Goal: Task Accomplishment & Management: Use online tool/utility

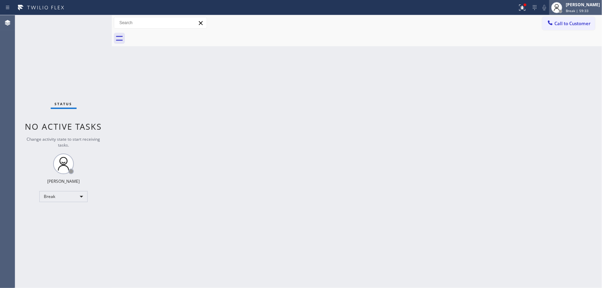
click at [560, 9] on icon at bounding box center [557, 7] width 8 height 8
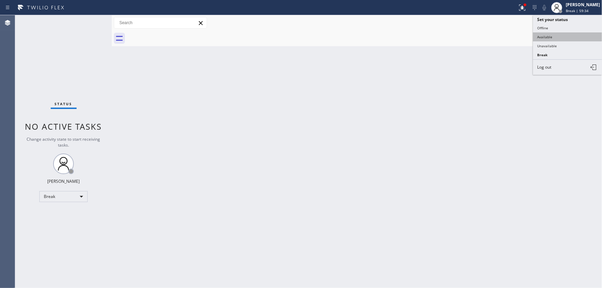
click at [554, 35] on button "Available" at bounding box center [567, 36] width 69 height 9
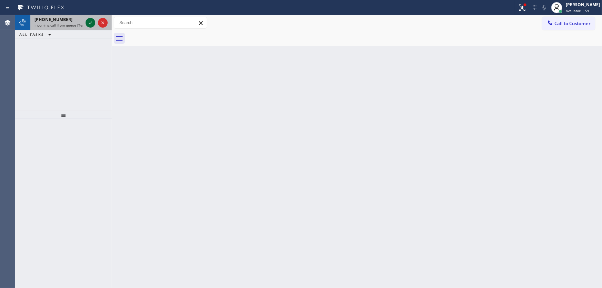
click at [88, 21] on icon at bounding box center [90, 23] width 8 height 8
click at [89, 21] on icon at bounding box center [90, 23] width 8 height 8
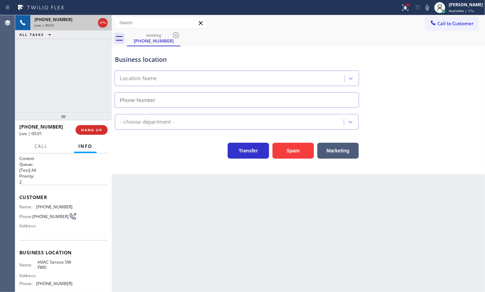
type input "[PHONE_NUMBER]"
click at [100, 124] on div "[PHONE_NUMBER] Live | 00:01 HANG UP" at bounding box center [63, 130] width 88 height 18
click at [99, 127] on button "HANG UP" at bounding box center [92, 130] width 32 height 10
click at [98, 127] on span "HANG UP" at bounding box center [91, 129] width 21 height 5
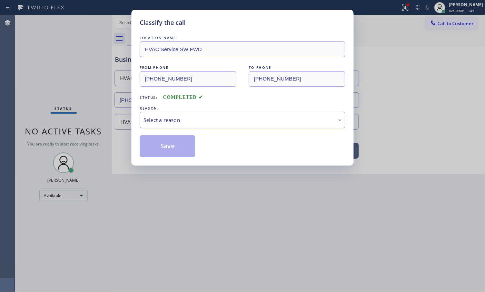
click at [209, 116] on div "Select a reason" at bounding box center [243, 120] width 206 height 16
drag, startPoint x: 180, startPoint y: 143, endPoint x: 370, endPoint y: 190, distance: 196.3
click at [179, 143] on button "Save" at bounding box center [168, 146] width 56 height 22
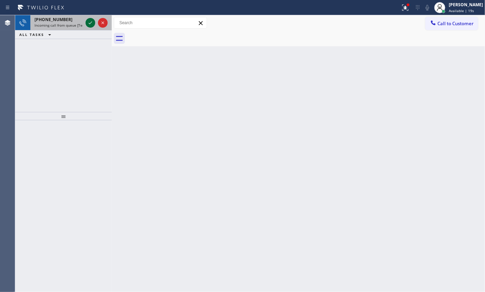
click at [90, 22] on icon at bounding box center [90, 23] width 8 height 8
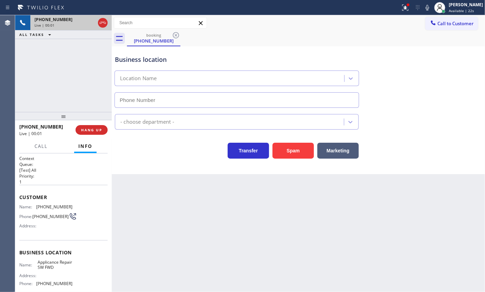
type input "[PHONE_NUMBER]"
click at [207, 175] on div "Back to Dashboard Change Sender ID Customers Technicians Select a contact Outbo…" at bounding box center [299, 153] width 374 height 277
click at [308, 146] on button "Spam" at bounding box center [293, 151] width 41 height 16
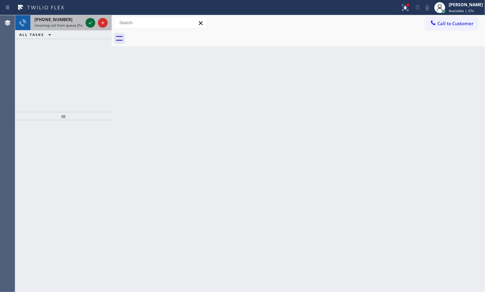
click at [90, 22] on icon at bounding box center [90, 23] width 8 height 8
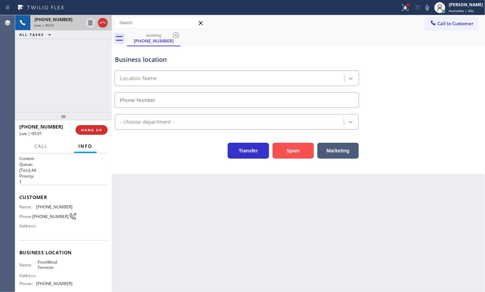
click at [300, 152] on button "Spam" at bounding box center [293, 151] width 41 height 16
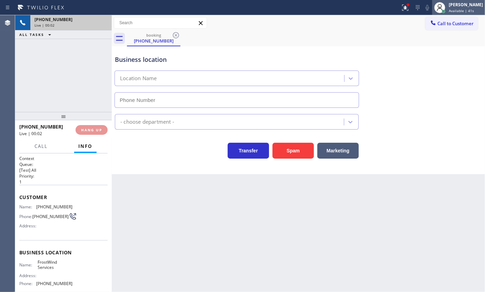
type input "[PHONE_NUMBER]"
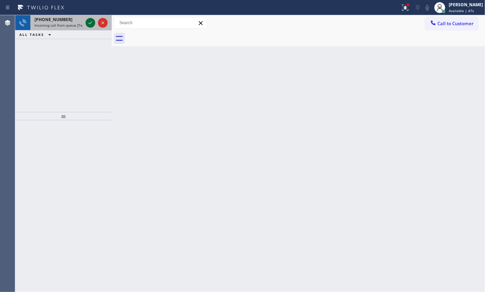
click at [87, 21] on icon at bounding box center [90, 23] width 8 height 8
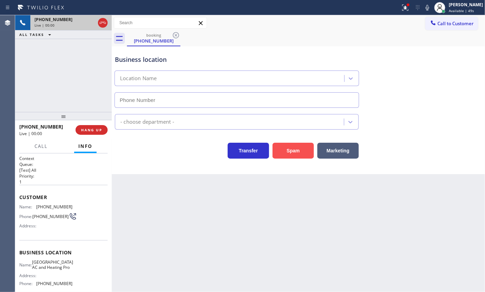
type input "[PHONE_NUMBER]"
click at [286, 151] on button "Spam" at bounding box center [293, 151] width 41 height 16
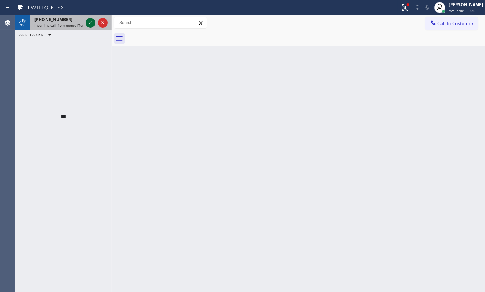
click at [86, 25] on icon at bounding box center [90, 23] width 8 height 8
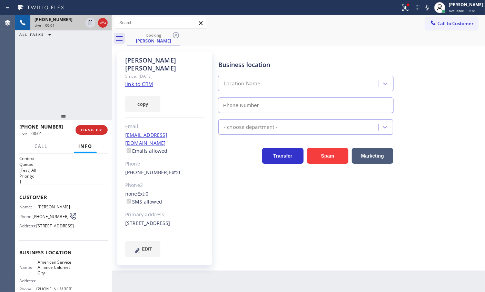
type input "[PHONE_NUMBER]"
click at [144, 80] on link "link to CRM" at bounding box center [139, 83] width 28 height 7
click at [66, 275] on span "American Service Alliance Calumet City" at bounding box center [55, 267] width 35 height 16
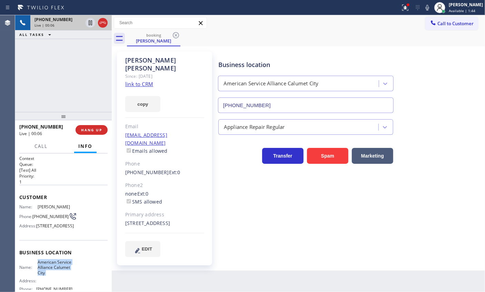
copy span "American Service Alliance Calumet City"
click at [298, 104] on input "[PHONE_NUMBER]" at bounding box center [306, 105] width 176 height 16
click at [37, 146] on span "Call" at bounding box center [41, 146] width 13 height 6
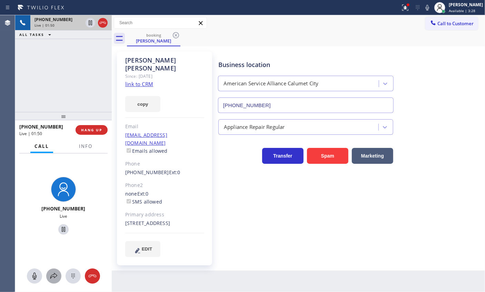
click at [55, 276] on icon at bounding box center [54, 276] width 8 height 8
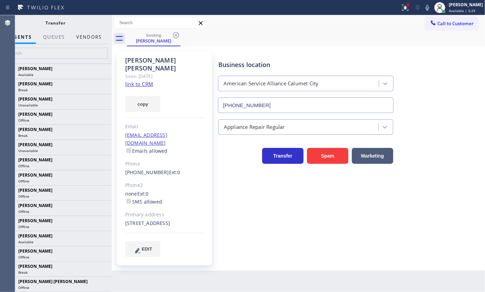
click at [101, 39] on button "Vendors" at bounding box center [89, 36] width 34 height 13
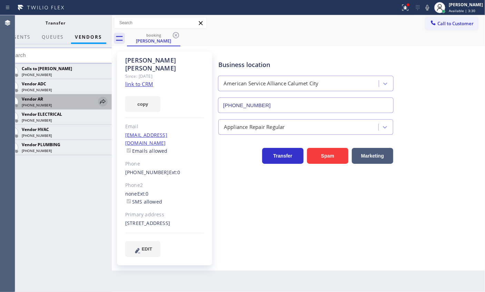
click at [102, 103] on icon at bounding box center [103, 101] width 8 height 8
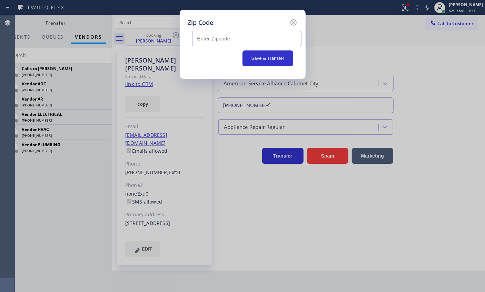
click at [231, 40] on input "text" at bounding box center [246, 39] width 109 height 16
paste input "60419"
type input "60419"
click at [267, 59] on button "Save & Transfer" at bounding box center [268, 58] width 51 height 16
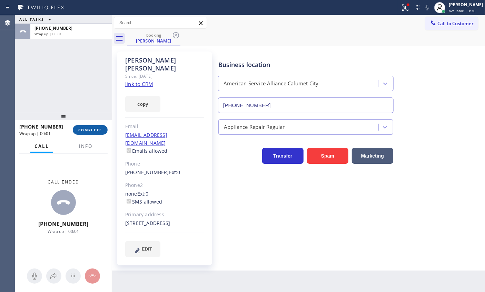
click at [94, 130] on span "COMPLETE" at bounding box center [90, 129] width 24 height 5
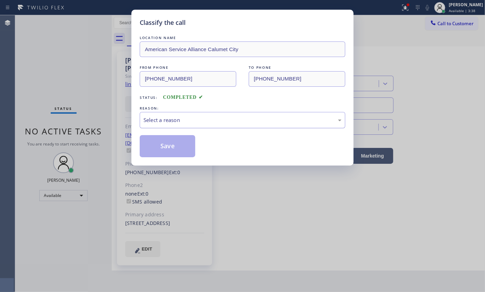
click at [242, 120] on div "Select a reason" at bounding box center [243, 120] width 198 height 8
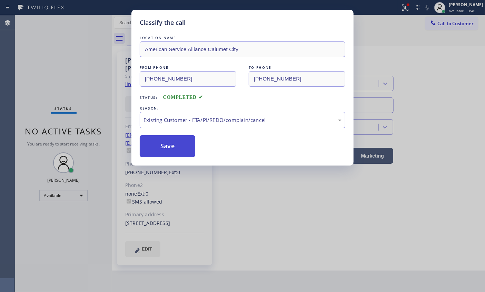
click at [175, 144] on button "Save" at bounding box center [168, 146] width 56 height 22
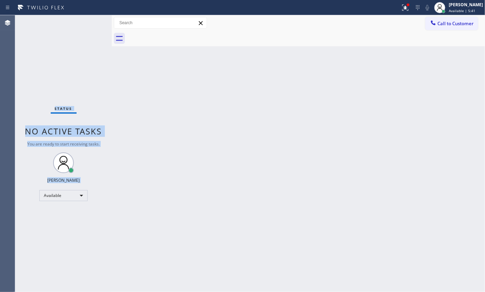
click at [90, 22] on div "Status No active tasks You are ready to start receiving tasks. [PERSON_NAME] Av…" at bounding box center [63, 153] width 97 height 277
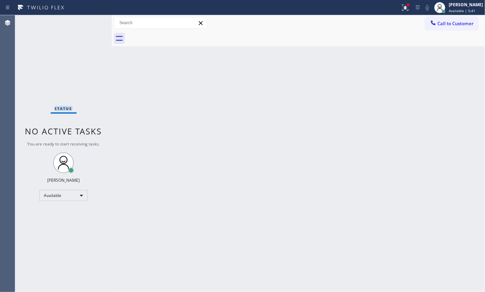
click at [90, 22] on div "Status No active tasks You are ready to start receiving tasks. [PERSON_NAME] Av…" at bounding box center [63, 153] width 97 height 277
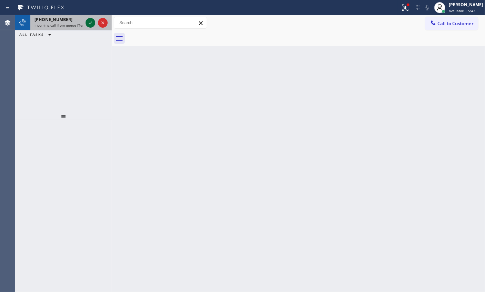
click at [91, 20] on icon at bounding box center [90, 23] width 8 height 8
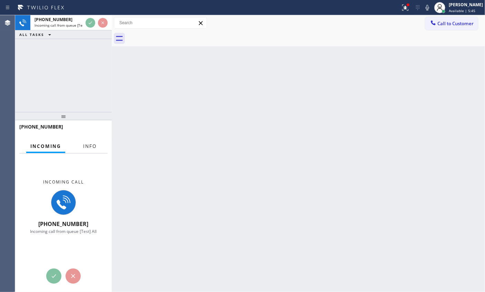
click at [87, 150] on button "Info" at bounding box center [90, 145] width 22 height 13
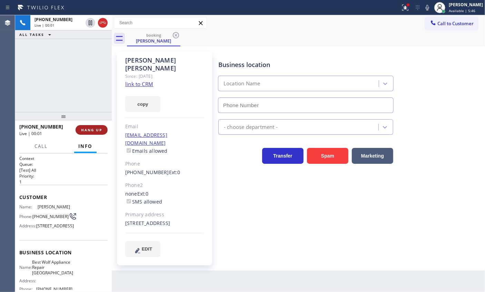
click at [85, 126] on button "HANG UP" at bounding box center [92, 130] width 32 height 10
type input "[PHONE_NUMBER]"
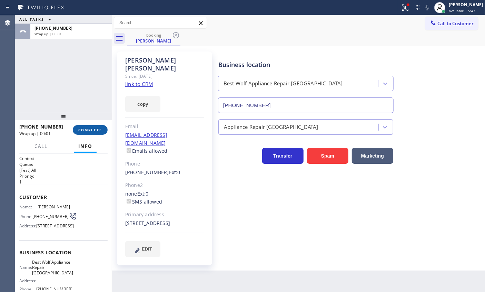
click at [86, 129] on span "COMPLETE" at bounding box center [90, 129] width 24 height 5
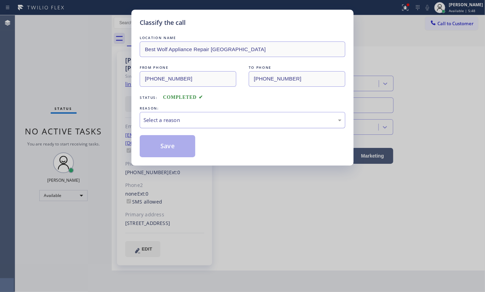
click at [240, 116] on div "Select a reason" at bounding box center [243, 120] width 198 height 8
click at [167, 148] on button "Save" at bounding box center [168, 146] width 56 height 22
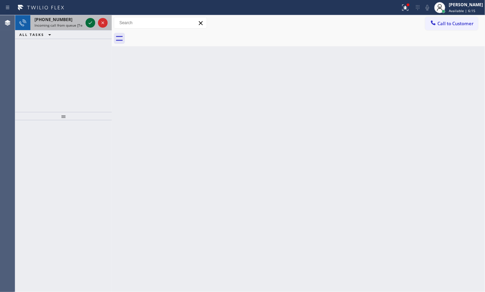
click at [86, 22] on icon at bounding box center [90, 23] width 8 height 8
click at [89, 21] on icon at bounding box center [90, 23] width 8 height 8
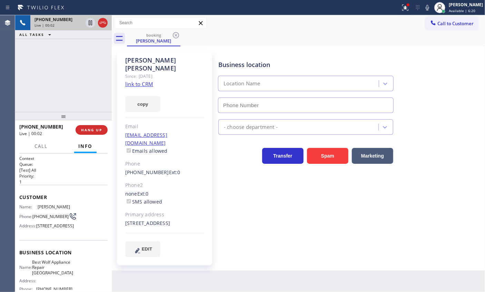
type input "[PHONE_NUMBER]"
click at [145, 80] on link "link to CRM" at bounding box center [139, 83] width 28 height 7
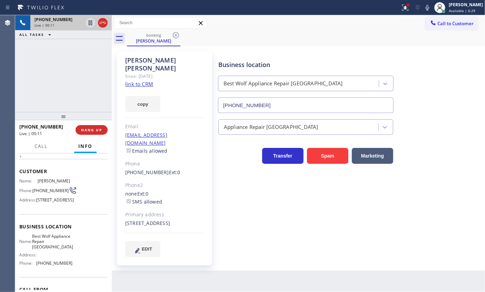
scroll to position [31, 0]
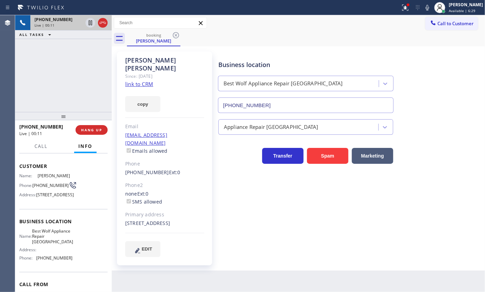
click at [50, 244] on span "Best Wolf Appliance Repair [GEOGRAPHIC_DATA]" at bounding box center [52, 236] width 41 height 16
copy span "Best Wolf Appliance Repair [GEOGRAPHIC_DATA]"
click at [292, 106] on input "[PHONE_NUMBER]" at bounding box center [306, 105] width 176 height 16
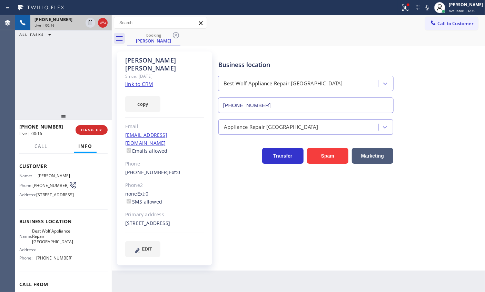
click at [292, 106] on input "[PHONE_NUMBER]" at bounding box center [306, 105] width 176 height 16
click at [141, 80] on link "link to CRM" at bounding box center [139, 83] width 28 height 7
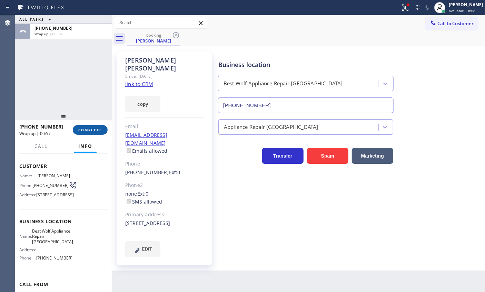
click at [89, 134] on button "COMPLETE" at bounding box center [90, 130] width 35 height 10
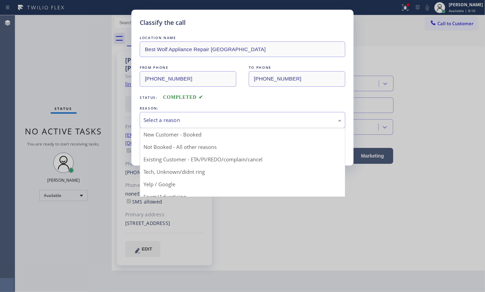
click at [226, 117] on div "Select a reason" at bounding box center [243, 120] width 198 height 8
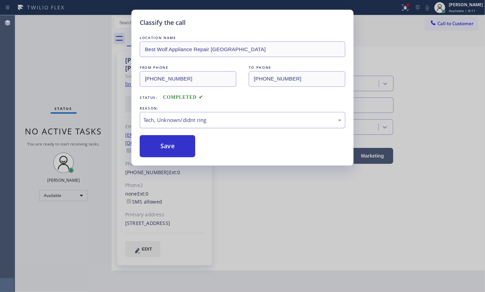
click at [192, 122] on div "Tech, Unknown/didnt ring" at bounding box center [243, 120] width 198 height 8
drag, startPoint x: 164, startPoint y: 147, endPoint x: 187, endPoint y: 3, distance: 145.7
click at [164, 147] on button "Save" at bounding box center [168, 146] width 56 height 22
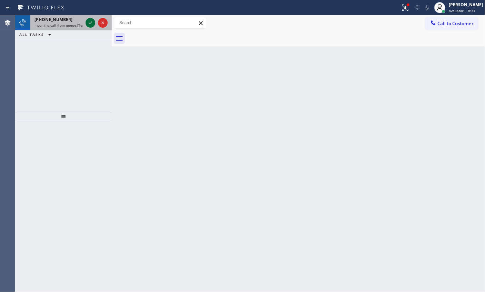
click at [89, 24] on icon at bounding box center [90, 23] width 8 height 8
click at [90, 23] on icon at bounding box center [90, 23] width 8 height 8
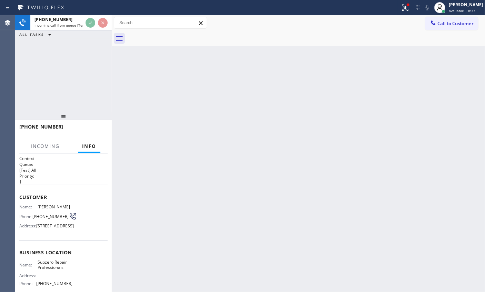
click at [269, 111] on div "Back to Dashboard Change Sender ID Customers Technicians Select a contact Outbo…" at bounding box center [299, 153] width 374 height 277
click at [93, 131] on span "HANG UP" at bounding box center [91, 129] width 21 height 5
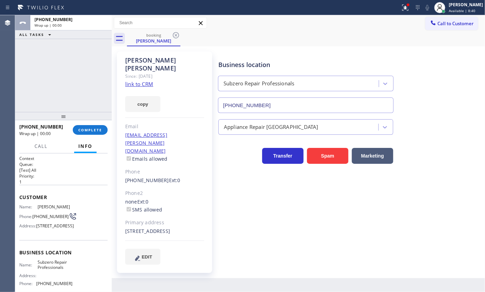
type input "[PHONE_NUMBER]"
click at [86, 122] on div "[PHONE_NUMBER] Wrap up | 00:28 COMPLETE" at bounding box center [63, 130] width 88 height 18
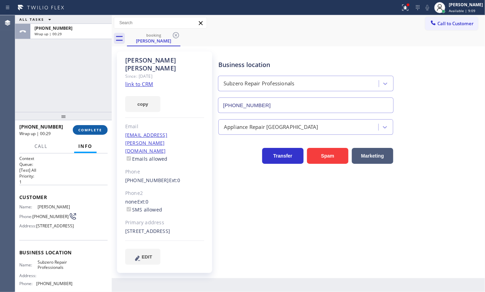
click at [96, 127] on button "COMPLETE" at bounding box center [90, 130] width 35 height 10
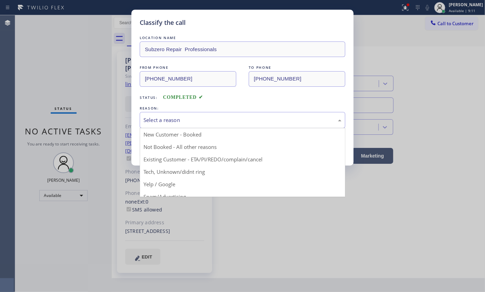
click at [249, 121] on div "Select a reason" at bounding box center [243, 120] width 198 height 8
drag, startPoint x: 191, startPoint y: 174, endPoint x: 140, endPoint y: 140, distance: 61.0
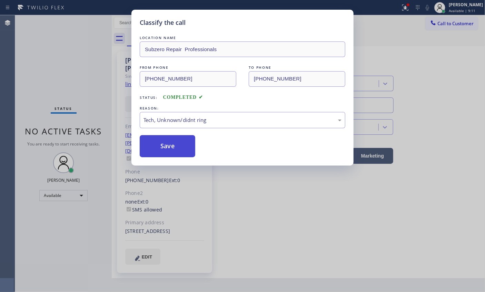
click at [140, 136] on button "Save" at bounding box center [168, 146] width 56 height 22
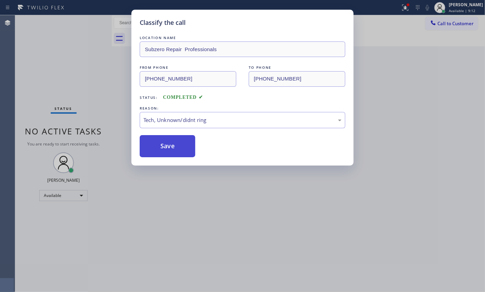
click at [156, 142] on button "Save" at bounding box center [168, 146] width 56 height 22
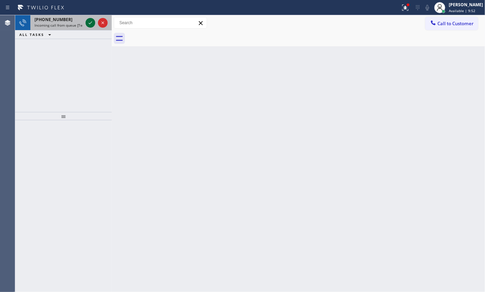
click at [87, 24] on icon at bounding box center [90, 23] width 8 height 8
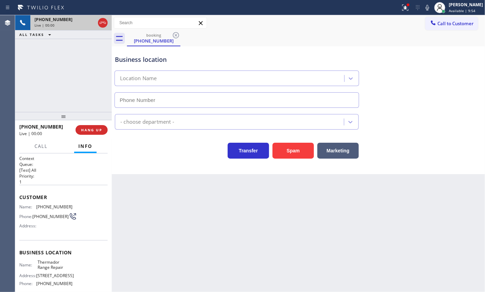
type input "[PHONE_NUMBER]"
click at [301, 150] on button "Spam" at bounding box center [293, 151] width 41 height 16
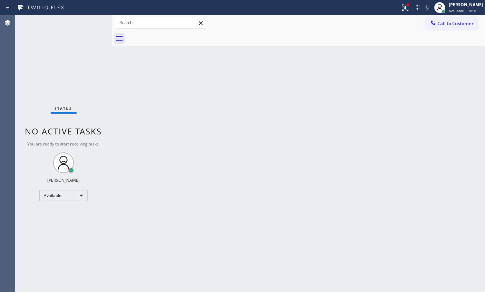
click at [89, 20] on div "Status No active tasks You are ready to start receiving tasks. [PERSON_NAME] Av…" at bounding box center [63, 153] width 97 height 277
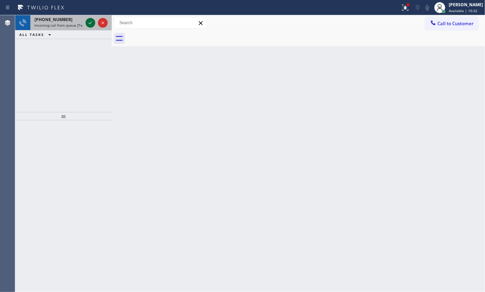
click at [92, 25] on icon at bounding box center [90, 23] width 8 height 8
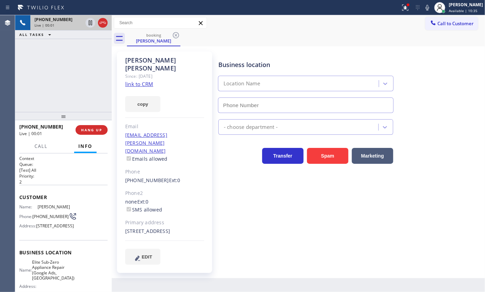
type input "[PHONE_NUMBER]"
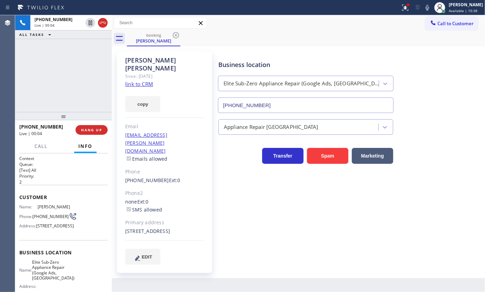
click at [137, 80] on link "link to CRM" at bounding box center [139, 83] width 28 height 7
click at [64, 281] on span "Elite Sub-Zero Appliance Repair (Google Ads, [GEOGRAPHIC_DATA])" at bounding box center [53, 269] width 42 height 21
copy span "Elite Sub-Zero Appliance Repair (Google Ads, [GEOGRAPHIC_DATA])"
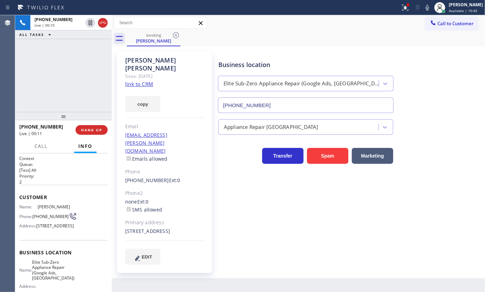
click at [279, 106] on input "[PHONE_NUMBER]" at bounding box center [306, 105] width 176 height 16
click at [280, 105] on input "[PHONE_NUMBER]" at bounding box center [306, 105] width 176 height 16
click at [136, 80] on link "link to CRM" at bounding box center [139, 83] width 28 height 7
drag, startPoint x: 124, startPoint y: 157, endPoint x: 160, endPoint y: 158, distance: 35.6
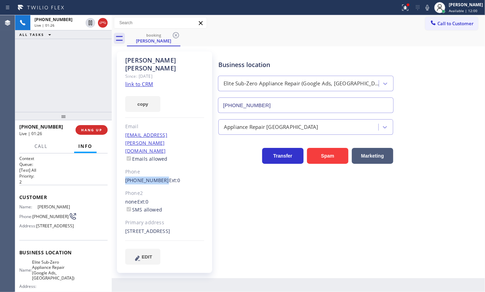
click at [160, 158] on div "[PERSON_NAME] Since: [DATE] link to CRM copy Email [EMAIL_ADDRESS][PERSON_NAME]…" at bounding box center [164, 161] width 95 height 221
copy link "[PHONE_NUMBER]"
click at [92, 129] on span "HANG UP" at bounding box center [91, 129] width 21 height 5
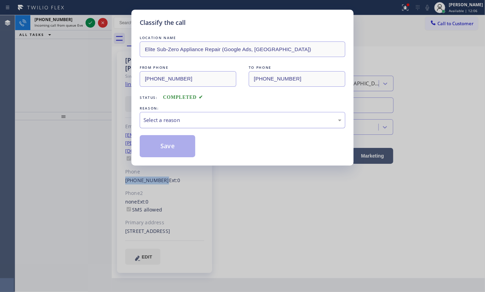
click at [173, 117] on div "Select a reason" at bounding box center [243, 120] width 198 height 8
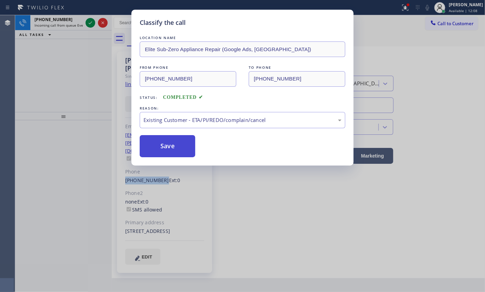
click at [167, 151] on button "Save" at bounding box center [168, 146] width 56 height 22
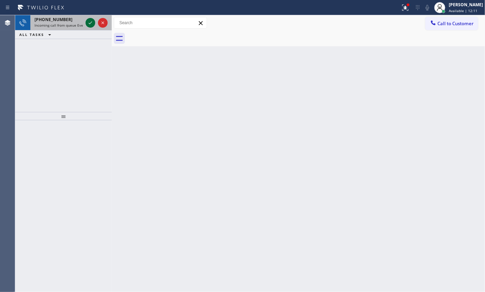
click at [87, 21] on icon at bounding box center [90, 23] width 8 height 8
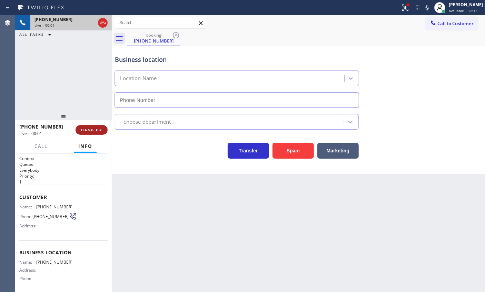
click at [96, 130] on span "HANG UP" at bounding box center [91, 129] width 21 height 5
click at [97, 130] on span "HANG UP" at bounding box center [91, 129] width 21 height 5
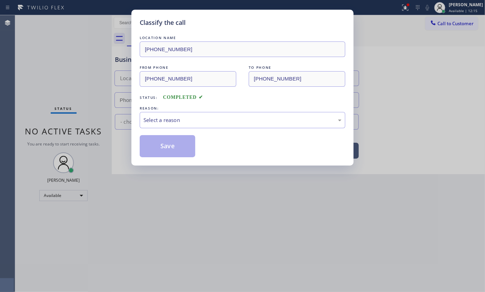
click at [192, 110] on div "REASON:" at bounding box center [243, 108] width 206 height 7
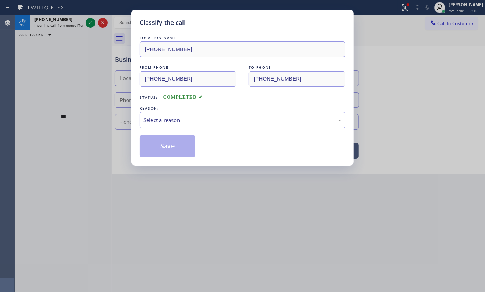
click at [191, 101] on div "LOCATION NAME [PHONE_NUMBER] FROM PHONE [PHONE_NUMBER] TO PHONE [PHONE_NUMBER] …" at bounding box center [243, 95] width 206 height 123
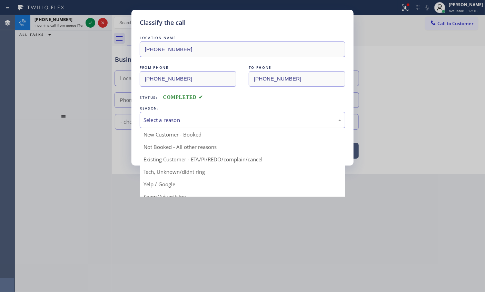
click at [182, 116] on div "Select a reason" at bounding box center [243, 120] width 198 height 8
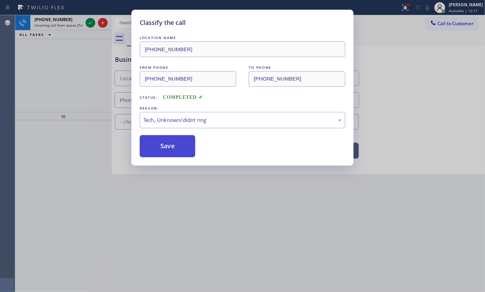
click at [167, 145] on button "Save" at bounding box center [168, 146] width 56 height 22
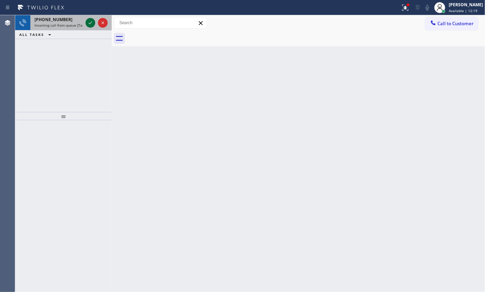
click at [88, 20] on icon at bounding box center [90, 23] width 8 height 8
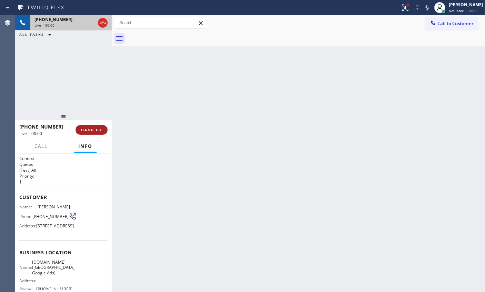
drag, startPoint x: 100, startPoint y: 126, endPoint x: 100, endPoint y: 130, distance: 4.2
click at [100, 125] on button "HANG UP" at bounding box center [92, 130] width 32 height 10
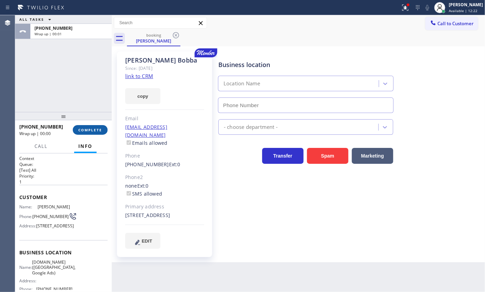
click at [100, 130] on span "COMPLETE" at bounding box center [90, 129] width 24 height 5
type input "[PHONE_NUMBER]"
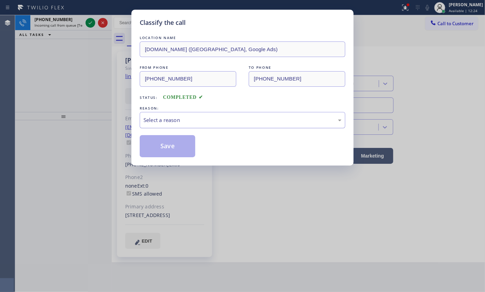
click at [181, 118] on div "Select a reason" at bounding box center [243, 120] width 198 height 8
click at [166, 138] on button "Save" at bounding box center [168, 146] width 56 height 22
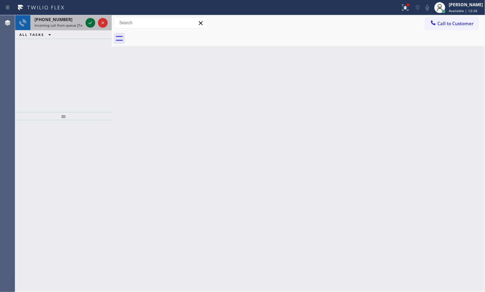
click at [87, 22] on icon at bounding box center [90, 23] width 8 height 8
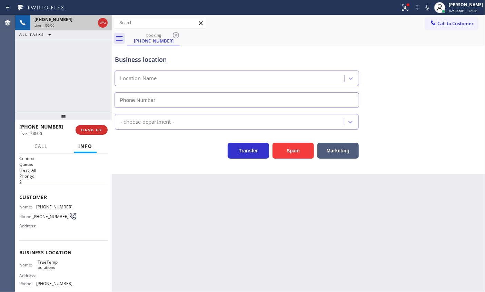
type input "[PHONE_NUMBER]"
click at [284, 149] on button "Spam" at bounding box center [293, 151] width 41 height 16
click at [453, 22] on span "Call to Customer" at bounding box center [456, 23] width 36 height 6
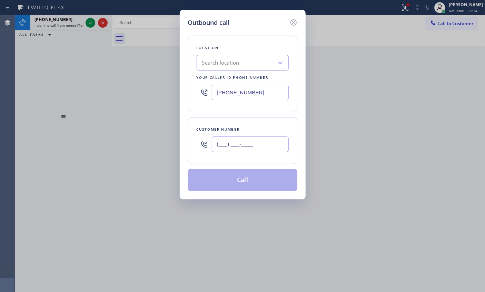
click at [268, 146] on input "(___) ___-____" at bounding box center [250, 144] width 77 height 16
click at [219, 143] on input "(___) ___-____" at bounding box center [250, 144] width 77 height 16
paste input "619) 977-4025"
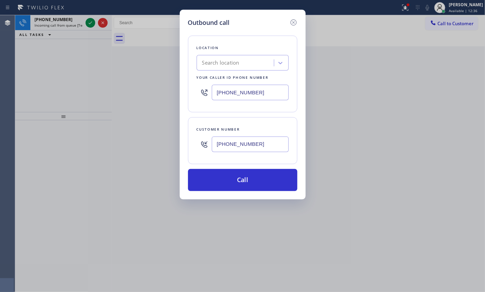
type input "[PHONE_NUMBER]"
click at [258, 99] on input "[PHONE_NUMBER]" at bounding box center [250, 93] width 77 height 16
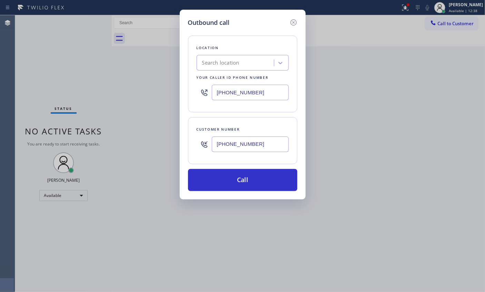
click at [224, 93] on input "[PHONE_NUMBER]" at bounding box center [250, 93] width 77 height 16
click at [225, 92] on input "[PHONE_NUMBER]" at bounding box center [250, 93] width 77 height 16
paste input "6) 194-0451"
click at [238, 91] on input "(316) 194-0451" at bounding box center [250, 93] width 77 height 16
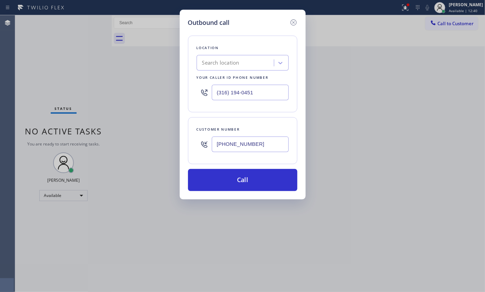
click at [238, 91] on input "(316) 194-0451" at bounding box center [250, 93] width 77 height 16
paste input "619) 404-5114"
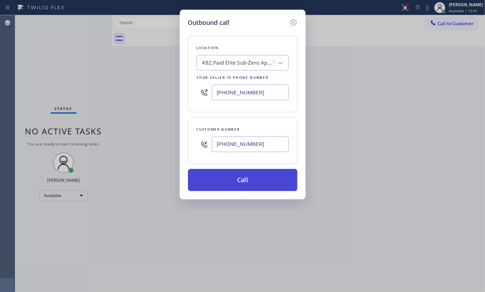
type input "[PHONE_NUMBER]"
click at [253, 174] on button "Call" at bounding box center [242, 180] width 109 height 22
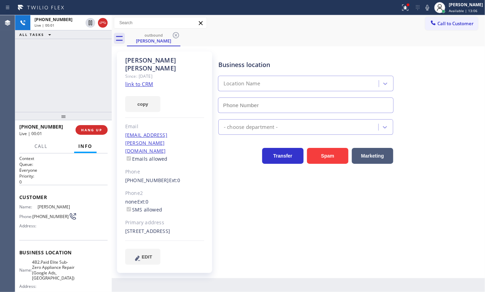
type input "[PHONE_NUMBER]"
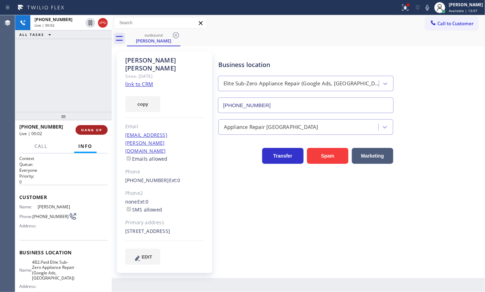
click at [87, 128] on span "HANG UP" at bounding box center [91, 129] width 21 height 5
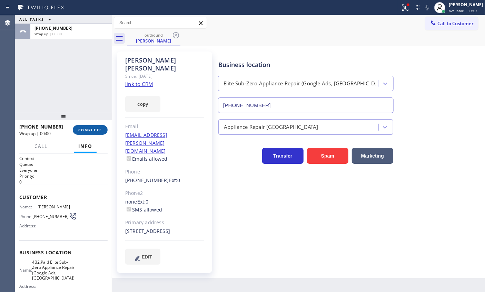
click at [87, 128] on span "COMPLETE" at bounding box center [90, 129] width 24 height 5
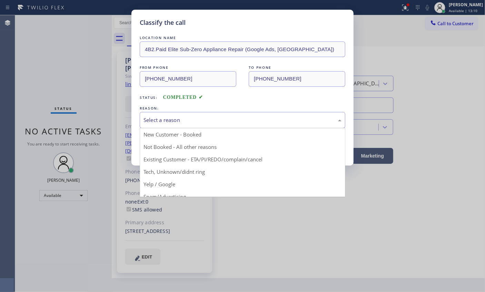
click at [242, 118] on div "Select a reason" at bounding box center [243, 120] width 198 height 8
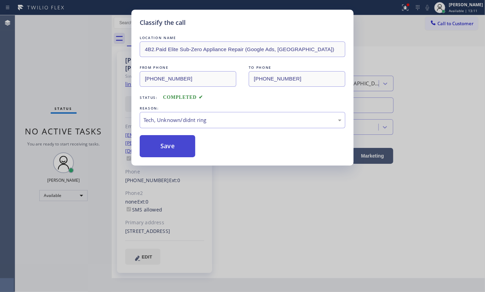
click at [181, 146] on button "Save" at bounding box center [168, 146] width 56 height 22
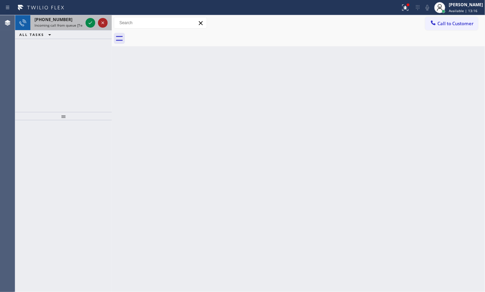
drag, startPoint x: 90, startPoint y: 23, endPoint x: 98, endPoint y: 25, distance: 8.1
click at [89, 23] on icon at bounding box center [90, 23] width 8 height 8
click at [89, 22] on icon at bounding box center [90, 23] width 8 height 8
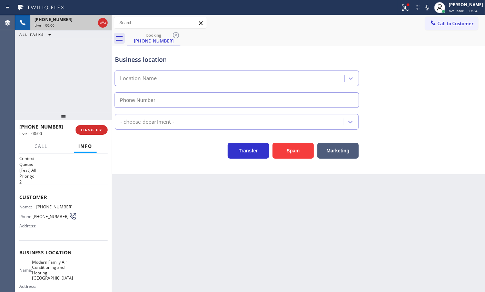
type input "[PHONE_NUMBER]"
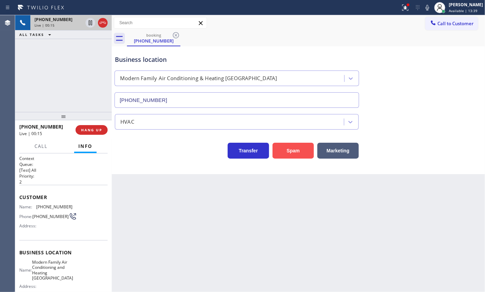
click at [299, 151] on button "Spam" at bounding box center [293, 151] width 41 height 16
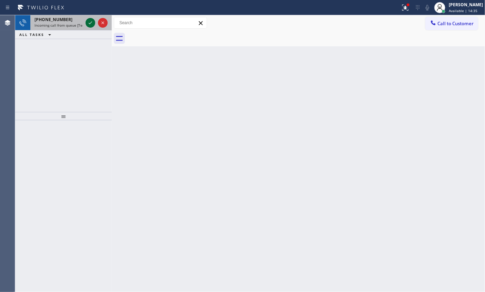
click at [90, 21] on icon at bounding box center [90, 23] width 8 height 8
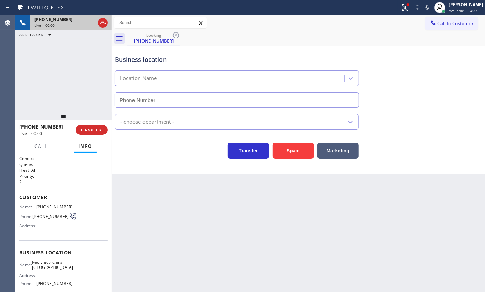
type input "[PHONE_NUMBER]"
click at [298, 151] on button "Spam" at bounding box center [293, 151] width 41 height 16
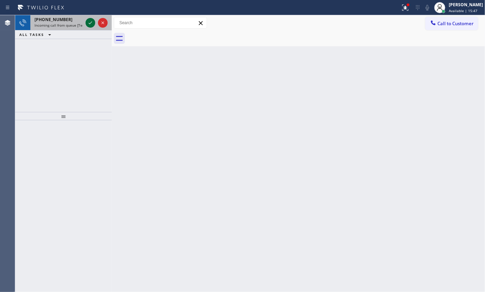
click at [91, 22] on icon at bounding box center [90, 22] width 3 height 3
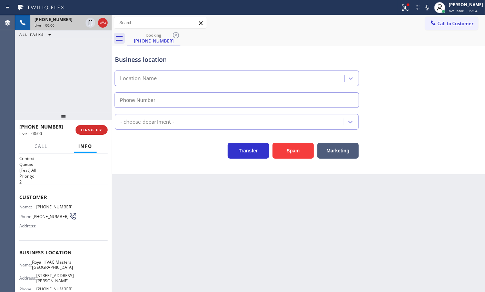
type input "[PHONE_NUMBER]"
click at [298, 154] on button "Spam" at bounding box center [293, 151] width 41 height 16
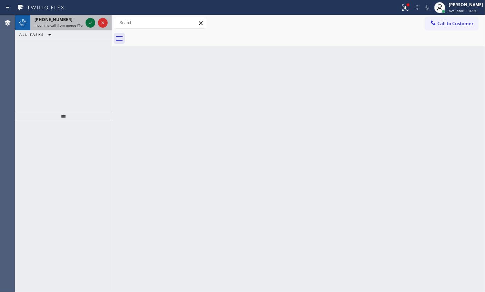
click at [89, 20] on icon at bounding box center [90, 23] width 8 height 8
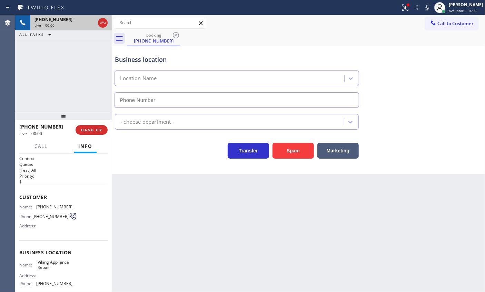
type input "[PHONE_NUMBER]"
click at [45, 265] on span "Viking Appliance Repair" at bounding box center [55, 264] width 35 height 11
copy span "Viking Appliance Repair"
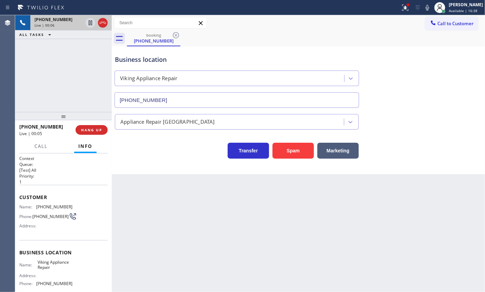
click at [181, 96] on input "[PHONE_NUMBER]" at bounding box center [237, 100] width 245 height 16
drag, startPoint x: 181, startPoint y: 96, endPoint x: 291, endPoint y: 123, distance: 113.7
click at [181, 96] on input "[PHONE_NUMBER]" at bounding box center [237, 100] width 245 height 16
click at [194, 99] on input "[PHONE_NUMBER]" at bounding box center [237, 100] width 245 height 16
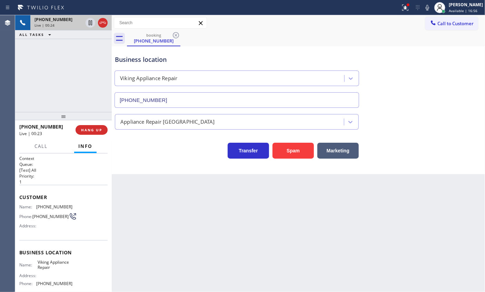
click at [194, 99] on input "[PHONE_NUMBER]" at bounding box center [237, 100] width 245 height 16
click at [42, 205] on span "[PHONE_NUMBER]" at bounding box center [54, 206] width 36 height 5
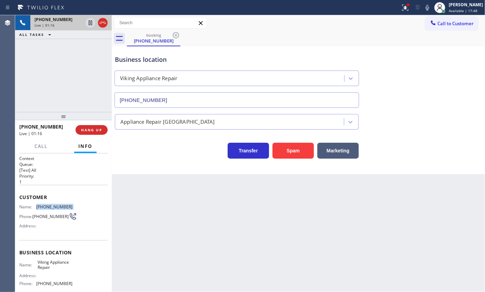
copy span "[PHONE_NUMBER]"
click at [89, 130] on span "HANG UP" at bounding box center [91, 129] width 21 height 5
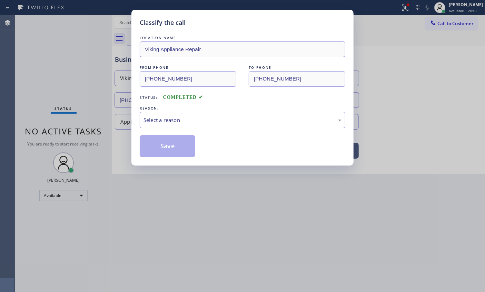
click at [174, 122] on div "Select a reason" at bounding box center [243, 120] width 198 height 8
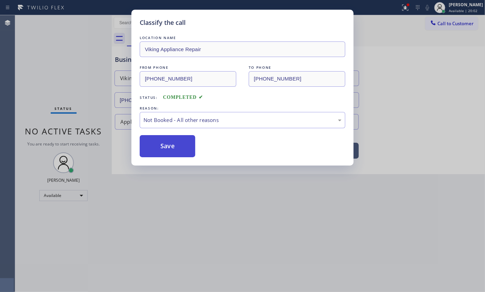
click at [165, 145] on button "Save" at bounding box center [168, 146] width 56 height 22
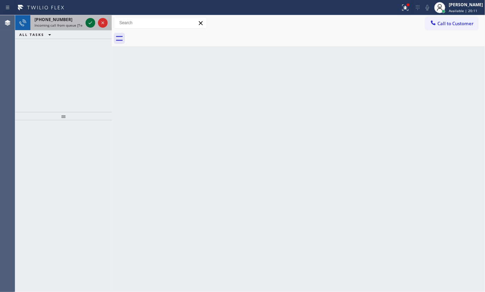
click at [86, 22] on div at bounding box center [91, 23] width 10 height 8
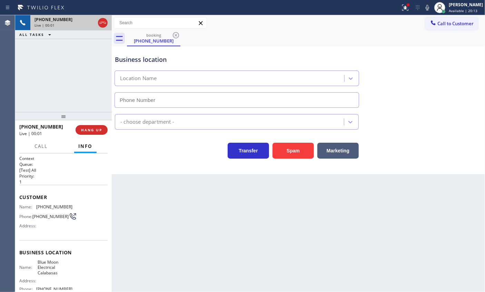
type input "[PHONE_NUMBER]"
drag, startPoint x: 291, startPoint y: 150, endPoint x: 404, endPoint y: 13, distance: 177.6
click at [291, 151] on button "Spam" at bounding box center [293, 151] width 41 height 16
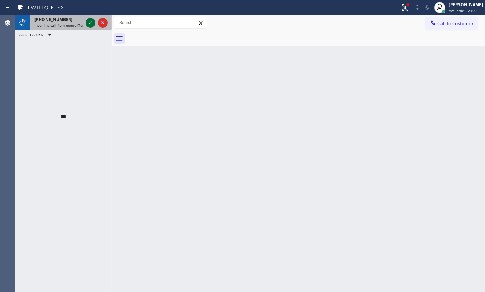
click at [90, 24] on icon at bounding box center [90, 23] width 8 height 8
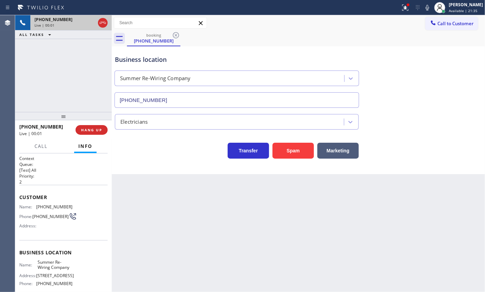
type input "[PHONE_NUMBER]"
click at [297, 155] on button "Spam" at bounding box center [293, 151] width 41 height 16
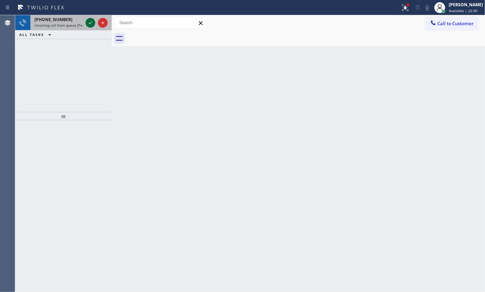
click at [88, 23] on icon at bounding box center [90, 23] width 8 height 8
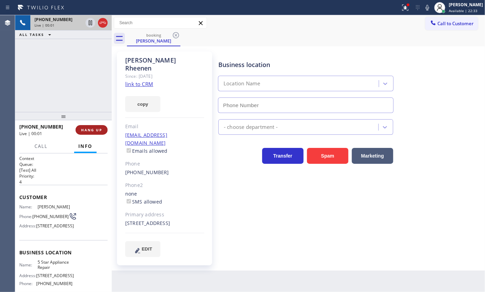
click at [93, 129] on span "HANG UP" at bounding box center [91, 129] width 21 height 5
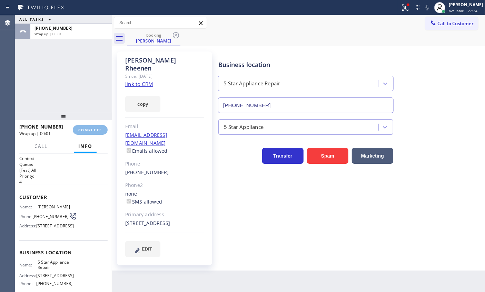
type input "[PHONE_NUMBER]"
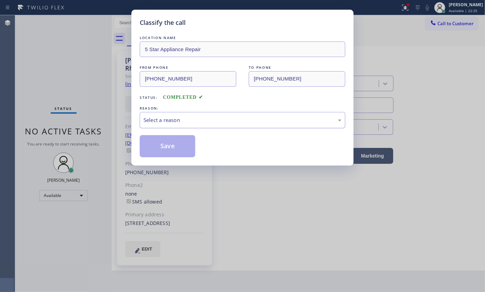
click at [228, 126] on div "Select a reason" at bounding box center [243, 120] width 206 height 16
drag, startPoint x: 165, startPoint y: 148, endPoint x: 383, endPoint y: 19, distance: 253.4
click at [167, 147] on button "Save" at bounding box center [168, 146] width 56 height 22
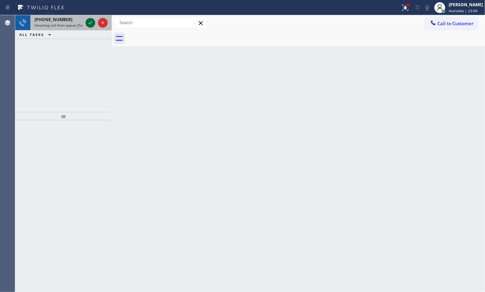
click at [90, 23] on icon at bounding box center [90, 23] width 8 height 8
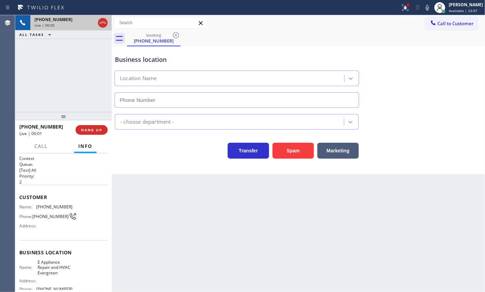
type input "[PHONE_NUMBER]"
click at [432, 7] on icon at bounding box center [428, 7] width 8 height 8
click at [430, 8] on rect at bounding box center [427, 6] width 5 height 5
click at [51, 270] on span "E Appliance Repair and HVAC Evergreen" at bounding box center [55, 267] width 35 height 16
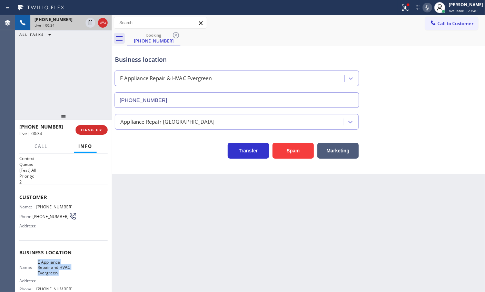
click at [51, 270] on span "E Appliance Repair and HVAC Evergreen" at bounding box center [55, 267] width 35 height 16
copy span "E Appliance Repair and HVAC Evergreen"
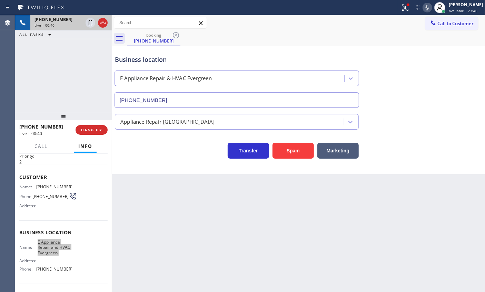
scroll to position [31, 0]
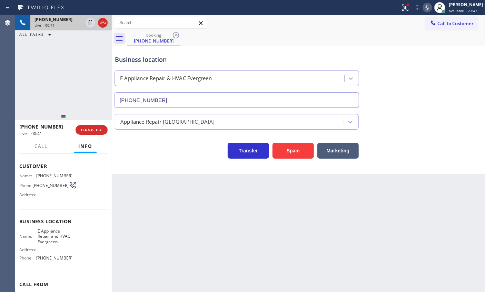
click at [49, 259] on span "[PHONE_NUMBER]" at bounding box center [54, 257] width 36 height 5
drag, startPoint x: 49, startPoint y: 259, endPoint x: 329, endPoint y: 230, distance: 281.1
click at [50, 259] on span "[PHONE_NUMBER]" at bounding box center [54, 257] width 36 height 5
copy span "[PHONE_NUMBER]"
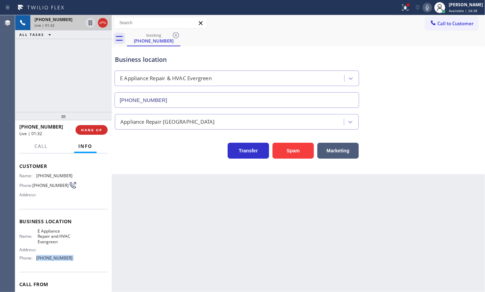
click at [42, 176] on span "[PHONE_NUMBER]" at bounding box center [54, 175] width 36 height 5
copy span "[PHONE_NUMBER]"
click at [97, 128] on span "HANG UP" at bounding box center [91, 129] width 21 height 5
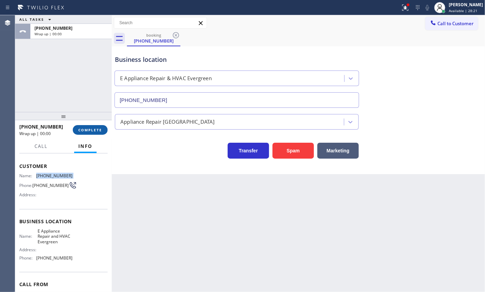
click at [97, 128] on span "COMPLETE" at bounding box center [90, 129] width 24 height 5
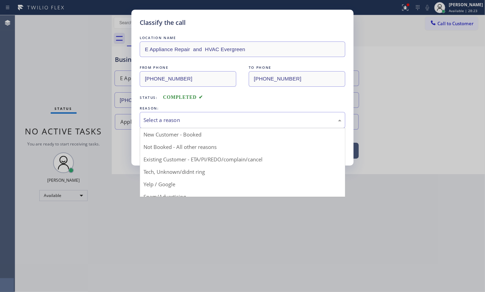
click at [158, 119] on div "Select a reason" at bounding box center [243, 120] width 198 height 8
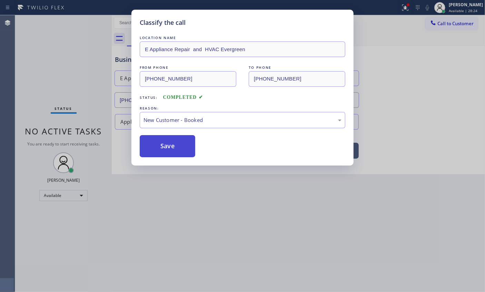
drag, startPoint x: 158, startPoint y: 144, endPoint x: 328, endPoint y: 10, distance: 215.9
click at [159, 143] on button "Save" at bounding box center [168, 146] width 56 height 22
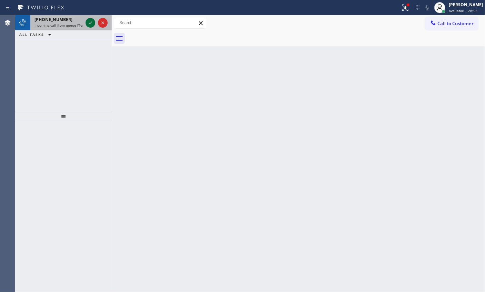
click at [90, 19] on icon at bounding box center [90, 23] width 8 height 8
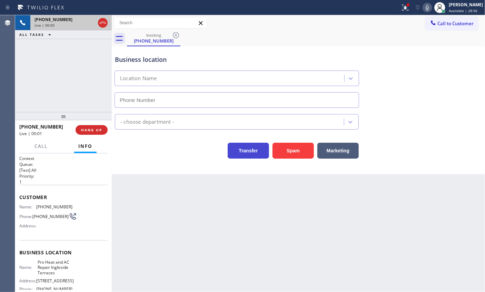
type input "[PHONE_NUMBER]"
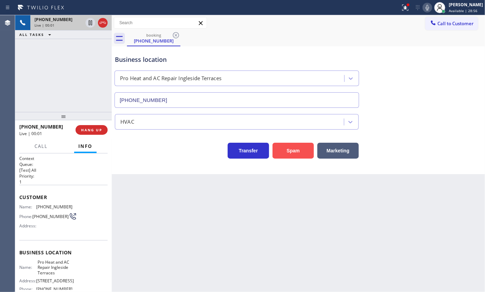
click at [293, 152] on button "Spam" at bounding box center [293, 151] width 41 height 16
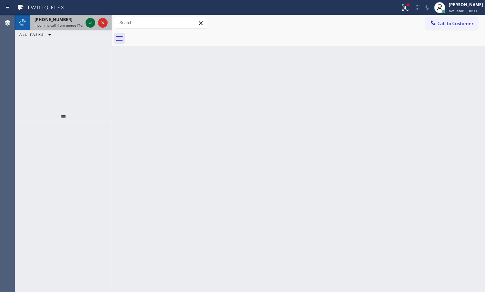
click at [88, 19] on icon at bounding box center [90, 23] width 8 height 8
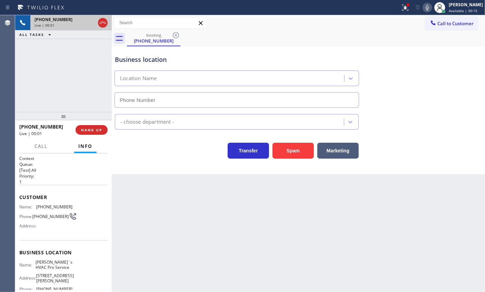
type input "[PHONE_NUMBER]"
click at [297, 157] on button "Spam" at bounding box center [293, 151] width 41 height 16
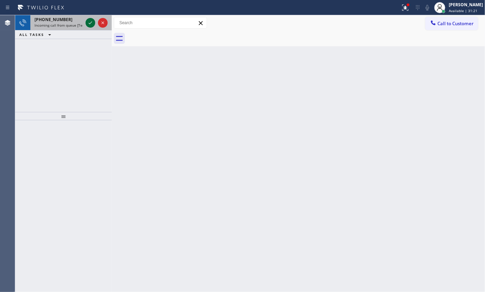
click at [92, 26] on icon at bounding box center [90, 23] width 8 height 8
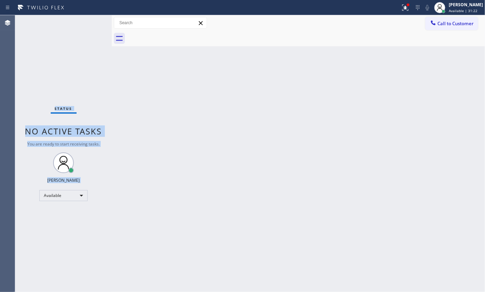
click at [90, 23] on div "Status No active tasks You are ready to start receiving tasks. [PERSON_NAME] Av…" at bounding box center [63, 153] width 97 height 277
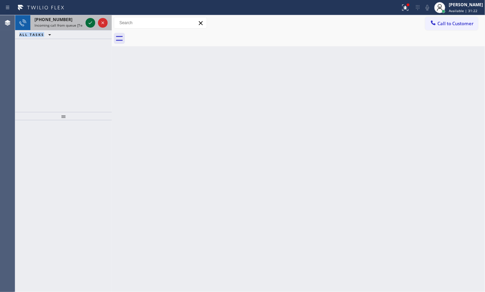
click at [90, 22] on icon at bounding box center [90, 23] width 8 height 8
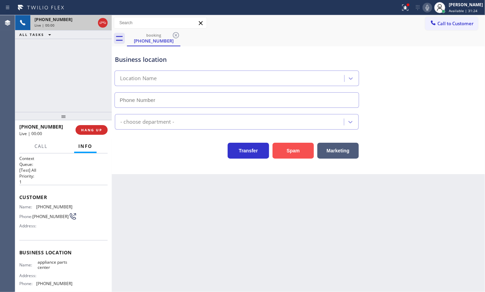
type input "[PHONE_NUMBER]"
click at [301, 152] on button "Spam" at bounding box center [293, 151] width 41 height 16
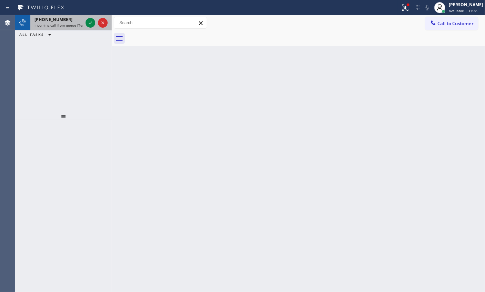
click at [59, 26] on span "Incoming call from queue [Test] All" at bounding box center [63, 25] width 57 height 5
click at [95, 21] on div at bounding box center [91, 23] width 10 height 8
click at [89, 20] on icon at bounding box center [90, 23] width 8 height 8
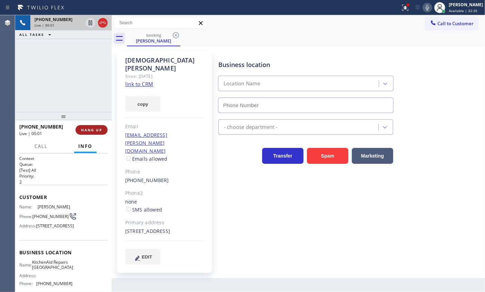
click at [101, 129] on span "HANG UP" at bounding box center [91, 129] width 21 height 5
type input "[PHONE_NUMBER]"
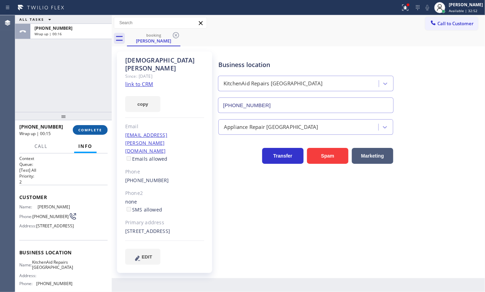
click at [92, 130] on span "COMPLETE" at bounding box center [90, 129] width 24 height 5
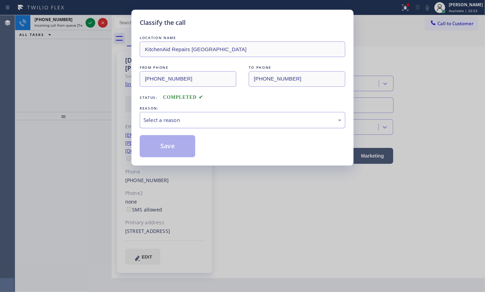
click at [222, 117] on div "Select a reason" at bounding box center [243, 120] width 198 height 8
click at [174, 152] on button "Save" at bounding box center [168, 146] width 56 height 22
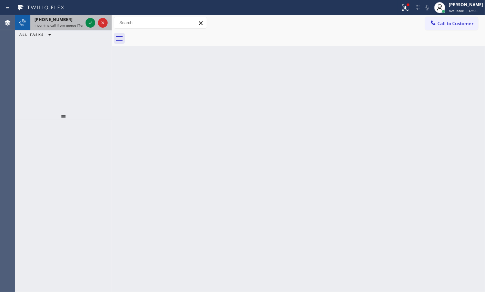
click at [60, 23] on span "Incoming call from queue [Test] All" at bounding box center [63, 25] width 57 height 5
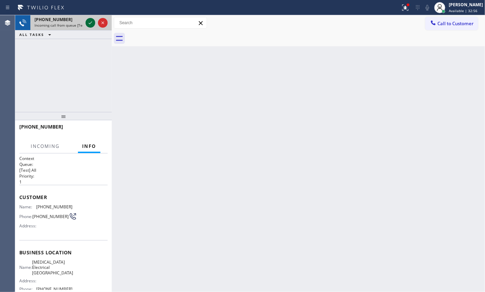
click at [90, 24] on icon at bounding box center [90, 23] width 8 height 8
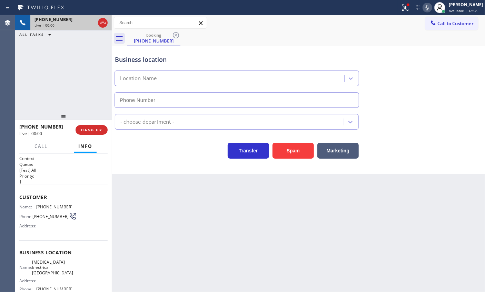
type input "[PHONE_NUMBER]"
click at [298, 150] on button "Spam" at bounding box center [293, 151] width 41 height 16
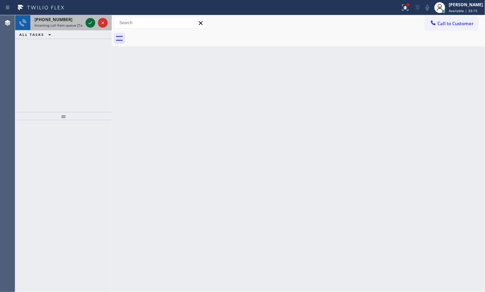
click at [91, 21] on icon at bounding box center [90, 23] width 8 height 8
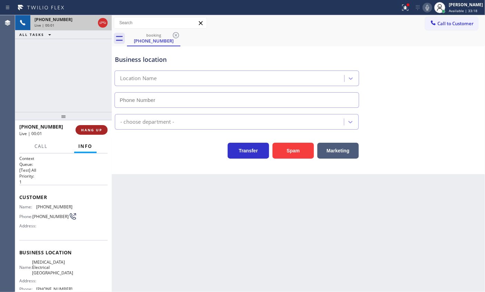
type input "[PHONE_NUMBER]"
click at [90, 128] on span "HANG UP" at bounding box center [91, 129] width 21 height 5
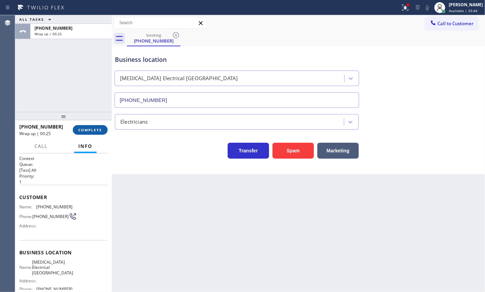
click at [96, 129] on span "COMPLETE" at bounding box center [90, 129] width 24 height 5
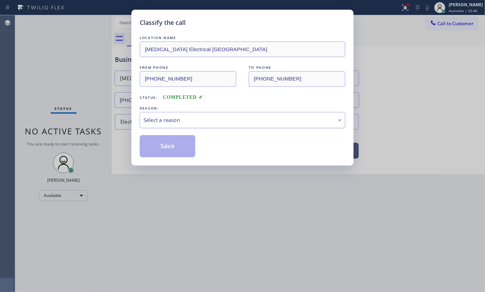
click at [190, 120] on div "Select a reason" at bounding box center [243, 120] width 198 height 8
drag, startPoint x: 174, startPoint y: 171, endPoint x: 172, endPoint y: 165, distance: 6.4
click at [173, 152] on button "Save" at bounding box center [168, 146] width 56 height 22
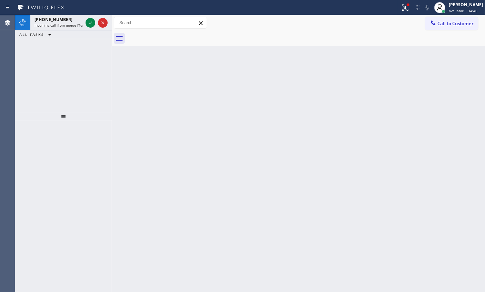
drag, startPoint x: 87, startPoint y: 24, endPoint x: 198, endPoint y: 53, distance: 114.6
click at [87, 24] on icon at bounding box center [90, 23] width 8 height 8
click at [87, 21] on icon at bounding box center [90, 23] width 8 height 8
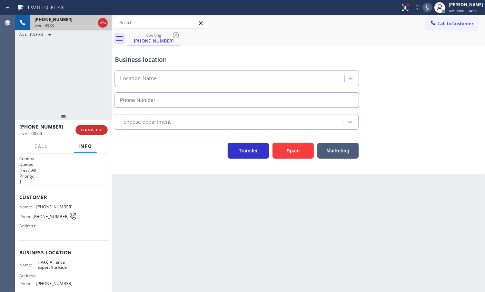
type input "[PHONE_NUMBER]"
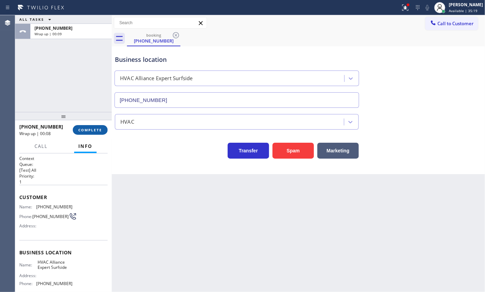
click at [95, 128] on span "COMPLETE" at bounding box center [90, 129] width 24 height 5
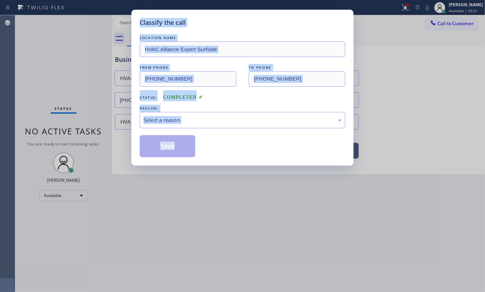
click at [181, 120] on div "Select a reason" at bounding box center [243, 120] width 198 height 8
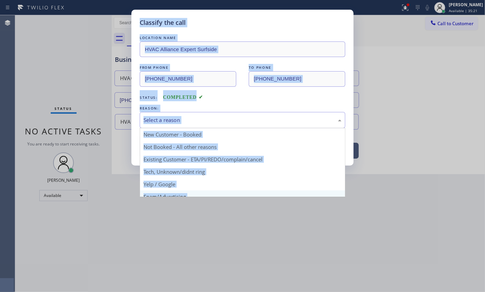
scroll to position [46, 0]
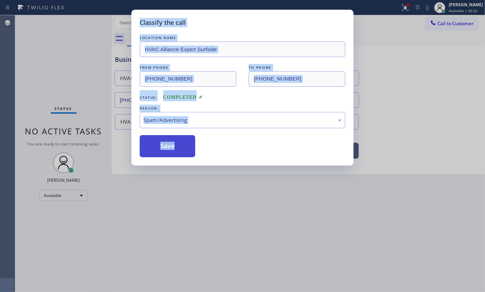
click at [165, 145] on button "Save" at bounding box center [168, 146] width 56 height 22
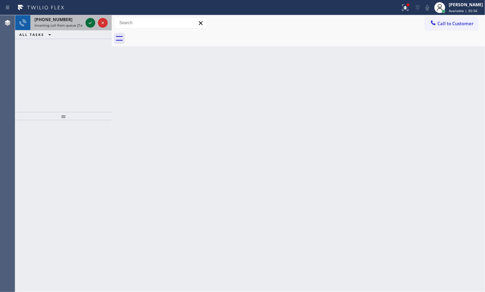
click at [91, 22] on icon at bounding box center [90, 23] width 8 height 8
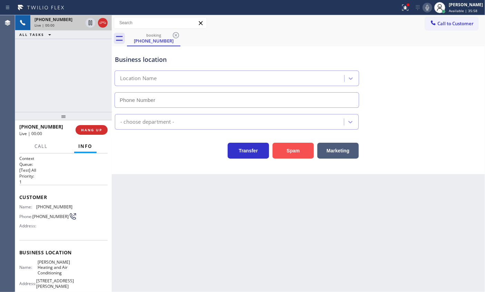
type input "[PHONE_NUMBER]"
click at [287, 145] on button "Spam" at bounding box center [293, 151] width 41 height 16
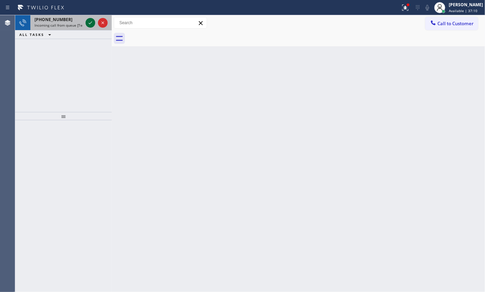
click at [92, 25] on icon at bounding box center [90, 23] width 8 height 8
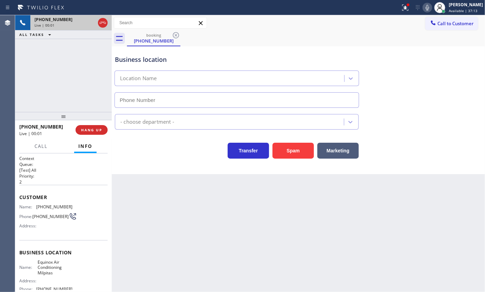
type input "[PHONE_NUMBER]"
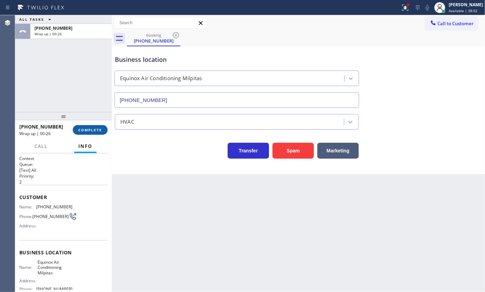
click at [97, 125] on button "COMPLETE" at bounding box center [90, 130] width 35 height 10
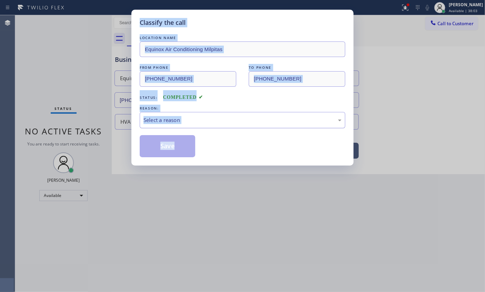
click at [218, 118] on div "Select a reason" at bounding box center [243, 120] width 198 height 8
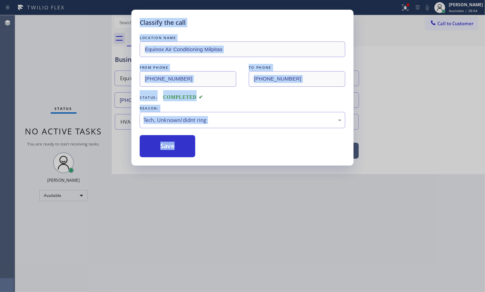
drag, startPoint x: 174, startPoint y: 173, endPoint x: 178, endPoint y: 168, distance: 6.9
click at [182, 151] on button "Save" at bounding box center [168, 146] width 56 height 22
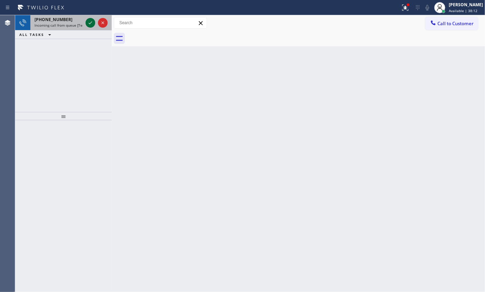
click at [90, 21] on icon at bounding box center [90, 23] width 8 height 8
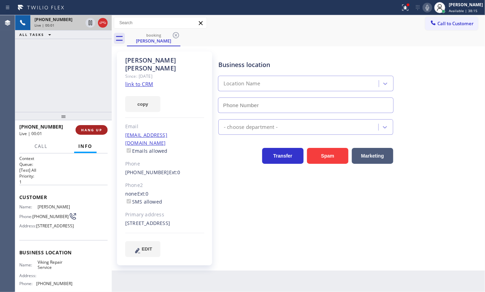
click at [94, 134] on button "HANG UP" at bounding box center [92, 130] width 32 height 10
type input "[PHONE_NUMBER]"
click at [94, 130] on span "HANG UP" at bounding box center [91, 129] width 21 height 5
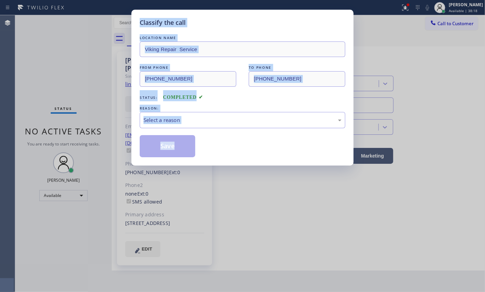
click at [146, 99] on div "Status: COMPLETED" at bounding box center [243, 95] width 206 height 11
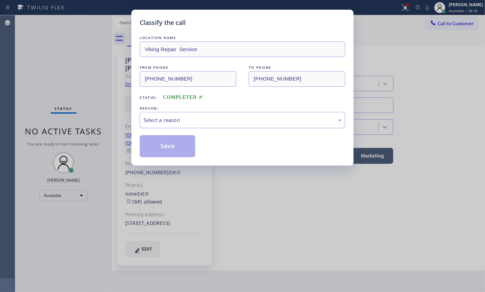
click at [191, 123] on div "Select a reason" at bounding box center [243, 120] width 198 height 8
click at [171, 144] on button "Save" at bounding box center [168, 146] width 56 height 22
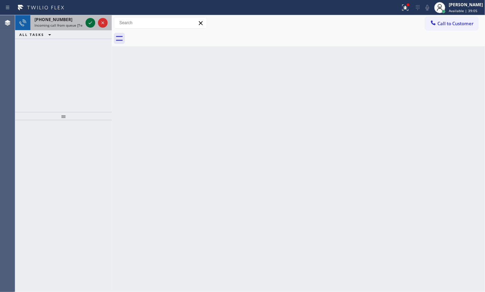
click at [89, 20] on icon at bounding box center [90, 23] width 8 height 8
click at [86, 23] on div at bounding box center [91, 23] width 10 height 8
click at [92, 20] on icon at bounding box center [90, 23] width 8 height 8
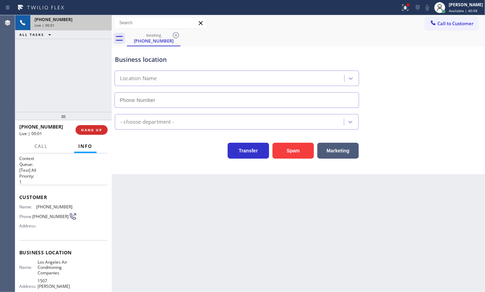
type input "[PHONE_NUMBER]"
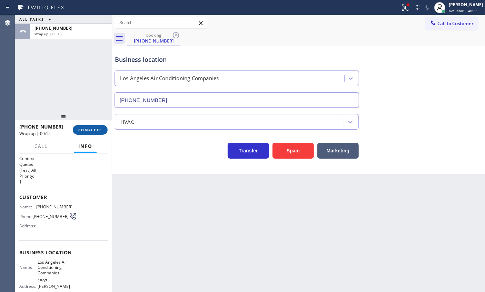
click at [87, 128] on span "COMPLETE" at bounding box center [90, 129] width 24 height 5
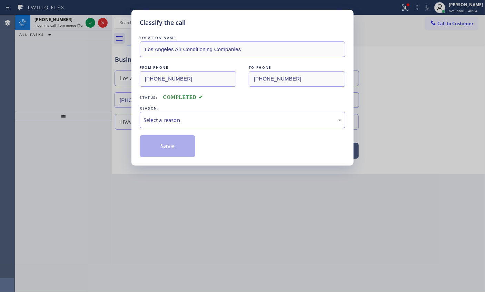
click at [167, 123] on div "Select a reason" at bounding box center [243, 120] width 198 height 8
click at [169, 152] on button "Save" at bounding box center [168, 146] width 56 height 22
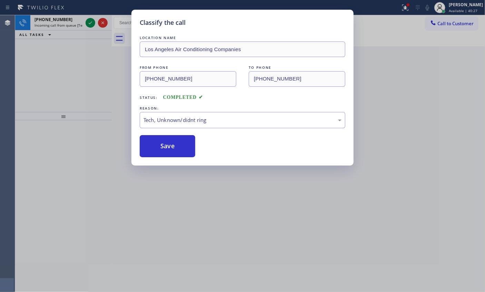
click at [91, 23] on div "Classify the call LOCATION NAME Air Hvac globalrg Llc FROM PHONE [PHONE_NUMBER]…" at bounding box center [250, 153] width 470 height 277
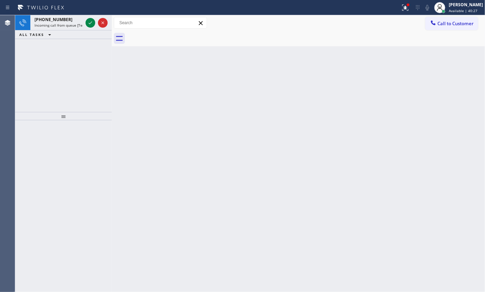
click at [91, 23] on icon at bounding box center [90, 23] width 8 height 8
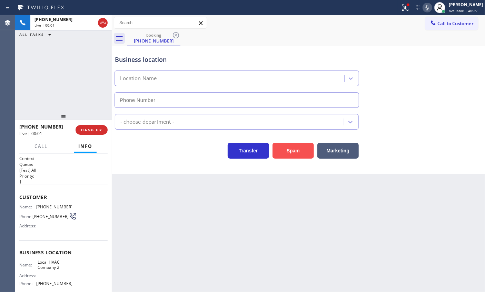
type input "[PHONE_NUMBER]"
click at [280, 148] on button "Spam" at bounding box center [293, 151] width 41 height 16
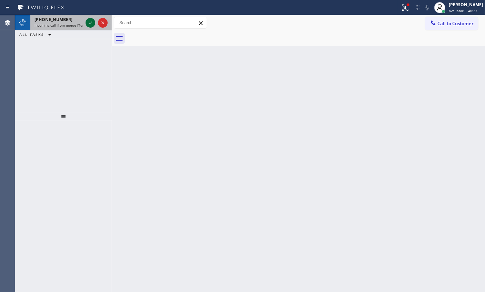
click at [87, 23] on icon at bounding box center [90, 23] width 8 height 8
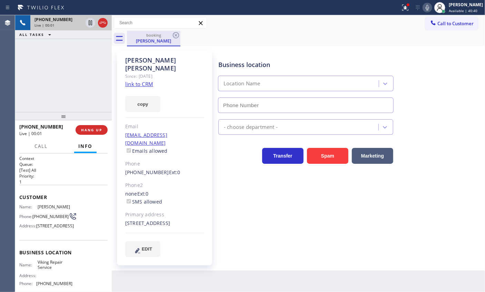
type input "[PHONE_NUMBER]"
click at [139, 80] on link "link to CRM" at bounding box center [139, 83] width 28 height 7
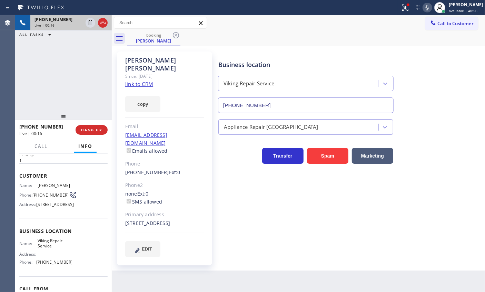
scroll to position [31, 0]
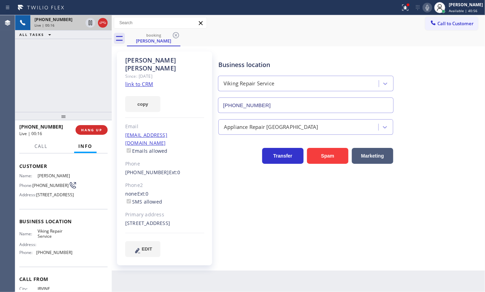
click at [49, 239] on span "Viking Repair Service" at bounding box center [55, 233] width 35 height 11
click at [50, 239] on span "Viking Repair Service" at bounding box center [55, 233] width 35 height 11
copy span "Viking Repair Service"
click at [293, 104] on input "[PHONE_NUMBER]" at bounding box center [306, 105] width 176 height 16
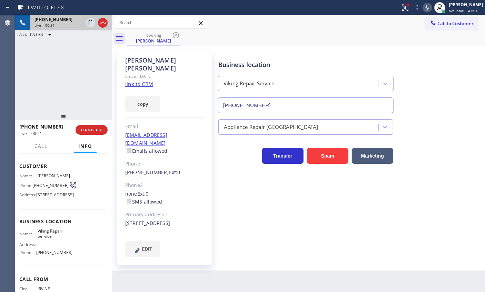
click at [293, 104] on input "[PHONE_NUMBER]" at bounding box center [306, 105] width 176 height 16
click at [142, 80] on link "link to CRM" at bounding box center [139, 83] width 28 height 7
click at [88, 21] on icon at bounding box center [90, 23] width 8 height 8
click at [432, 7] on icon at bounding box center [428, 7] width 8 height 8
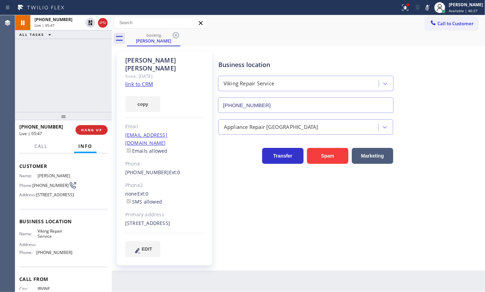
drag, startPoint x: 432, startPoint y: 7, endPoint x: 393, endPoint y: 5, distance: 39.4
click at [432, 7] on icon at bounding box center [428, 7] width 8 height 8
click at [88, 19] on icon at bounding box center [90, 23] width 8 height 8
click at [432, 6] on icon at bounding box center [428, 7] width 8 height 8
click at [432, 7] on icon at bounding box center [428, 7] width 8 height 8
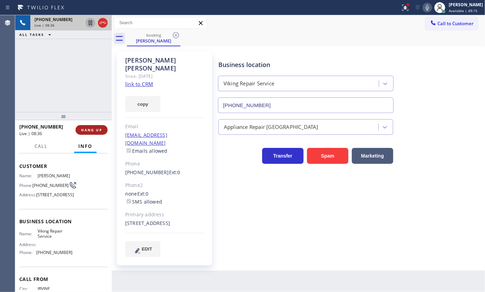
click at [94, 132] on span "HANG UP" at bounding box center [91, 129] width 21 height 5
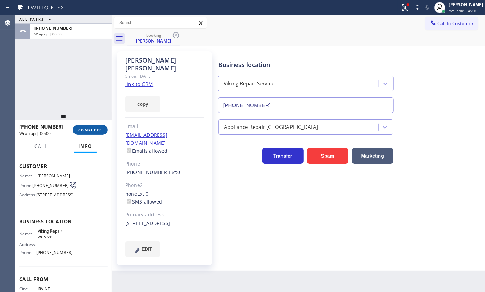
click at [93, 130] on span "COMPLETE" at bounding box center [90, 129] width 24 height 5
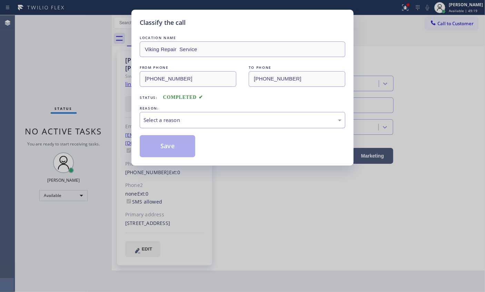
click at [218, 122] on div "Select a reason" at bounding box center [243, 120] width 198 height 8
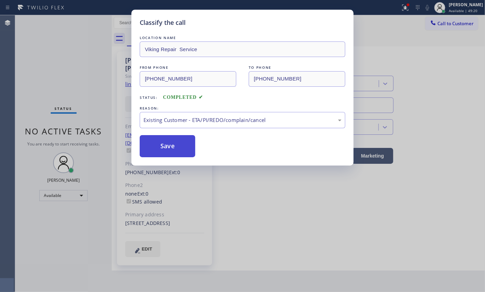
click at [172, 149] on button "Save" at bounding box center [168, 146] width 56 height 22
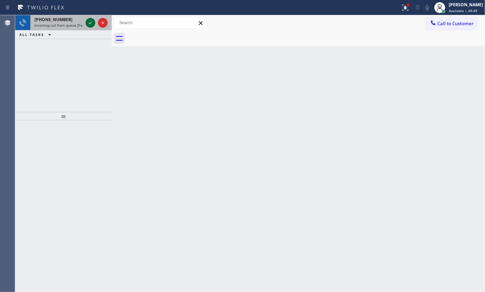
click at [90, 20] on icon at bounding box center [90, 23] width 8 height 8
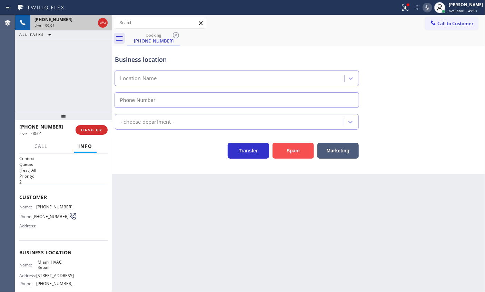
type input "[PHONE_NUMBER]"
click at [283, 152] on button "Spam" at bounding box center [293, 151] width 41 height 16
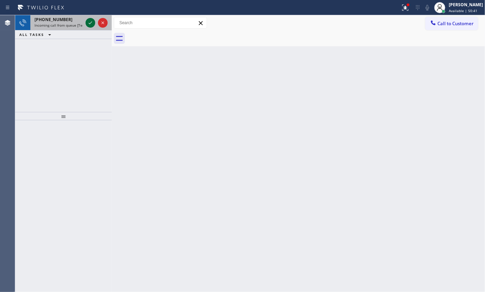
click at [90, 19] on icon at bounding box center [90, 23] width 8 height 8
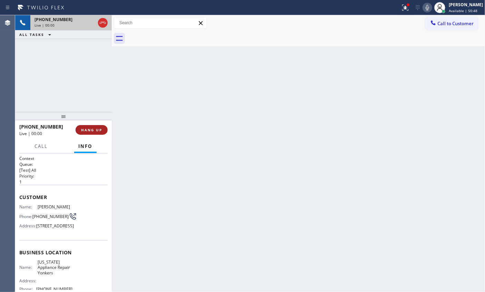
click at [94, 129] on span "HANG UP" at bounding box center [91, 129] width 21 height 5
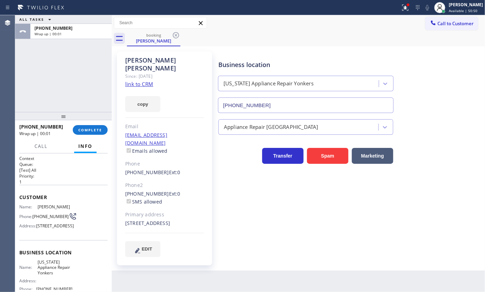
type input "[PHONE_NUMBER]"
click at [90, 128] on span "COMPLETE" at bounding box center [90, 129] width 24 height 5
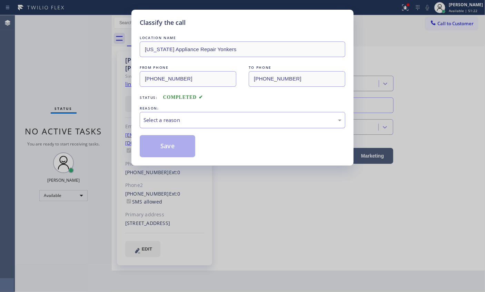
click at [230, 117] on div "Select a reason" at bounding box center [243, 120] width 198 height 8
click at [183, 149] on button "Save" at bounding box center [168, 146] width 56 height 22
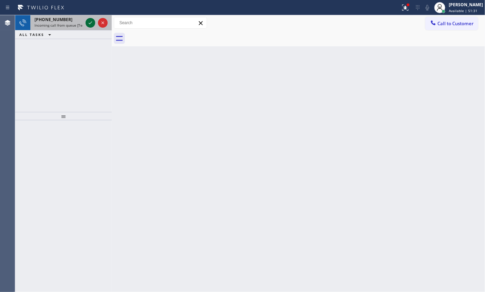
click at [89, 23] on icon at bounding box center [90, 23] width 8 height 8
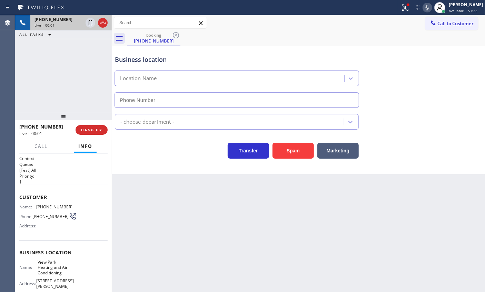
type input "[PHONE_NUMBER]"
click at [294, 152] on button "Spam" at bounding box center [293, 151] width 41 height 16
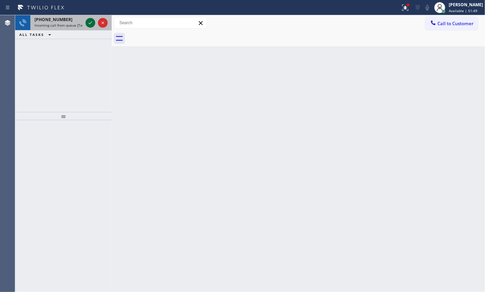
click at [90, 21] on icon at bounding box center [90, 23] width 8 height 8
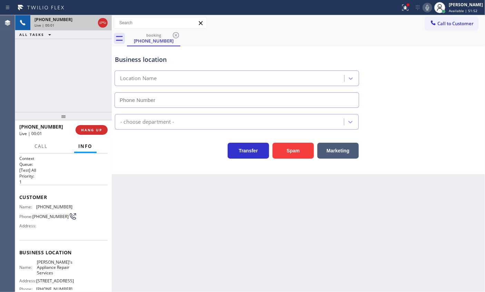
type input "[PHONE_NUMBER]"
click at [84, 130] on span "HANG UP" at bounding box center [91, 129] width 21 height 5
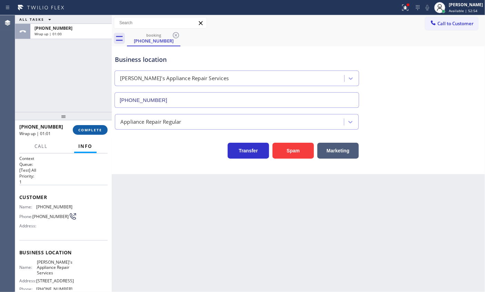
click at [102, 132] on span "COMPLETE" at bounding box center [90, 129] width 24 height 5
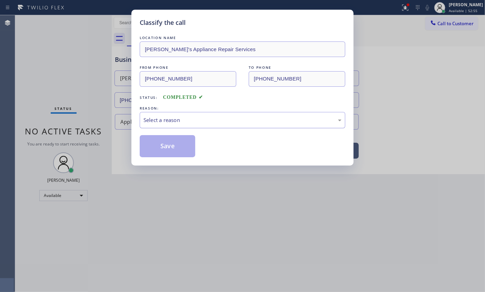
click at [192, 121] on div "Select a reason" at bounding box center [243, 120] width 198 height 8
click at [166, 151] on button "Save" at bounding box center [168, 146] width 56 height 22
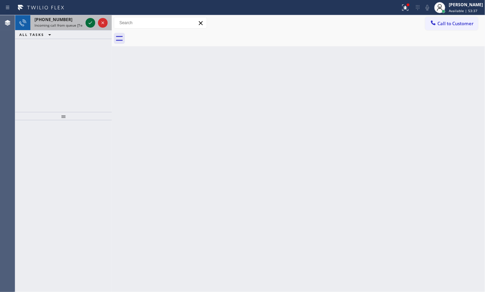
click at [90, 22] on icon at bounding box center [90, 23] width 8 height 8
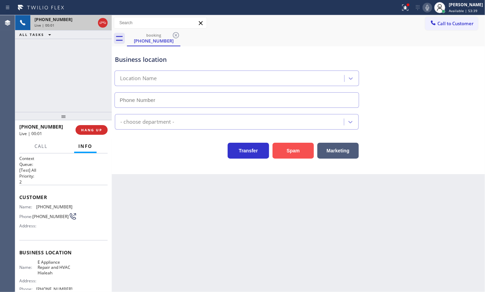
type input "[PHONE_NUMBER]"
click at [288, 156] on button "Spam" at bounding box center [293, 151] width 41 height 16
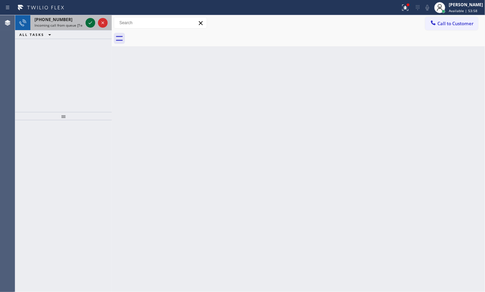
click at [90, 24] on icon at bounding box center [90, 23] width 8 height 8
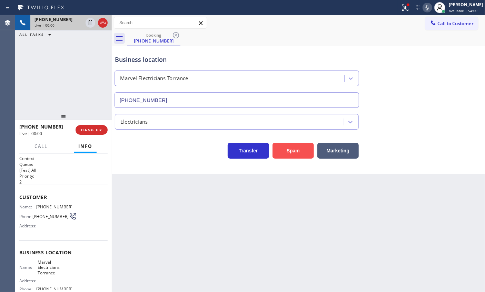
type input "[PHONE_NUMBER]"
click at [304, 151] on button "Spam" at bounding box center [293, 151] width 41 height 16
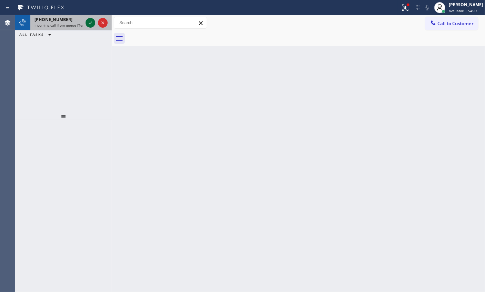
click at [92, 23] on icon at bounding box center [90, 23] width 8 height 8
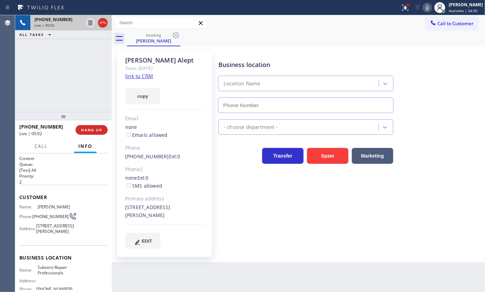
type input "[PHONE_NUMBER]"
click at [51, 275] on span "Subzero Repair Professionals" at bounding box center [55, 269] width 35 height 11
click at [283, 110] on input "[PHONE_NUMBER]" at bounding box center [306, 105] width 176 height 16
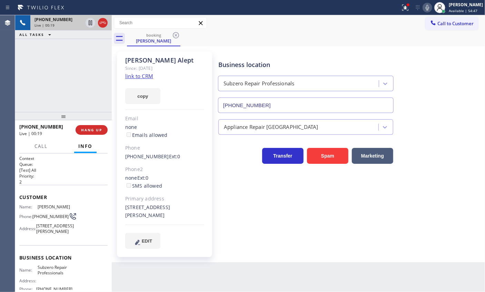
click at [283, 110] on input "[PHONE_NUMBER]" at bounding box center [306, 105] width 176 height 16
click at [283, 104] on input "[PHONE_NUMBER]" at bounding box center [306, 105] width 176 height 16
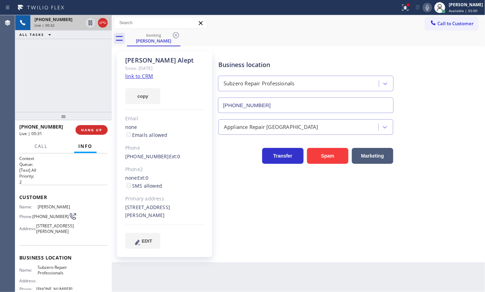
click at [44, 267] on div "Business location Name: Subzero Repair Professionals Address: Phone: [PHONE_NUM…" at bounding box center [63, 274] width 88 height 58
click at [57, 275] on span "Subzero Repair Professionals" at bounding box center [55, 269] width 35 height 11
click at [58, 275] on span "Subzero Repair Professionals" at bounding box center [55, 269] width 35 height 11
click at [142, 74] on link "link to CRM" at bounding box center [139, 76] width 28 height 7
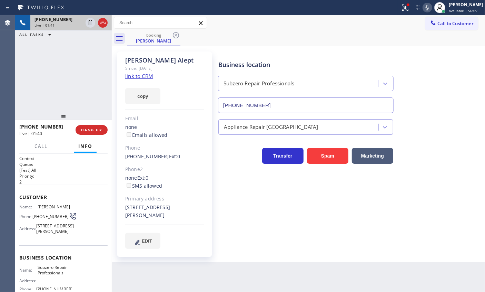
click at [148, 62] on div "[PERSON_NAME]" at bounding box center [164, 60] width 79 height 8
click at [46, 218] on span "[PHONE_NUMBER]" at bounding box center [50, 216] width 36 height 5
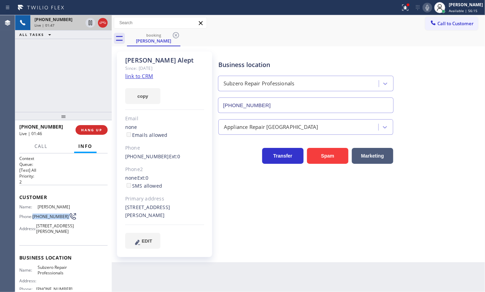
click at [46, 218] on span "[PHONE_NUMBER]" at bounding box center [50, 216] width 36 height 5
click at [140, 212] on div "[STREET_ADDRESS][PERSON_NAME]" at bounding box center [164, 211] width 79 height 16
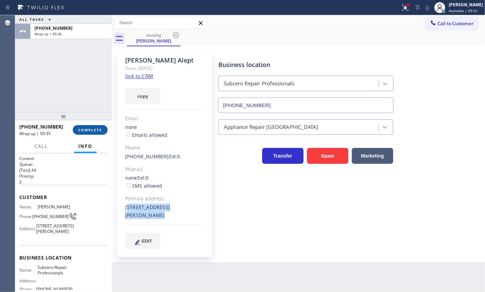
click at [95, 130] on span "COMPLETE" at bounding box center [90, 129] width 24 height 5
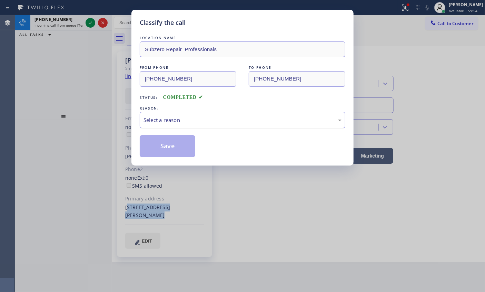
click at [176, 122] on div "Select a reason" at bounding box center [243, 120] width 198 height 8
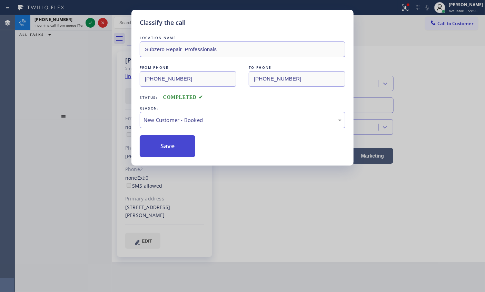
click at [164, 146] on button "Save" at bounding box center [168, 146] width 56 height 22
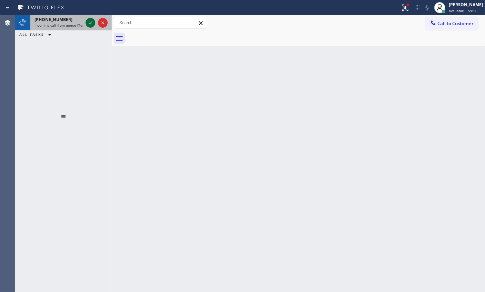
click at [88, 25] on icon at bounding box center [90, 23] width 8 height 8
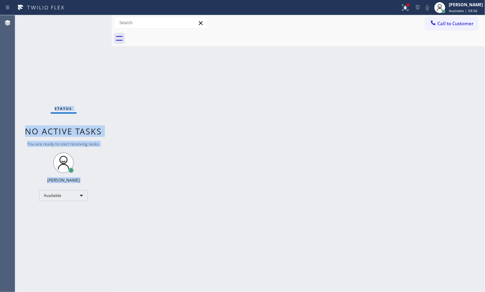
click at [88, 24] on div "Status No active tasks You are ready to start receiving tasks. [PERSON_NAME] Av…" at bounding box center [63, 153] width 97 height 277
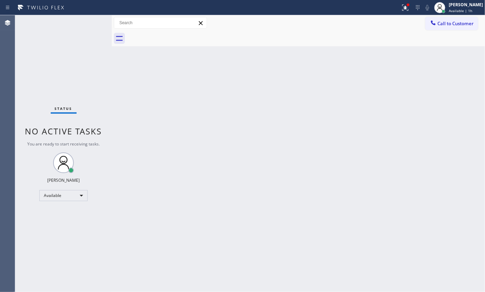
click at [87, 20] on div "Status No active tasks You are ready to start receiving tasks. [PERSON_NAME] Av…" at bounding box center [63, 153] width 97 height 277
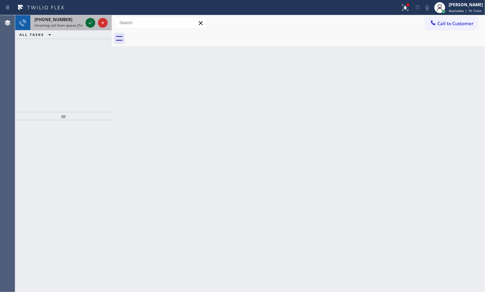
click at [93, 23] on icon at bounding box center [90, 23] width 8 height 8
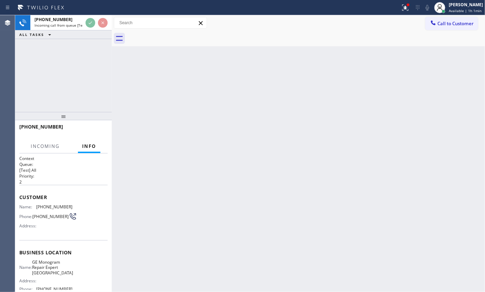
click at [263, 132] on div "Back to Dashboard Change Sender ID Customers Technicians Select a contact Outbo…" at bounding box center [299, 153] width 374 height 277
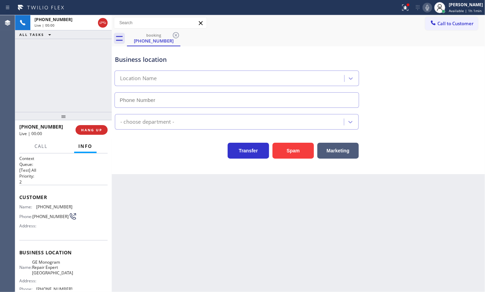
type input "[PHONE_NUMBER]"
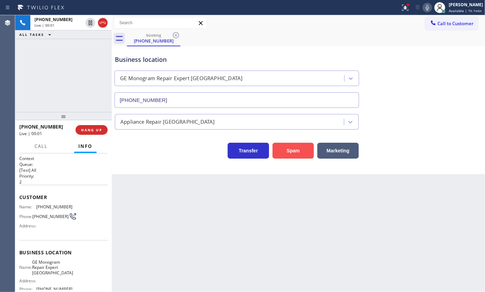
click at [297, 148] on button "Spam" at bounding box center [293, 151] width 41 height 16
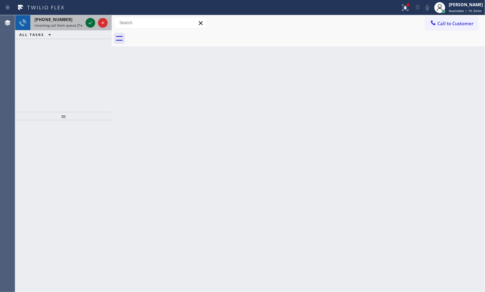
click at [92, 27] on button at bounding box center [91, 23] width 10 height 10
click at [92, 25] on icon at bounding box center [90, 23] width 8 height 8
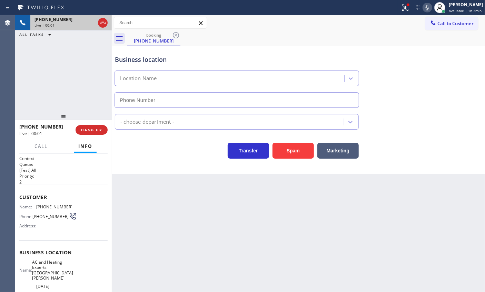
type input "[PHONE_NUMBER]"
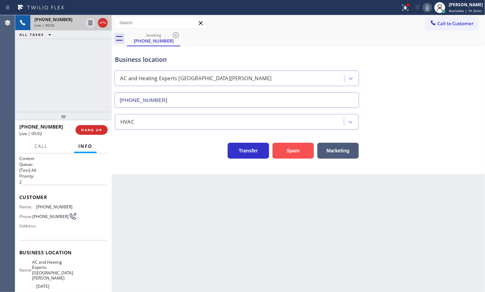
click at [297, 154] on button "Spam" at bounding box center [293, 151] width 41 height 16
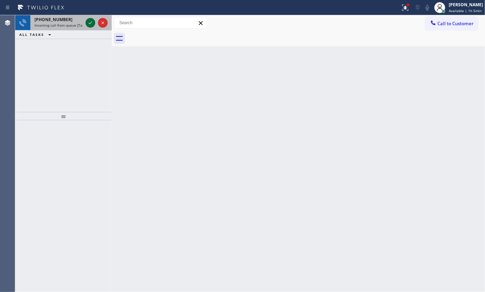
click at [90, 18] on button at bounding box center [91, 23] width 10 height 10
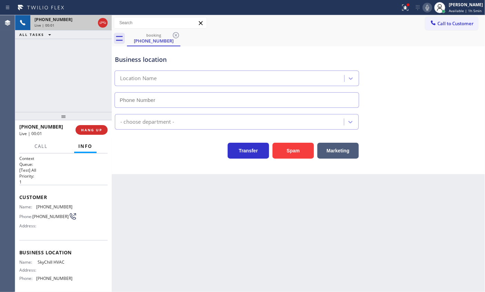
type input "[PHONE_NUMBER]"
click at [289, 146] on button "Spam" at bounding box center [293, 151] width 41 height 16
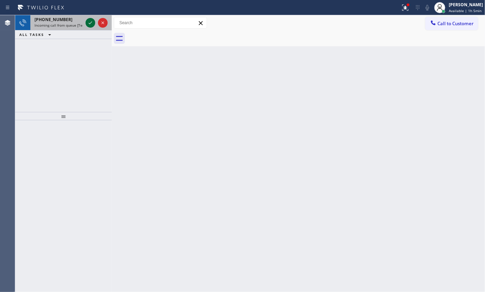
click at [91, 24] on icon at bounding box center [90, 23] width 8 height 8
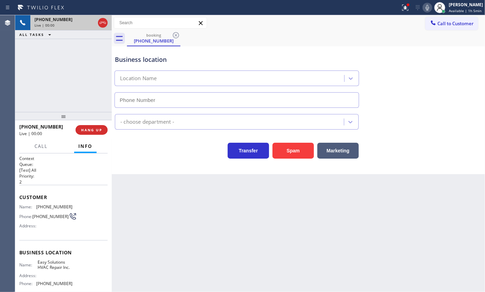
type input "[PHONE_NUMBER]"
click at [300, 155] on button "Spam" at bounding box center [293, 151] width 41 height 16
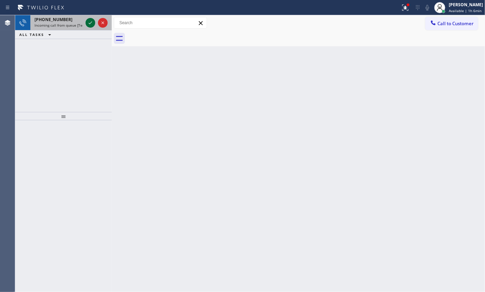
click at [88, 21] on icon at bounding box center [90, 23] width 8 height 8
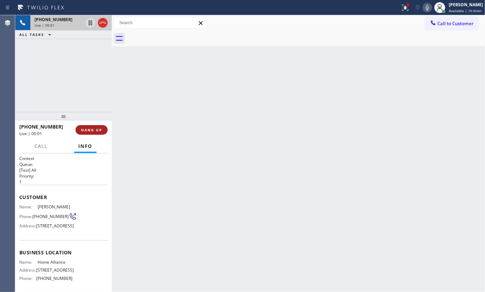
click at [101, 133] on button "HANG UP" at bounding box center [92, 130] width 32 height 10
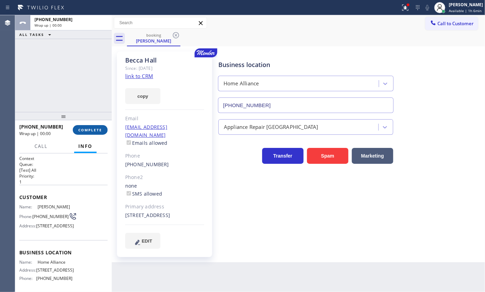
type input "[PHONE_NUMBER]"
click at [98, 126] on button "COMPLETE" at bounding box center [90, 130] width 35 height 10
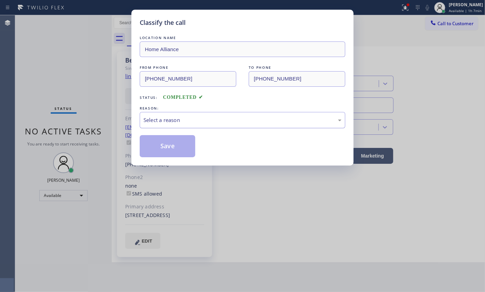
click at [224, 120] on div "Select a reason" at bounding box center [243, 120] width 198 height 8
click at [180, 150] on button "Save" at bounding box center [168, 146] width 56 height 22
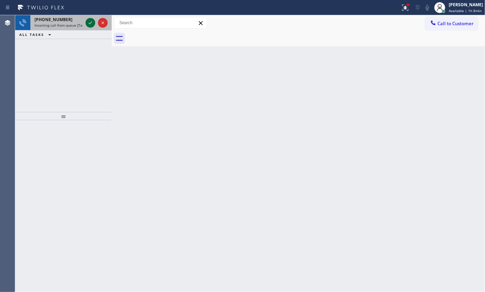
click at [87, 22] on icon at bounding box center [90, 23] width 8 height 8
click at [87, 20] on icon at bounding box center [90, 23] width 8 height 8
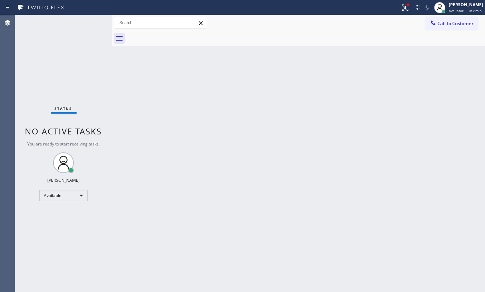
click at [87, 20] on div "Status No active tasks You are ready to start receiving tasks. [PERSON_NAME] Av…" at bounding box center [63, 153] width 97 height 277
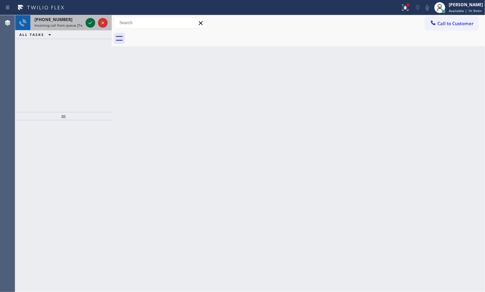
click at [87, 23] on icon at bounding box center [90, 23] width 8 height 8
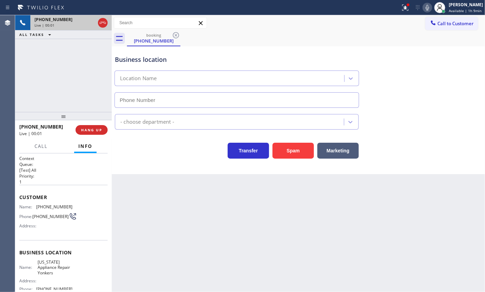
type input "[PHONE_NUMBER]"
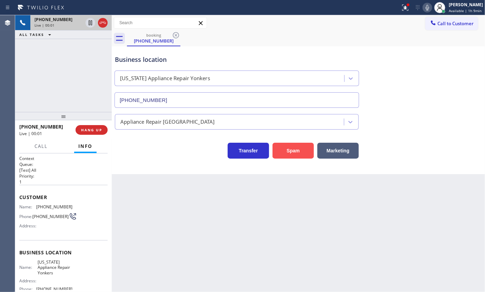
click at [293, 153] on button "Spam" at bounding box center [293, 151] width 41 height 16
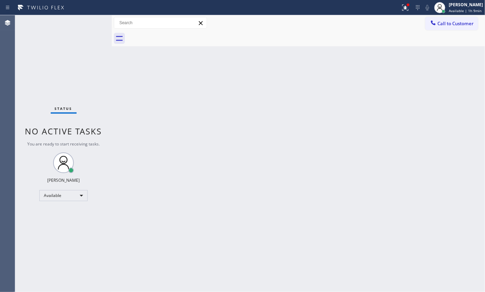
click at [91, 20] on div "Status No active tasks You are ready to start receiving tasks. [PERSON_NAME] Av…" at bounding box center [63, 153] width 97 height 277
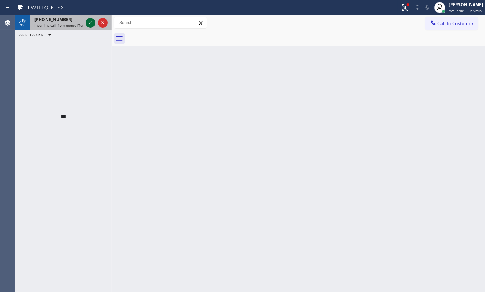
click at [89, 23] on icon at bounding box center [90, 22] width 3 height 3
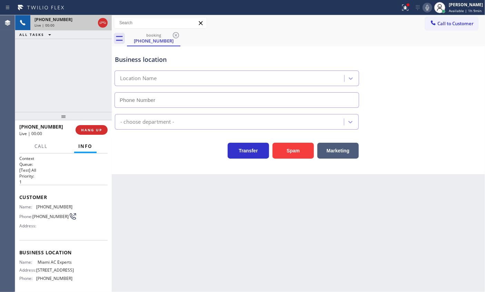
type input "[PHONE_NUMBER]"
click at [286, 152] on button "Spam" at bounding box center [293, 151] width 41 height 16
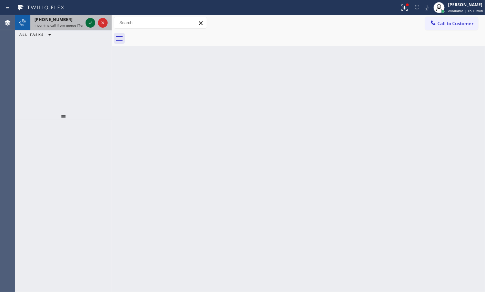
click at [91, 23] on icon at bounding box center [90, 23] width 8 height 8
click at [90, 24] on icon at bounding box center [90, 23] width 8 height 8
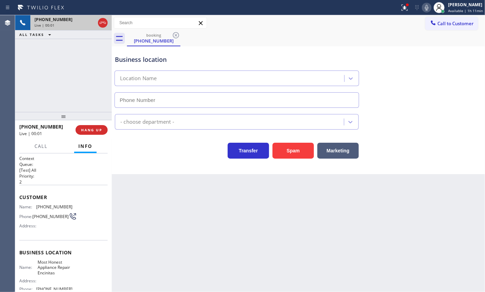
type input "[PHONE_NUMBER]"
click at [59, 268] on span "Most Honest Appliance Repair Encinitas" at bounding box center [55, 267] width 35 height 16
click at [199, 94] on input "[PHONE_NUMBER]" at bounding box center [237, 100] width 245 height 16
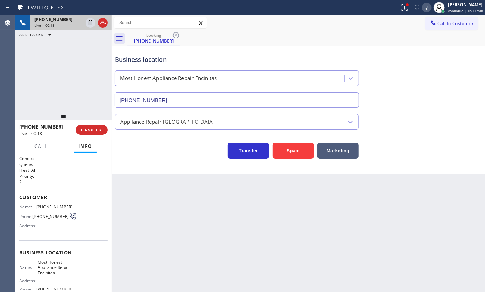
click at [199, 94] on input "[PHONE_NUMBER]" at bounding box center [237, 100] width 245 height 16
click at [46, 206] on span "[PHONE_NUMBER]" at bounding box center [54, 206] width 36 height 5
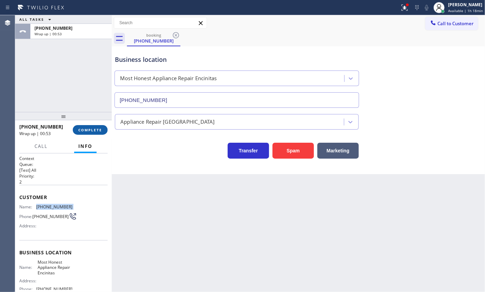
click at [84, 127] on span "COMPLETE" at bounding box center [90, 129] width 24 height 5
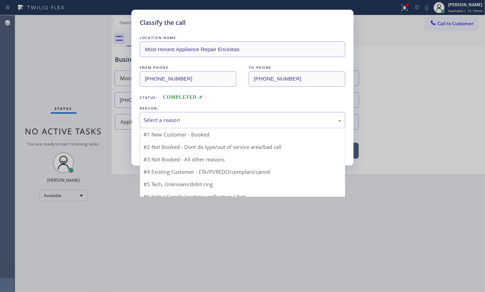
click at [163, 122] on div "Select a reason" at bounding box center [243, 120] width 198 height 8
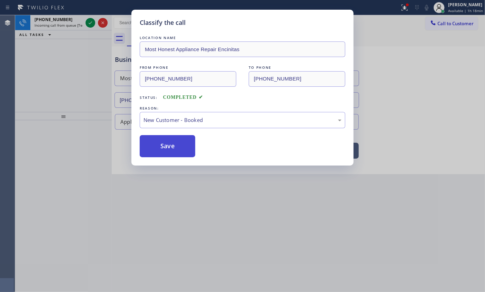
click at [164, 145] on button "Save" at bounding box center [168, 146] width 56 height 22
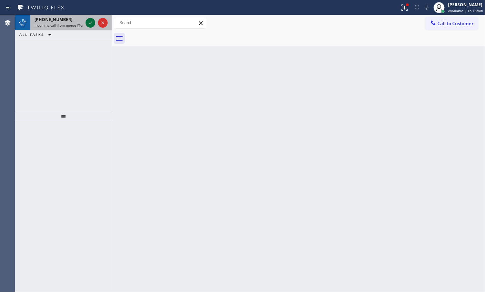
click at [89, 24] on icon at bounding box center [90, 23] width 8 height 8
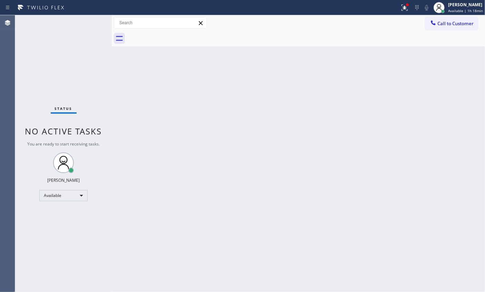
click at [89, 24] on div "Status No active tasks You are ready to start receiving tasks. [PERSON_NAME] Av…" at bounding box center [63, 153] width 97 height 277
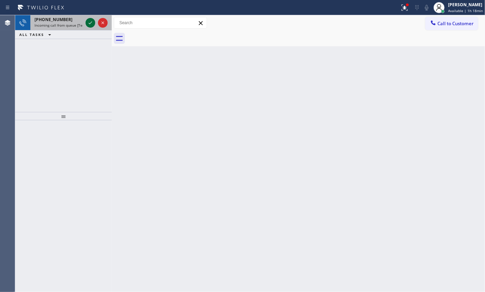
click at [89, 22] on icon at bounding box center [90, 23] width 8 height 8
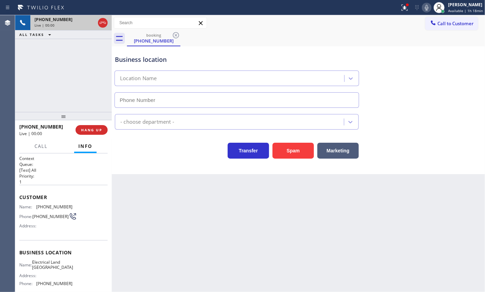
type input "[PHONE_NUMBER]"
drag, startPoint x: 287, startPoint y: 149, endPoint x: 367, endPoint y: 6, distance: 164.4
click at [288, 148] on button "Spam" at bounding box center [293, 151] width 41 height 16
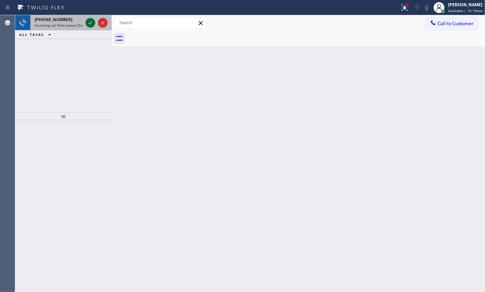
click at [91, 23] on icon at bounding box center [90, 23] width 8 height 8
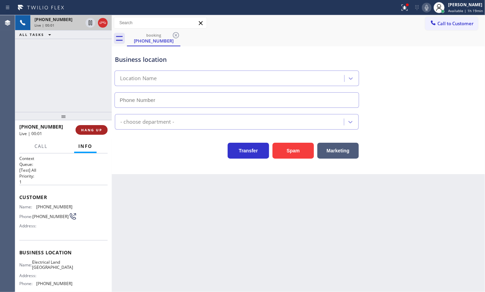
type input "[PHONE_NUMBER]"
click at [93, 131] on span "HANG UP" at bounding box center [91, 129] width 21 height 5
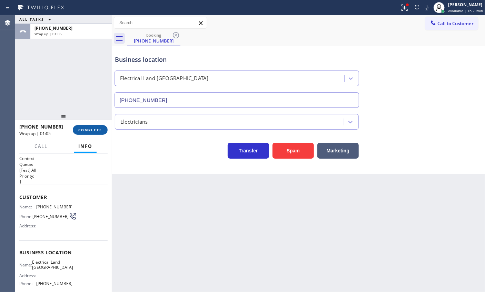
click at [100, 134] on button "COMPLETE" at bounding box center [90, 130] width 35 height 10
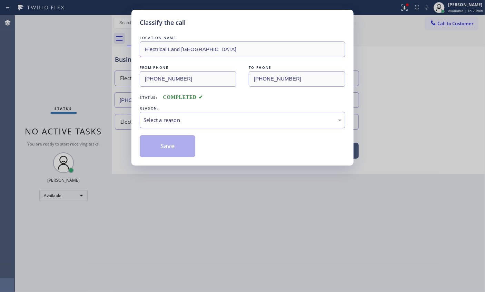
click at [181, 123] on div "Select a reason" at bounding box center [243, 120] width 198 height 8
click at [169, 145] on button "Save" at bounding box center [168, 146] width 56 height 22
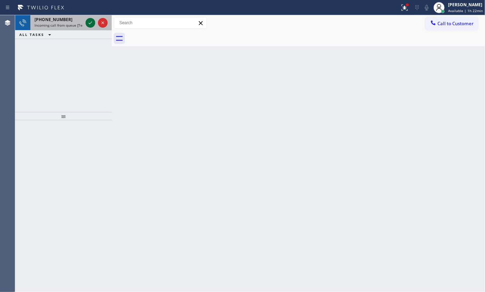
click at [90, 23] on icon at bounding box center [90, 22] width 3 height 3
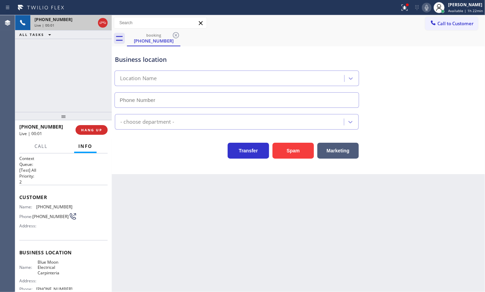
type input "[PHONE_NUMBER]"
click at [93, 132] on button "HANG UP" at bounding box center [92, 130] width 32 height 10
click at [97, 131] on span "HANG UP" at bounding box center [91, 129] width 21 height 5
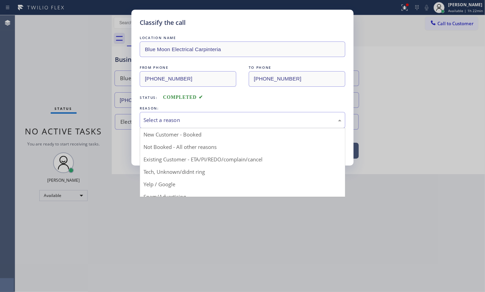
click at [247, 119] on div "Select a reason" at bounding box center [243, 120] width 198 height 8
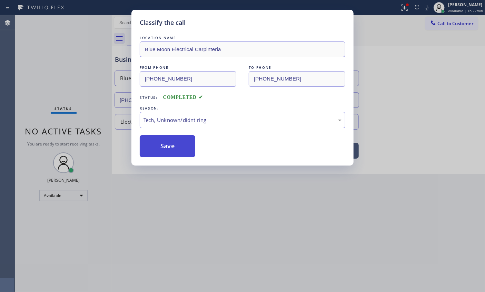
click at [172, 152] on button "Save" at bounding box center [168, 146] width 56 height 22
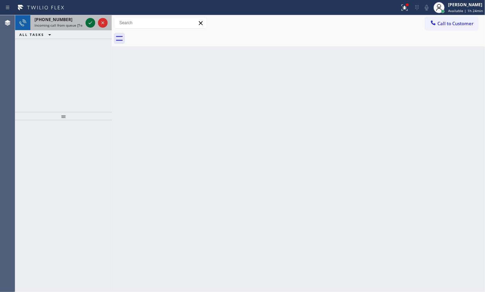
click at [89, 23] on icon at bounding box center [90, 23] width 8 height 8
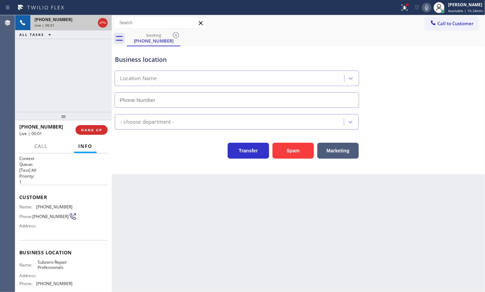
type input "[PHONE_NUMBER]"
click at [91, 133] on button "HANG UP" at bounding box center [92, 130] width 32 height 10
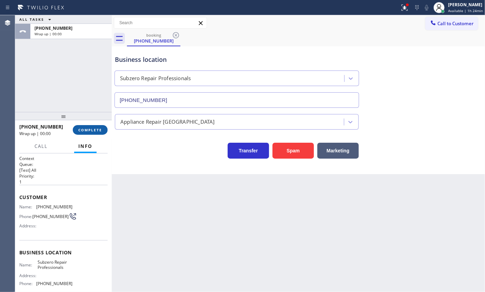
click at [98, 132] on span "COMPLETE" at bounding box center [90, 129] width 24 height 5
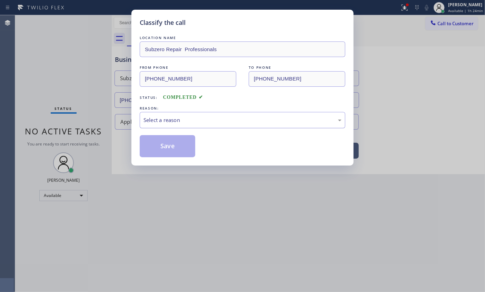
click at [231, 118] on div "Select a reason" at bounding box center [243, 120] width 198 height 8
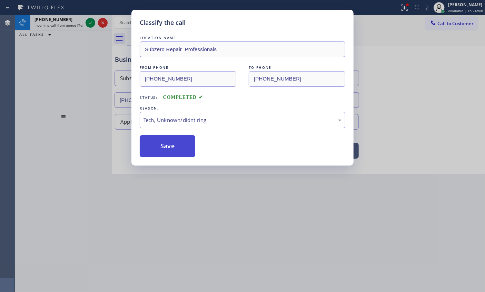
click at [171, 147] on button "Save" at bounding box center [168, 146] width 56 height 22
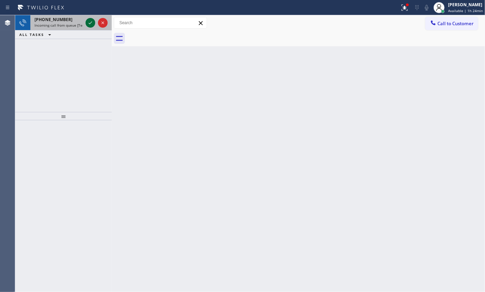
click at [88, 23] on icon at bounding box center [90, 23] width 8 height 8
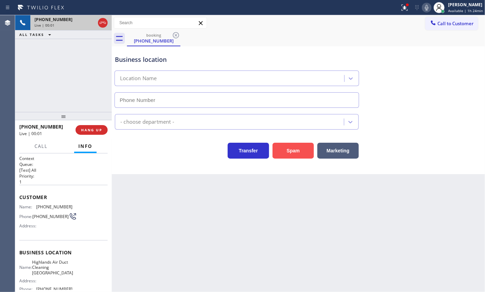
type input "[PHONE_NUMBER]"
click at [283, 150] on button "Spam" at bounding box center [293, 151] width 41 height 16
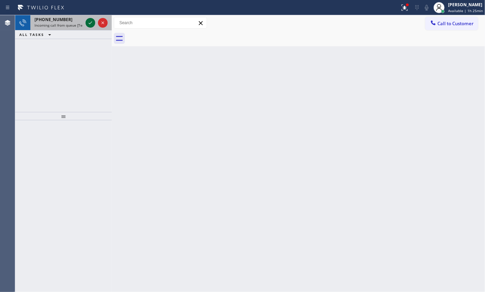
click at [89, 20] on icon at bounding box center [90, 23] width 8 height 8
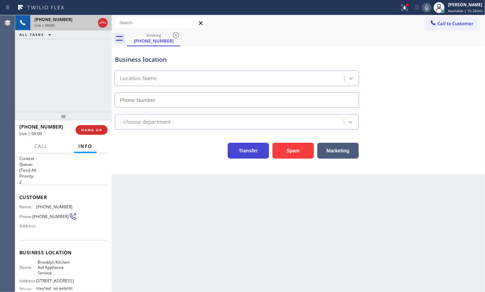
type input "[PHONE_NUMBER]"
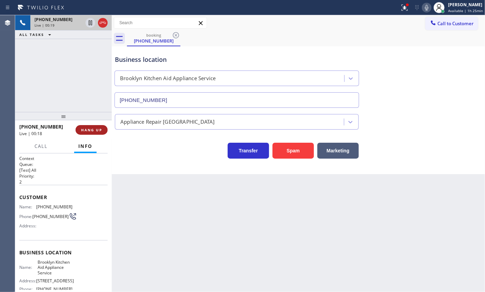
click at [96, 126] on button "HANG UP" at bounding box center [92, 130] width 32 height 10
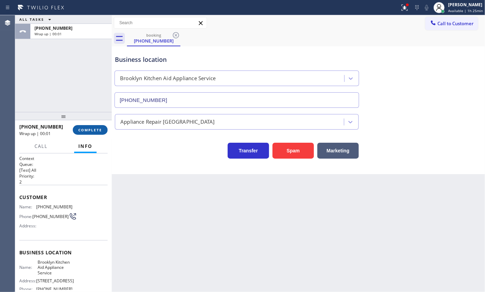
click at [95, 127] on button "COMPLETE" at bounding box center [90, 130] width 35 height 10
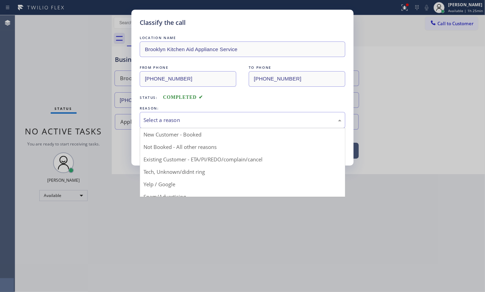
click at [210, 114] on div "Select a reason" at bounding box center [243, 120] width 206 height 16
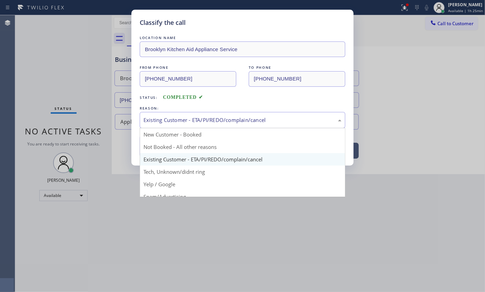
click at [184, 120] on div "Existing Customer - ETA/PI/REDO/complain/cancel" at bounding box center [243, 120] width 198 height 8
drag, startPoint x: 169, startPoint y: 171, endPoint x: 169, endPoint y: 152, distance: 18.6
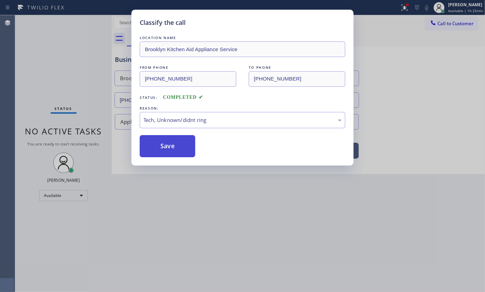
click at [169, 149] on button "Save" at bounding box center [168, 146] width 56 height 22
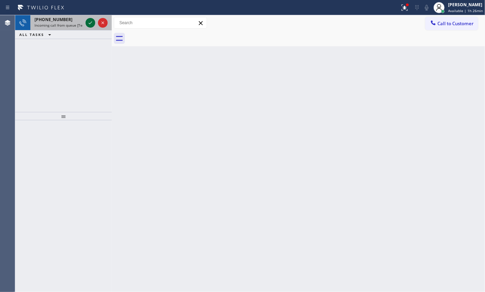
click at [90, 23] on icon at bounding box center [90, 22] width 3 height 3
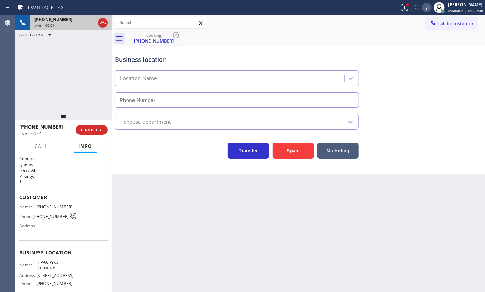
type input "[PHONE_NUMBER]"
click at [296, 150] on button "Spam" at bounding box center [293, 151] width 41 height 16
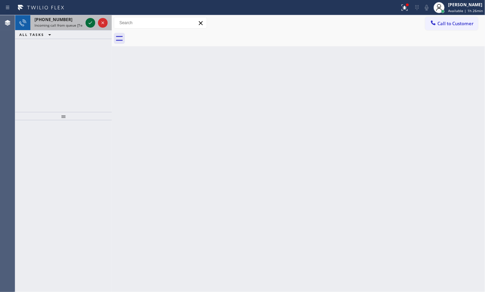
click at [91, 22] on icon at bounding box center [90, 22] width 3 height 3
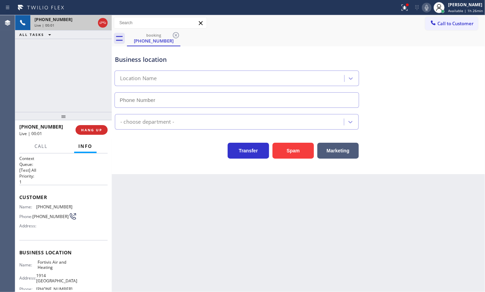
type input "[PHONE_NUMBER]"
click at [290, 153] on button "Spam" at bounding box center [293, 151] width 41 height 16
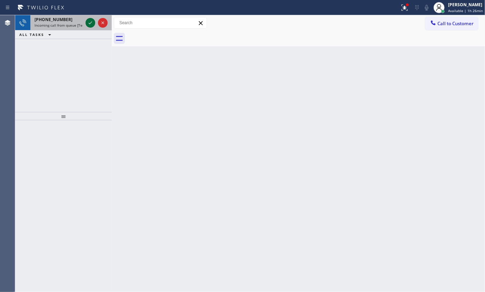
click at [89, 24] on icon at bounding box center [90, 23] width 8 height 8
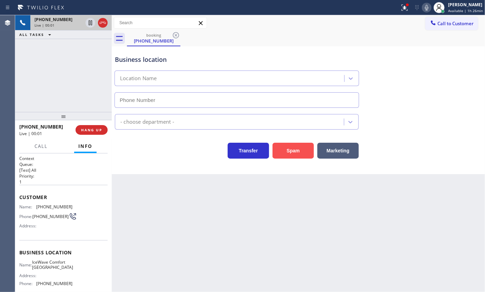
type input "[PHONE_NUMBER]"
click at [286, 146] on button "Spam" at bounding box center [293, 151] width 41 height 16
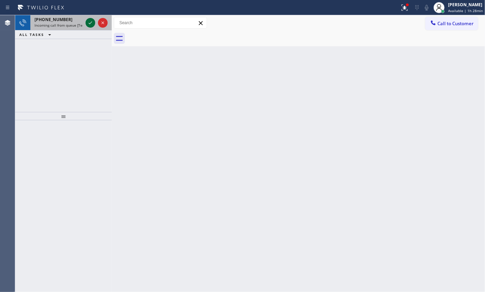
click at [88, 21] on icon at bounding box center [90, 23] width 8 height 8
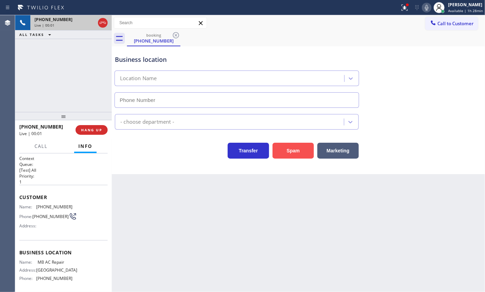
type input "[PHONE_NUMBER]"
click at [303, 150] on button "Spam" at bounding box center [293, 151] width 41 height 16
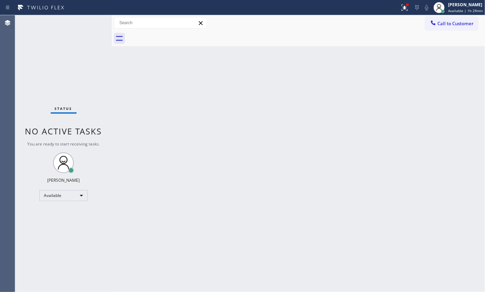
click at [380, 128] on div "Back to Dashboard Change Sender ID Customers Technicians Select a contact Outbo…" at bounding box center [299, 153] width 374 height 277
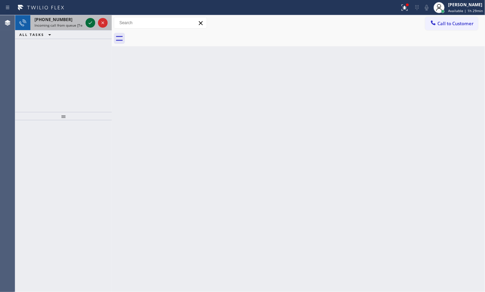
click at [88, 23] on icon at bounding box center [90, 23] width 8 height 8
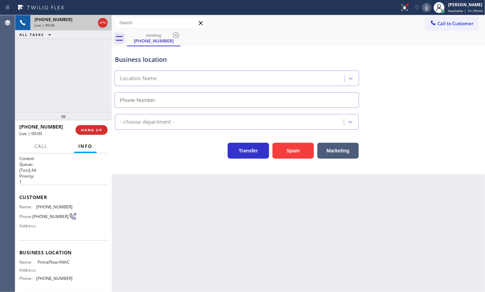
type input "[PHONE_NUMBER]"
click at [299, 153] on button "Spam" at bounding box center [293, 151] width 41 height 16
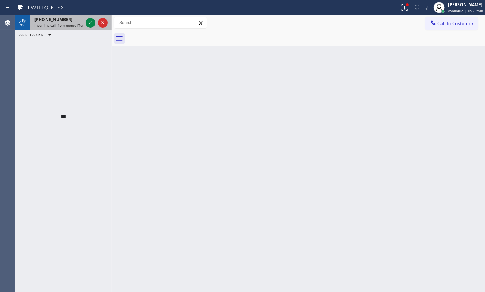
click at [69, 20] on div "[PHONE_NUMBER]" at bounding box center [59, 20] width 48 height 6
click at [89, 22] on icon at bounding box center [90, 23] width 8 height 8
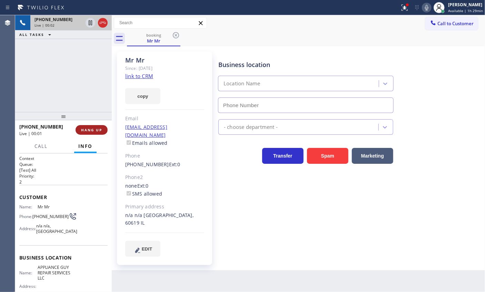
type input "[PHONE_NUMBER]"
click at [94, 127] on span "HANG UP" at bounding box center [91, 129] width 21 height 5
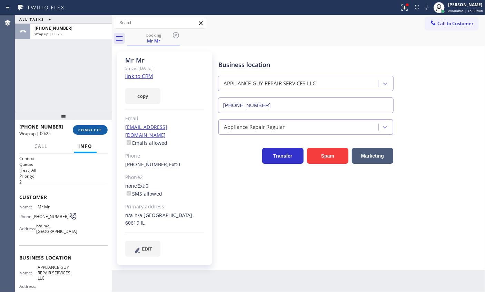
click at [102, 134] on button "COMPLETE" at bounding box center [90, 130] width 35 height 10
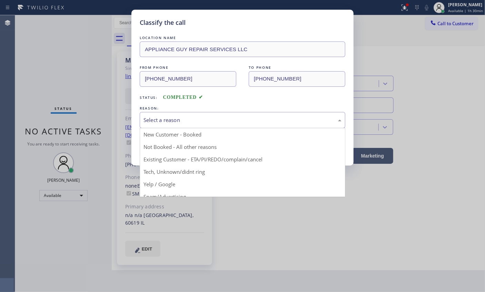
click at [262, 120] on div "Select a reason" at bounding box center [243, 120] width 198 height 8
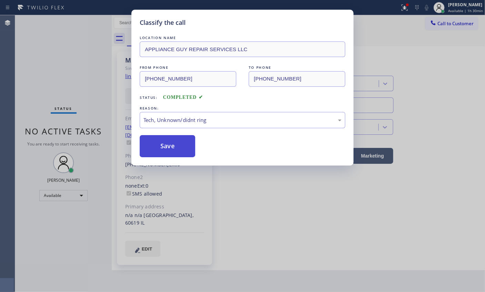
click at [177, 147] on button "Save" at bounding box center [168, 146] width 56 height 22
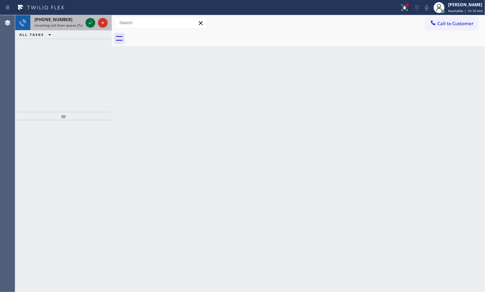
click at [90, 25] on icon at bounding box center [90, 23] width 8 height 8
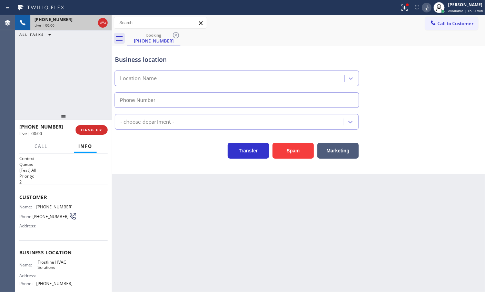
type input "[PHONE_NUMBER]"
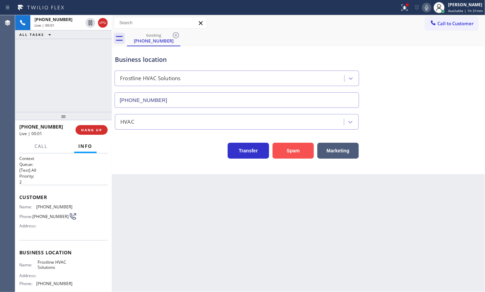
click at [294, 147] on button "Spam" at bounding box center [293, 151] width 41 height 16
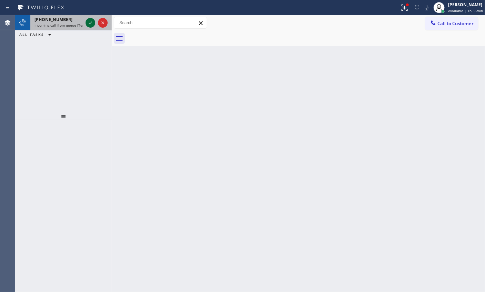
click at [88, 22] on icon at bounding box center [90, 23] width 8 height 8
click at [88, 23] on icon at bounding box center [90, 23] width 8 height 8
click at [90, 24] on icon at bounding box center [90, 23] width 8 height 8
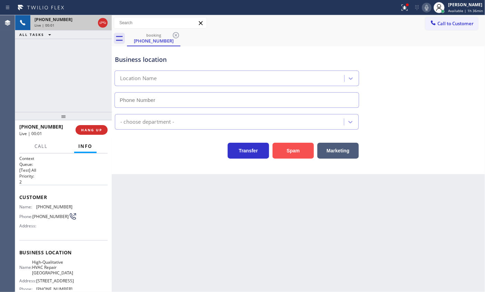
type input "[PHONE_NUMBER]"
click at [296, 151] on button "Spam" at bounding box center [293, 151] width 41 height 16
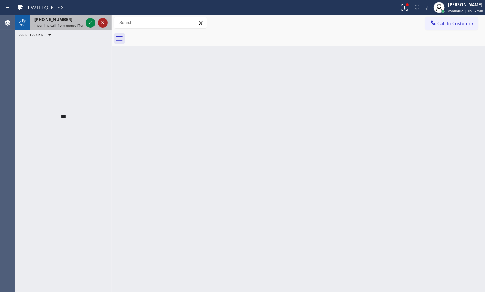
drag, startPoint x: 90, startPoint y: 23, endPoint x: 98, endPoint y: 25, distance: 8.1
click at [90, 23] on icon at bounding box center [90, 23] width 8 height 8
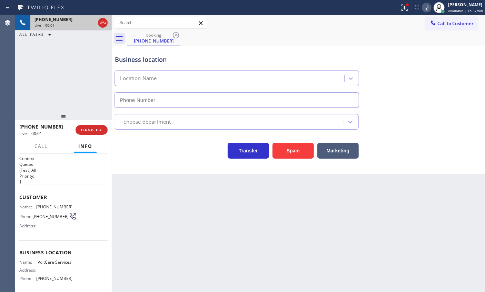
type input "[PHONE_NUMBER]"
click at [291, 150] on button "Spam" at bounding box center [293, 151] width 41 height 16
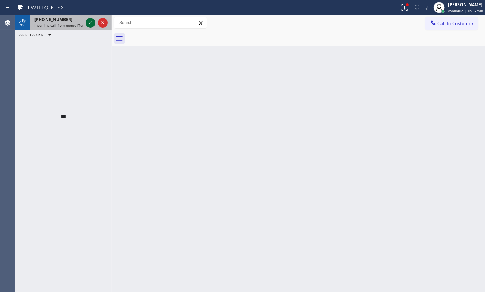
click at [90, 25] on icon at bounding box center [90, 23] width 8 height 8
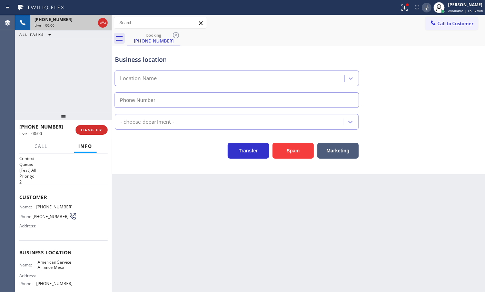
type input "[PHONE_NUMBER]"
click at [99, 134] on button "HANG UP" at bounding box center [92, 130] width 32 height 10
click at [101, 129] on span "HANG UP" at bounding box center [91, 129] width 21 height 5
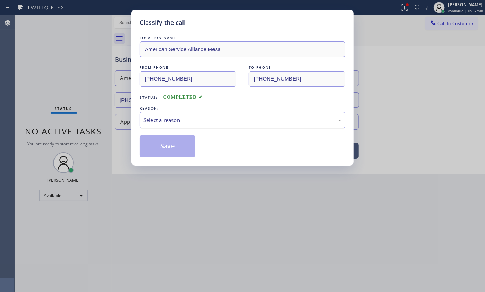
drag, startPoint x: 212, startPoint y: 118, endPoint x: 206, endPoint y: 125, distance: 9.8
click at [211, 118] on div "Select a reason" at bounding box center [243, 120] width 198 height 8
drag, startPoint x: 186, startPoint y: 169, endPoint x: 184, endPoint y: 164, distance: 5.1
click at [162, 146] on button "Save" at bounding box center [168, 146] width 56 height 22
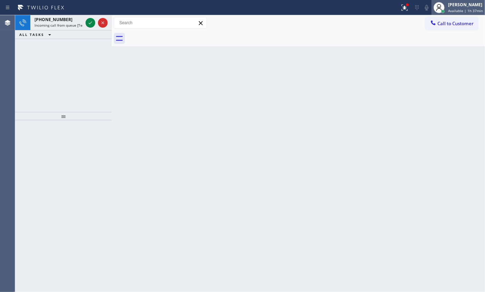
click at [466, 6] on div "[PERSON_NAME]" at bounding box center [465, 5] width 35 height 6
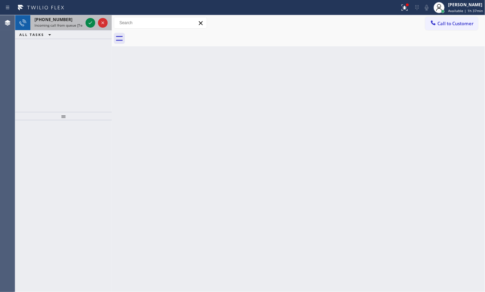
click at [39, 26] on span "Incoming call from queue [Test] All" at bounding box center [63, 25] width 57 height 5
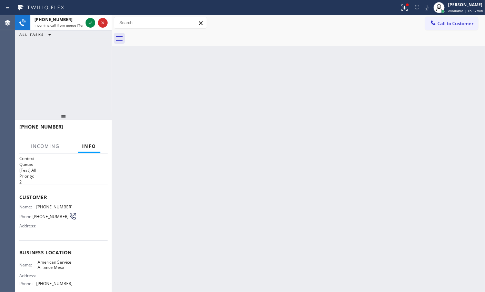
click at [334, 116] on div "Back to Dashboard Change Sender ID Customers Technicians Select a contact Outbo…" at bounding box center [299, 153] width 374 height 277
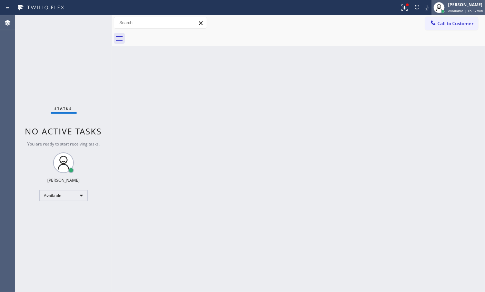
click at [478, 8] on span "Available | 1h 37min" at bounding box center [465, 10] width 35 height 5
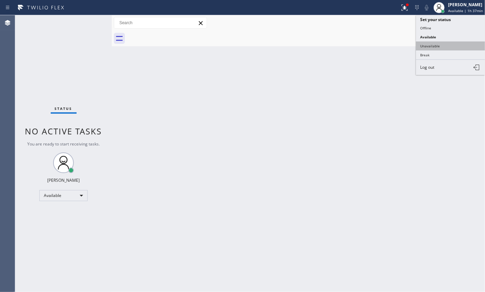
click at [432, 48] on button "Unavailable" at bounding box center [450, 45] width 69 height 9
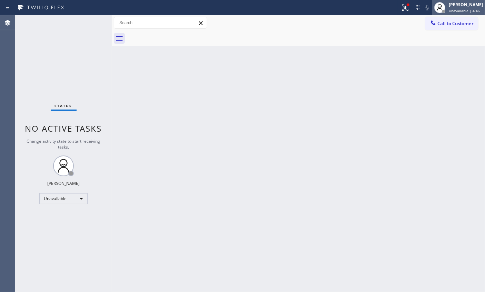
click at [469, 8] on div "[PERSON_NAME] Unavailable | 4:46" at bounding box center [467, 7] width 38 height 12
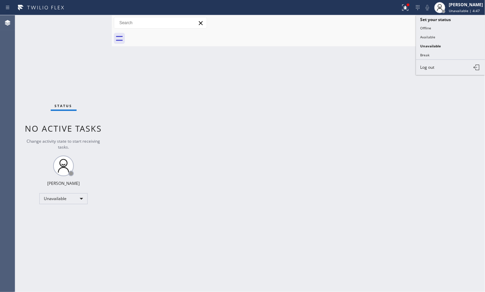
drag, startPoint x: 451, startPoint y: 33, endPoint x: 461, endPoint y: 23, distance: 13.9
click at [451, 33] on button "Available" at bounding box center [450, 36] width 69 height 9
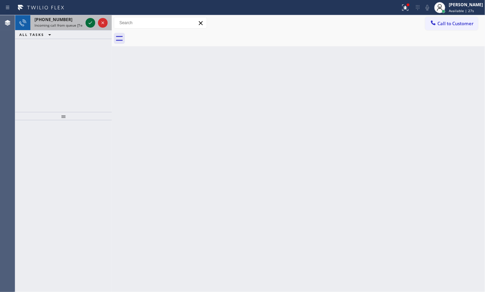
click at [90, 25] on icon at bounding box center [90, 23] width 8 height 8
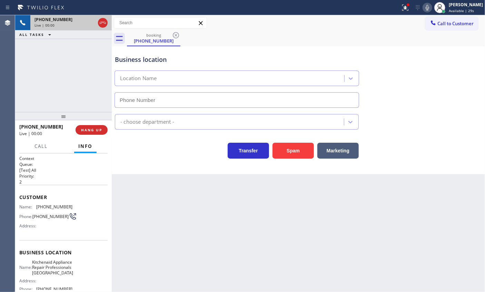
type input "[PHONE_NUMBER]"
click at [50, 271] on span "Kitchenaid Appliance Repair Professionals [GEOGRAPHIC_DATA]" at bounding box center [52, 267] width 41 height 16
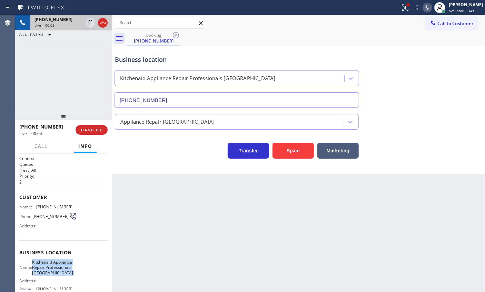
click at [50, 271] on span "Kitchenaid Appliance Repair Professionals [GEOGRAPHIC_DATA]" at bounding box center [52, 267] width 41 height 16
click at [183, 100] on input "[PHONE_NUMBER]" at bounding box center [237, 100] width 245 height 16
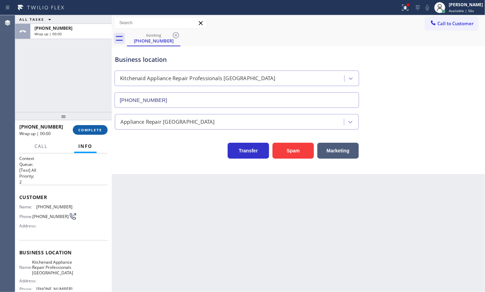
click at [91, 129] on span "COMPLETE" at bounding box center [90, 129] width 24 height 5
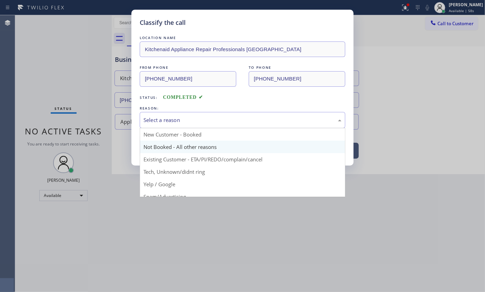
drag, startPoint x: 254, startPoint y: 117, endPoint x: 187, endPoint y: 145, distance: 72.6
click at [253, 117] on div "Select a reason" at bounding box center [243, 120] width 198 height 8
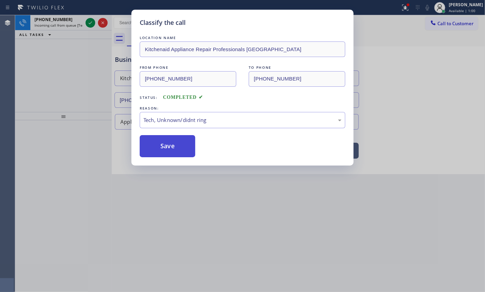
click at [165, 151] on button "Save" at bounding box center [168, 146] width 56 height 22
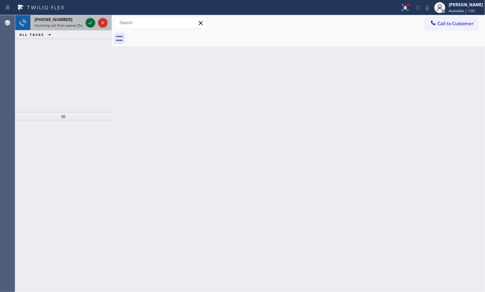
click at [87, 22] on icon at bounding box center [90, 23] width 8 height 8
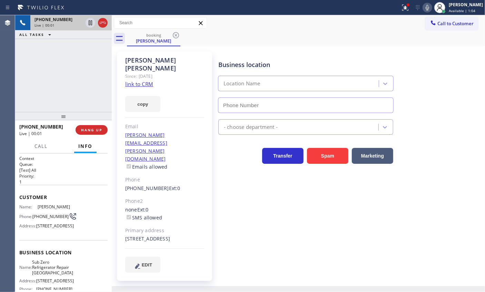
type input "[PHONE_NUMBER]"
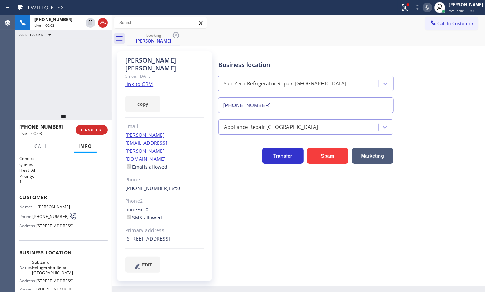
click at [144, 80] on link "link to CRM" at bounding box center [139, 83] width 28 height 7
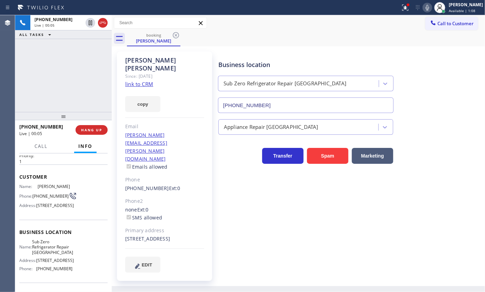
scroll to position [31, 0]
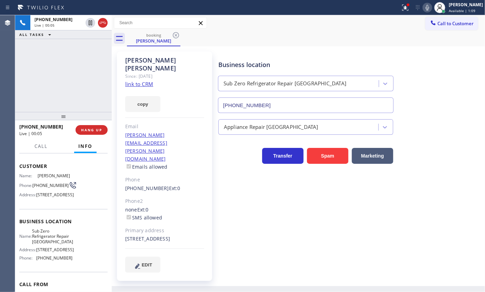
click at [47, 244] on span "Sub Zero Refrigerator Repair [GEOGRAPHIC_DATA]" at bounding box center [52, 236] width 41 height 16
click at [263, 101] on input "[PHONE_NUMBER]" at bounding box center [306, 105] width 176 height 16
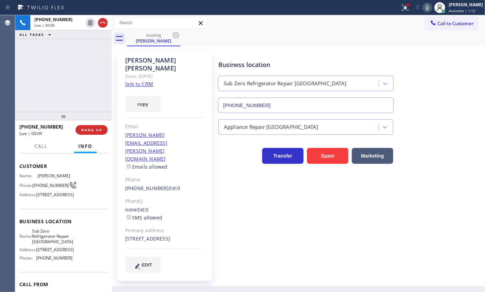
click at [263, 101] on input "[PHONE_NUMBER]" at bounding box center [306, 105] width 176 height 16
click at [89, 22] on icon at bounding box center [90, 23] width 8 height 8
click at [432, 6] on icon at bounding box center [428, 7] width 8 height 8
click at [89, 21] on icon at bounding box center [90, 22] width 5 height 5
click at [432, 6] on icon at bounding box center [428, 7] width 8 height 8
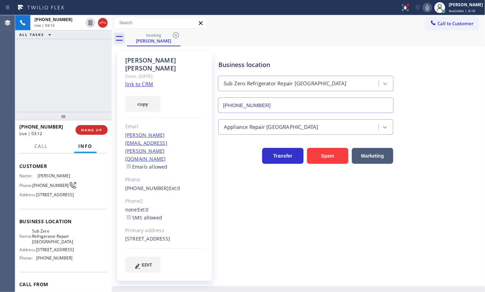
click at [432, 9] on icon at bounding box center [428, 7] width 8 height 8
click at [87, 21] on icon at bounding box center [90, 23] width 8 height 8
click at [90, 24] on icon at bounding box center [90, 23] width 8 height 8
click at [429, 9] on icon at bounding box center [427, 8] width 3 height 6
click at [40, 186] on span "[PHONE_NUMBER]" at bounding box center [50, 185] width 36 height 5
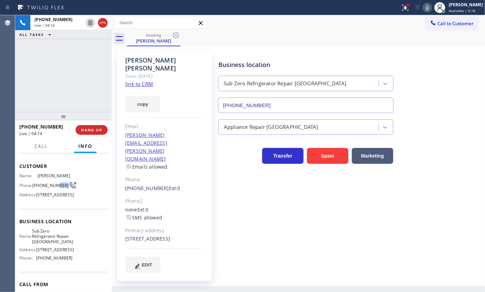
click at [40, 186] on span "[PHONE_NUMBER]" at bounding box center [50, 185] width 36 height 5
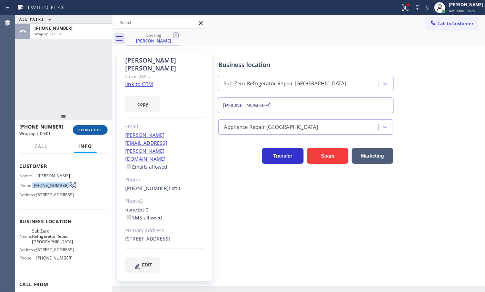
click at [76, 127] on button "COMPLETE" at bounding box center [90, 130] width 35 height 10
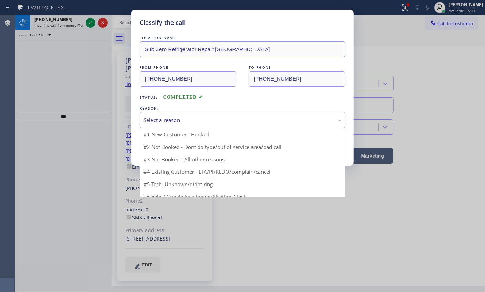
click at [206, 124] on div "Select a reason" at bounding box center [243, 120] width 206 height 16
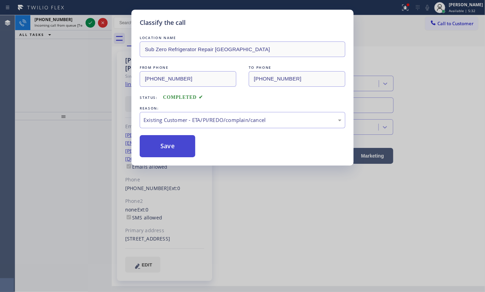
drag, startPoint x: 161, startPoint y: 158, endPoint x: 165, endPoint y: 149, distance: 9.0
click at [165, 149] on button "Save" at bounding box center [168, 146] width 56 height 22
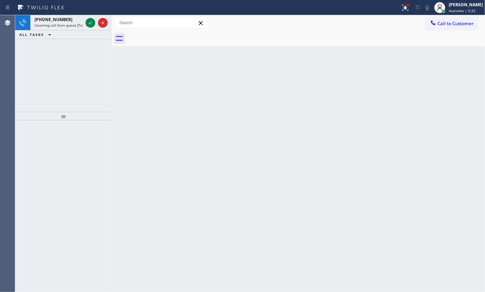
click at [87, 21] on icon at bounding box center [90, 23] width 8 height 8
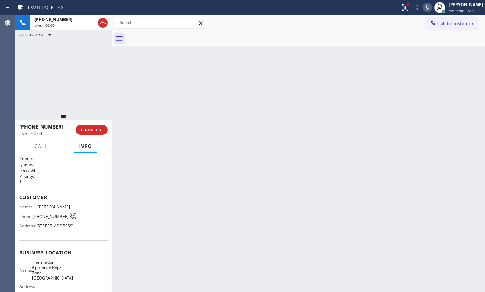
drag, startPoint x: 176, startPoint y: 115, endPoint x: 165, endPoint y: 120, distance: 12.2
click at [176, 115] on div "Back to Dashboard Change Sender ID Customers Technicians Select a contact Outbo…" at bounding box center [299, 153] width 374 height 277
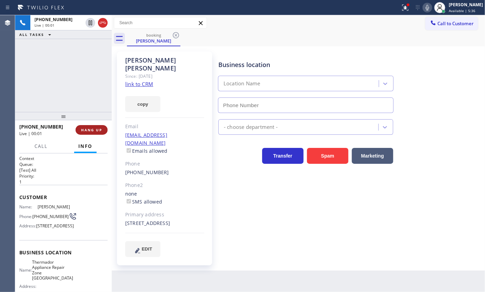
click at [85, 131] on span "HANG UP" at bounding box center [91, 129] width 21 height 5
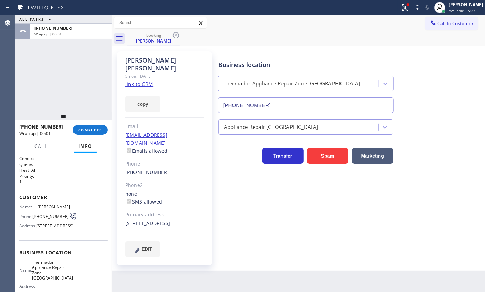
type input "[PHONE_NUMBER]"
click at [89, 129] on span "COMPLETE" at bounding box center [90, 129] width 24 height 5
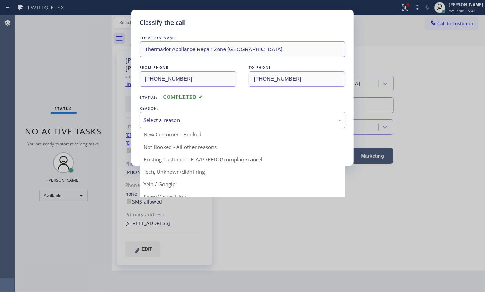
drag, startPoint x: 201, startPoint y: 122, endPoint x: 182, endPoint y: 147, distance: 31.3
click at [201, 123] on div "Select a reason" at bounding box center [243, 120] width 198 height 8
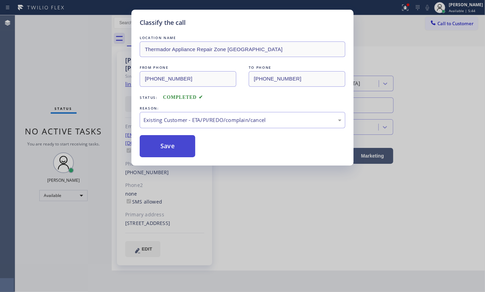
click at [168, 141] on button "Save" at bounding box center [168, 146] width 56 height 22
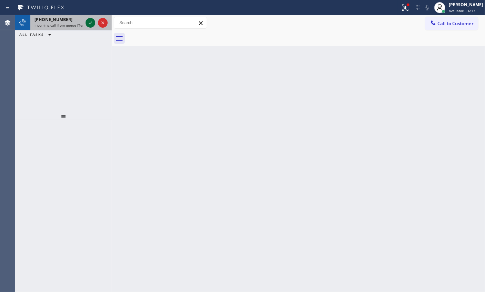
click at [88, 24] on icon at bounding box center [90, 23] width 8 height 8
click at [89, 23] on icon at bounding box center [90, 23] width 8 height 8
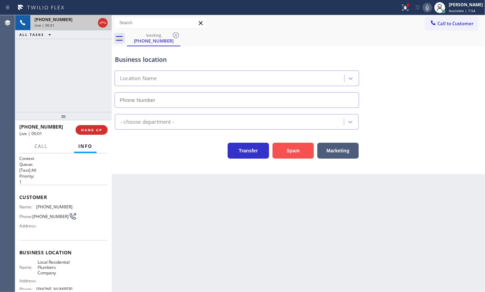
type input "[PHONE_NUMBER]"
click at [432, 7] on icon at bounding box center [428, 7] width 8 height 8
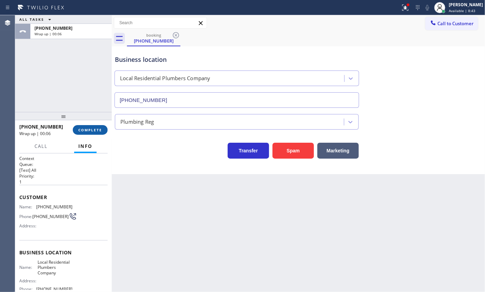
click at [97, 131] on span "COMPLETE" at bounding box center [90, 129] width 24 height 5
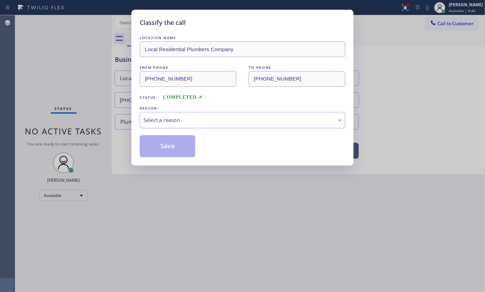
click at [193, 114] on div "Select a reason" at bounding box center [243, 120] width 206 height 16
click at [169, 146] on button "Save" at bounding box center [168, 146] width 56 height 22
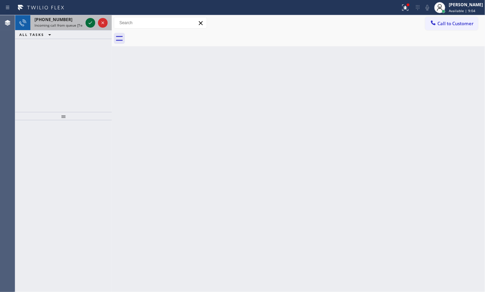
click at [89, 23] on icon at bounding box center [90, 22] width 3 height 3
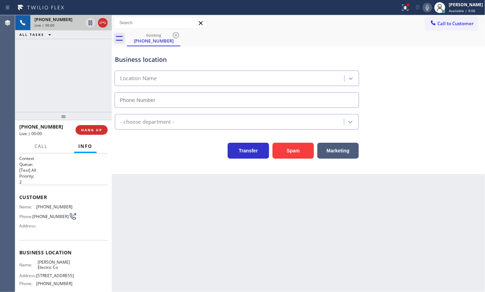
type input "[PHONE_NUMBER]"
click at [98, 128] on span "HANG UP" at bounding box center [91, 129] width 21 height 5
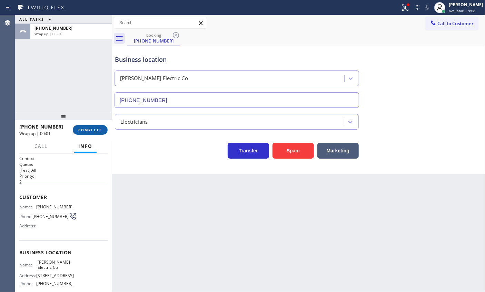
click at [97, 131] on span "COMPLETE" at bounding box center [90, 129] width 24 height 5
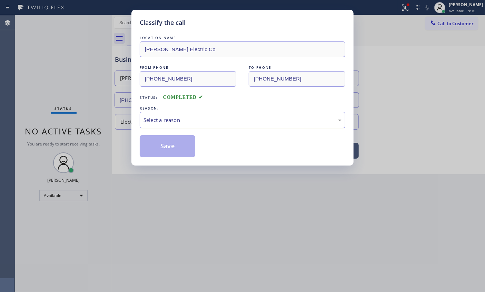
click at [218, 121] on div "Select a reason" at bounding box center [243, 120] width 198 height 8
click at [174, 142] on button "Save" at bounding box center [168, 146] width 56 height 22
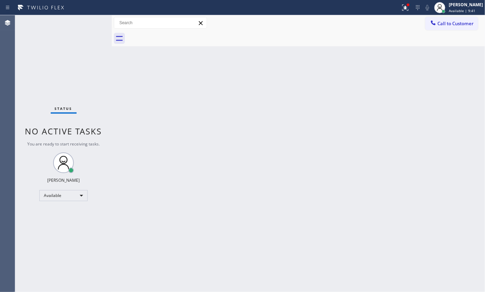
click at [87, 22] on div "Status No active tasks You are ready to start receiving tasks. [PERSON_NAME] Av…" at bounding box center [63, 153] width 97 height 277
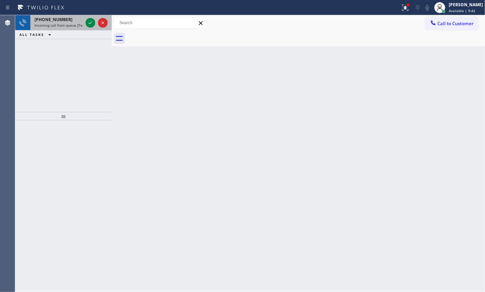
click at [69, 20] on div "[PHONE_NUMBER]" at bounding box center [59, 20] width 48 height 6
click at [91, 25] on icon at bounding box center [90, 23] width 8 height 8
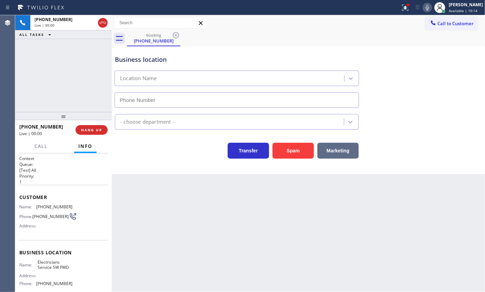
type input "[PHONE_NUMBER]"
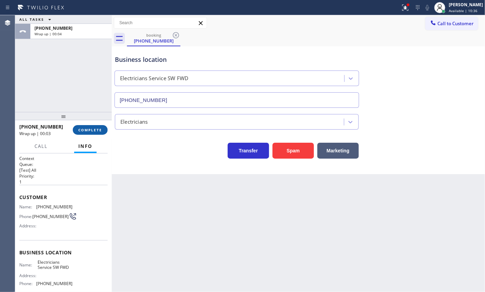
click at [89, 130] on span "COMPLETE" at bounding box center [90, 129] width 24 height 5
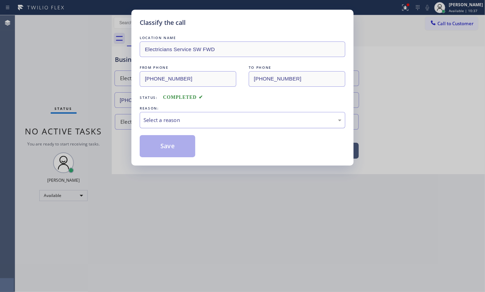
click at [170, 120] on div "Select a reason" at bounding box center [243, 120] width 198 height 8
click at [178, 142] on button "Save" at bounding box center [168, 146] width 56 height 22
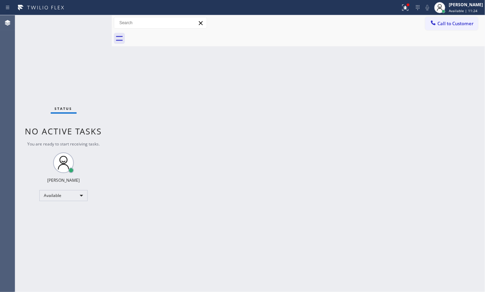
click at [88, 20] on div "Status No active tasks You are ready to start receiving tasks. [PERSON_NAME] Av…" at bounding box center [63, 153] width 97 height 277
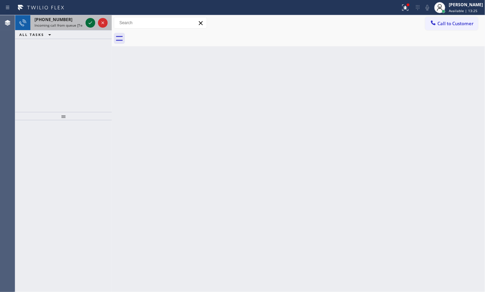
click at [90, 23] on icon at bounding box center [90, 23] width 8 height 8
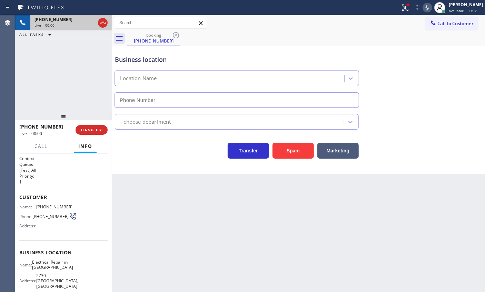
type input "[PHONE_NUMBER]"
click at [432, 4] on icon at bounding box center [428, 7] width 8 height 8
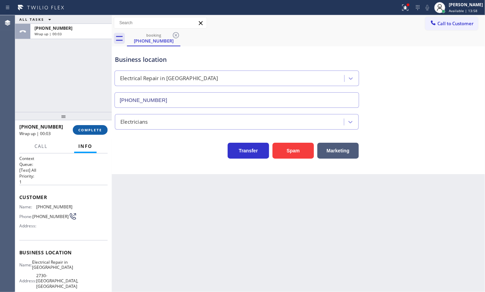
click at [101, 131] on span "COMPLETE" at bounding box center [90, 129] width 24 height 5
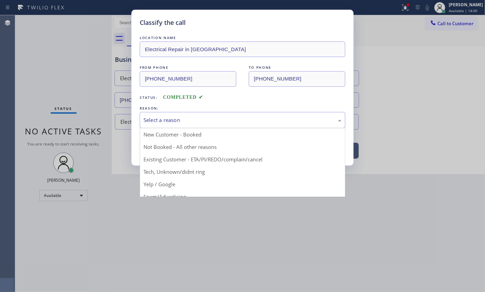
click at [206, 121] on div "Select a reason" at bounding box center [243, 120] width 198 height 8
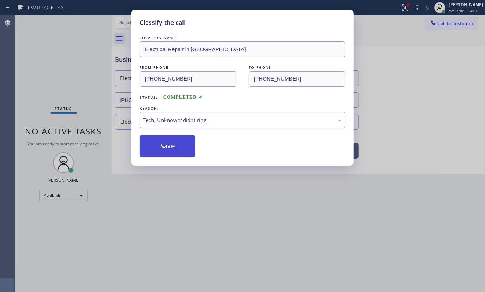
click at [171, 141] on button "Save" at bounding box center [168, 146] width 56 height 22
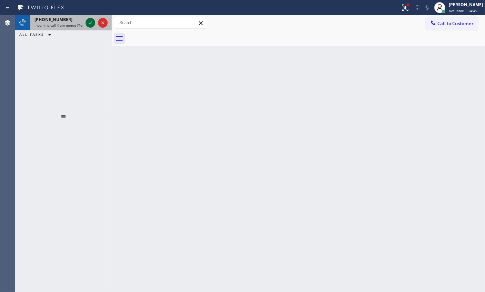
click at [91, 27] on button at bounding box center [91, 23] width 10 height 10
click at [87, 22] on icon at bounding box center [90, 23] width 8 height 8
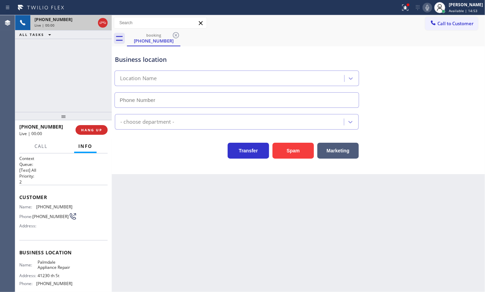
type input "[PHONE_NUMBER]"
click at [97, 129] on span "HANG UP" at bounding box center [91, 129] width 21 height 5
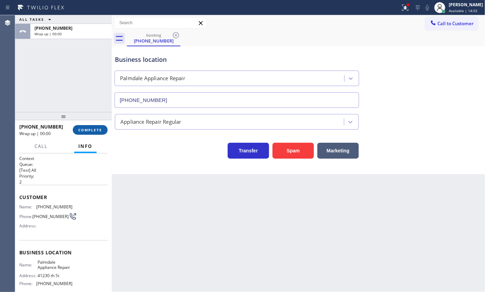
click at [95, 127] on span "COMPLETE" at bounding box center [90, 129] width 24 height 5
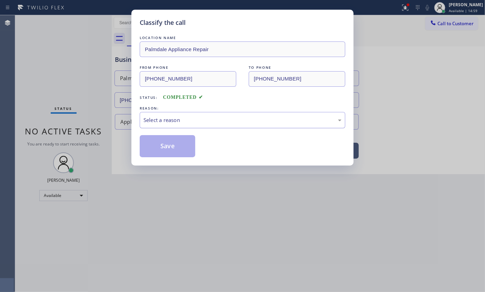
drag, startPoint x: 177, startPoint y: 111, endPoint x: 179, endPoint y: 114, distance: 3.9
click at [178, 112] on div "Select a reason" at bounding box center [243, 120] width 206 height 16
click at [187, 144] on button "Save" at bounding box center [168, 146] width 56 height 22
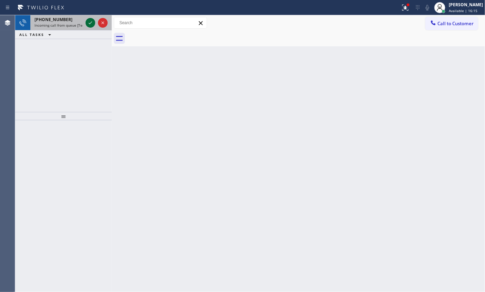
click at [89, 27] on icon at bounding box center [90, 23] width 8 height 8
click at [90, 25] on icon at bounding box center [90, 23] width 8 height 8
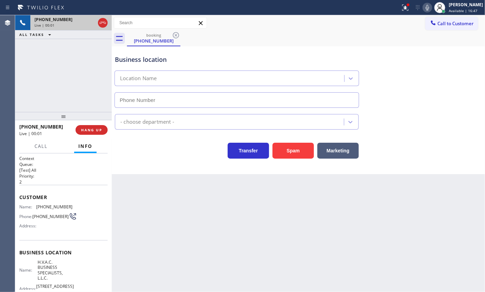
type input "[PHONE_NUMBER]"
click at [292, 143] on button "Spam" at bounding box center [293, 151] width 41 height 16
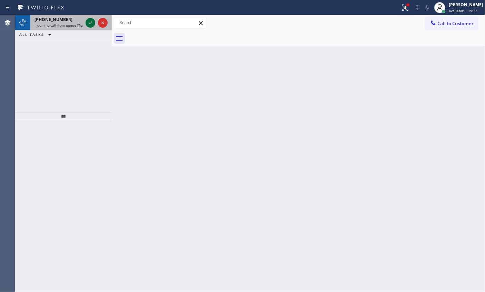
click at [91, 22] on icon at bounding box center [90, 23] width 8 height 8
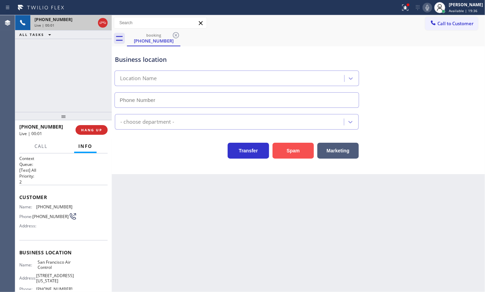
type input "[PHONE_NUMBER]"
click at [290, 148] on button "Spam" at bounding box center [293, 151] width 41 height 16
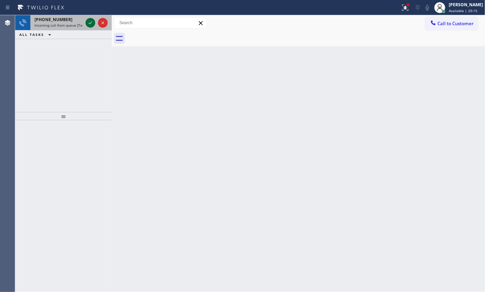
click at [88, 22] on icon at bounding box center [90, 23] width 8 height 8
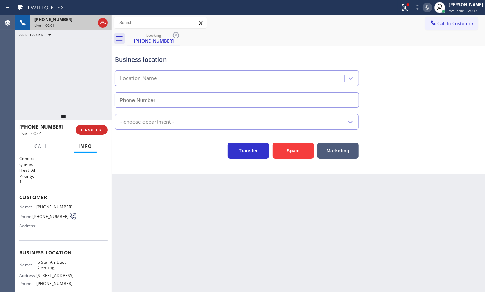
type input "[PHONE_NUMBER]"
click at [94, 131] on span "HANG UP" at bounding box center [91, 129] width 21 height 5
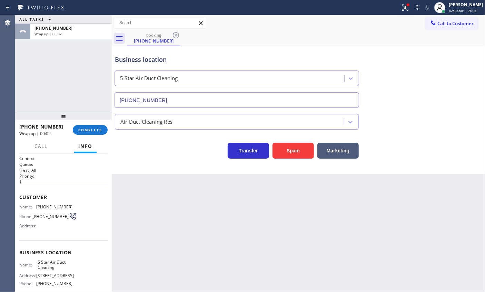
drag, startPoint x: 94, startPoint y: 131, endPoint x: 98, endPoint y: 137, distance: 6.8
click at [98, 137] on div "[PHONE_NUMBER] Wrap up | 00:02 COMPLETE" at bounding box center [63, 130] width 88 height 18
click at [98, 127] on button "COMPLETE" at bounding box center [90, 130] width 35 height 10
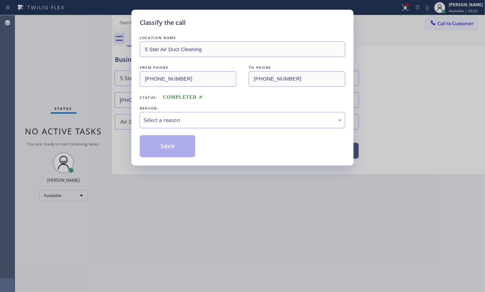
click at [188, 117] on div "Select a reason" at bounding box center [243, 120] width 198 height 8
click at [174, 139] on button "Save" at bounding box center [168, 146] width 56 height 22
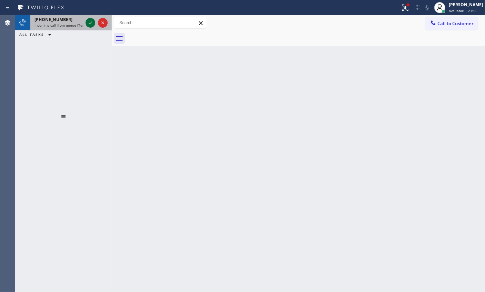
drag, startPoint x: 89, startPoint y: 24, endPoint x: 93, endPoint y: 24, distance: 3.8
click at [89, 24] on icon at bounding box center [90, 23] width 8 height 8
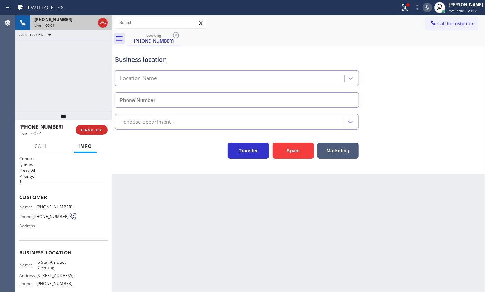
type input "[PHONE_NUMBER]"
click at [94, 131] on span "HANG UP" at bounding box center [91, 129] width 21 height 5
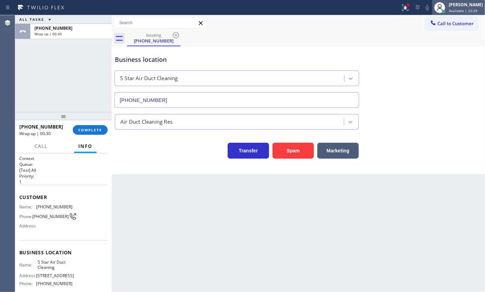
click at [473, 14] on div "[PERSON_NAME] Available | 22:29" at bounding box center [459, 7] width 53 height 15
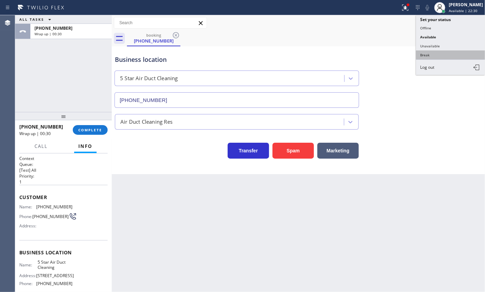
click at [446, 52] on button "Break" at bounding box center [450, 54] width 69 height 9
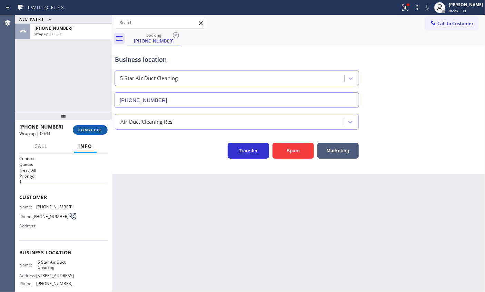
click at [96, 129] on span "COMPLETE" at bounding box center [90, 129] width 24 height 5
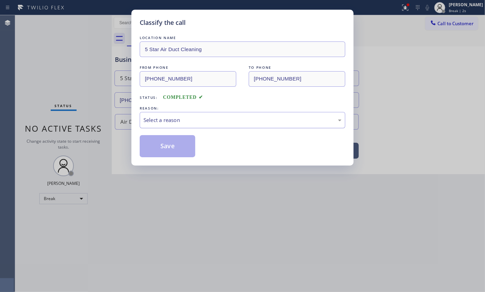
click at [231, 119] on div "Select a reason" at bounding box center [243, 120] width 198 height 8
click at [184, 149] on button "Save" at bounding box center [168, 146] width 56 height 22
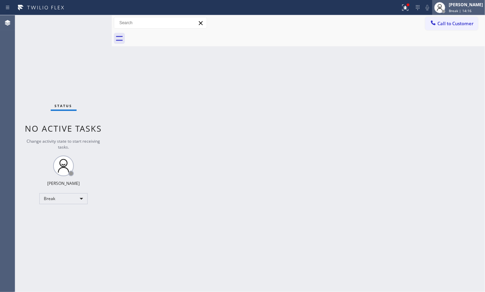
click at [472, 10] on span "Break | 14:16" at bounding box center [460, 10] width 23 height 5
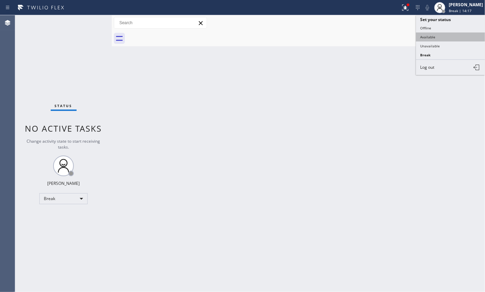
click at [434, 35] on button "Available" at bounding box center [450, 36] width 69 height 9
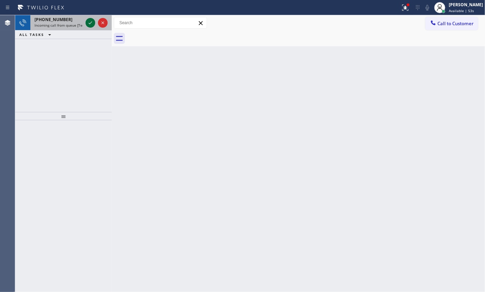
click at [93, 23] on icon at bounding box center [90, 23] width 8 height 8
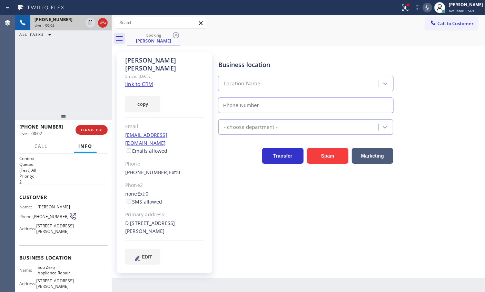
type input "[PHONE_NUMBER]"
click at [54, 275] on span "Sub Zero Appliance Repair" at bounding box center [55, 269] width 35 height 11
click at [307, 124] on div "Appliance Repair [GEOGRAPHIC_DATA]" at bounding box center [300, 127] width 158 height 12
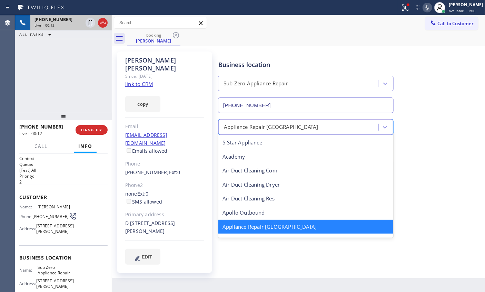
scroll to position [0, 0]
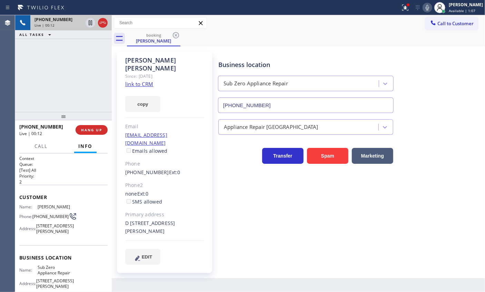
click at [314, 103] on input "[PHONE_NUMBER]" at bounding box center [306, 105] width 176 height 16
click at [139, 80] on link "link to CRM" at bounding box center [139, 83] width 28 height 7
click at [432, 9] on icon at bounding box center [428, 7] width 8 height 8
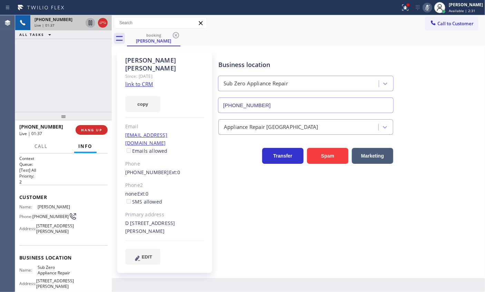
click at [88, 20] on icon at bounding box center [90, 23] width 8 height 8
click at [88, 22] on icon at bounding box center [90, 23] width 8 height 8
click at [432, 4] on icon at bounding box center [428, 7] width 8 height 8
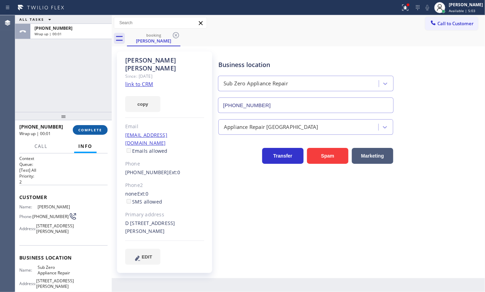
click at [100, 133] on button "COMPLETE" at bounding box center [90, 130] width 35 height 10
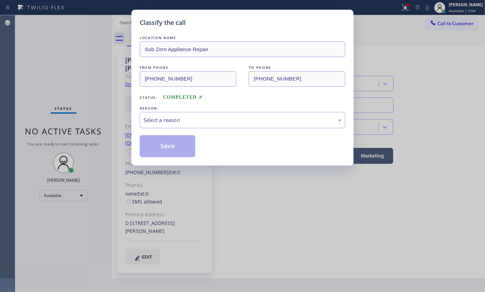
click at [160, 134] on div "LOCATION NAME Sub Zero Appliance Repair FROM PHONE [PHONE_NUMBER] TO PHONE [PHO…" at bounding box center [243, 95] width 206 height 123
click at [173, 123] on div "Select a reason" at bounding box center [243, 120] width 198 height 8
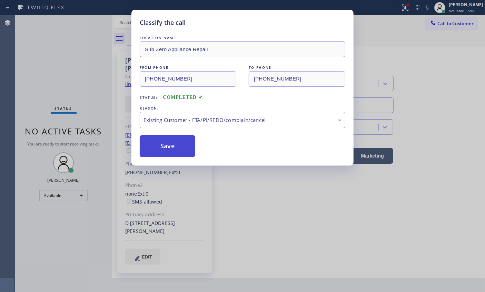
drag, startPoint x: 175, startPoint y: 149, endPoint x: 233, endPoint y: 54, distance: 111.0
click at [175, 148] on button "Save" at bounding box center [168, 146] width 56 height 22
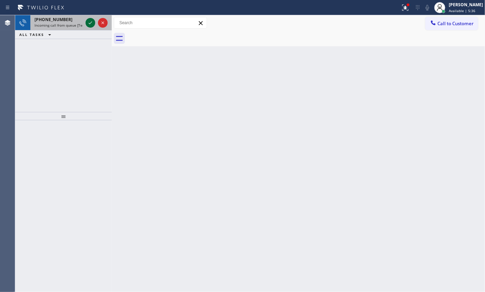
click at [88, 22] on icon at bounding box center [90, 23] width 8 height 8
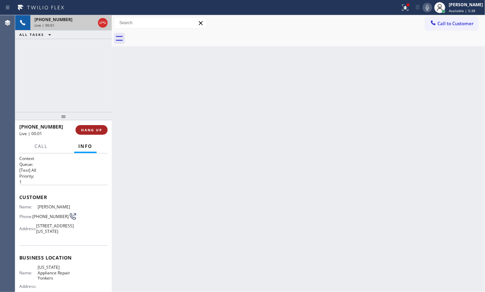
click at [90, 127] on span "HANG UP" at bounding box center [91, 129] width 21 height 5
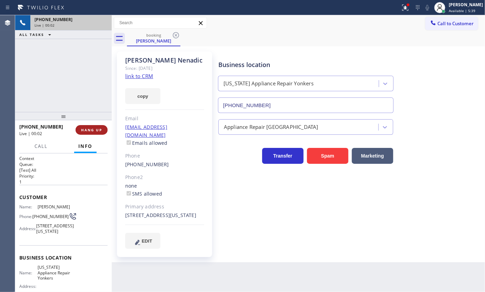
type input "[PHONE_NUMBER]"
drag, startPoint x: 93, startPoint y: 129, endPoint x: 201, endPoint y: 130, distance: 107.7
click at [94, 129] on span "HANG UP" at bounding box center [91, 129] width 21 height 5
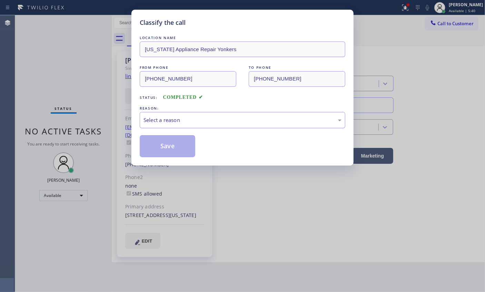
click at [214, 114] on div "Select a reason" at bounding box center [243, 120] width 206 height 16
click at [181, 151] on button "Save" at bounding box center [168, 146] width 56 height 22
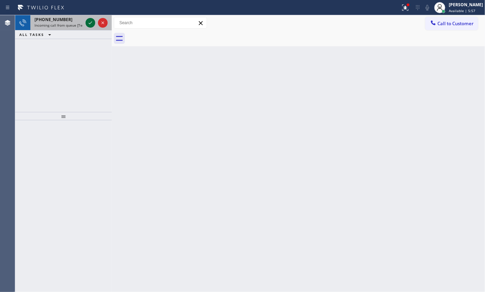
click at [89, 24] on icon at bounding box center [90, 23] width 8 height 8
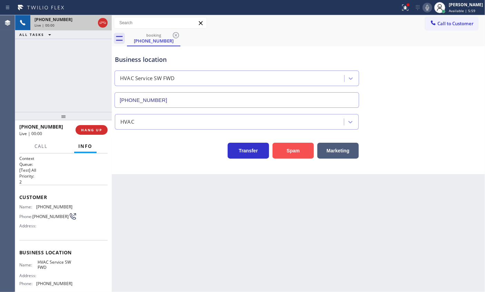
type input "[PHONE_NUMBER]"
click at [296, 151] on button "Spam" at bounding box center [293, 151] width 41 height 16
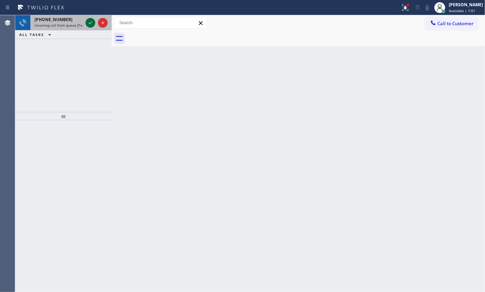
click at [88, 21] on icon at bounding box center [90, 23] width 8 height 8
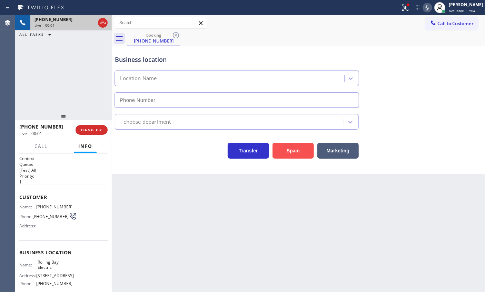
type input "[PHONE_NUMBER]"
click at [302, 150] on button "Spam" at bounding box center [293, 151] width 41 height 16
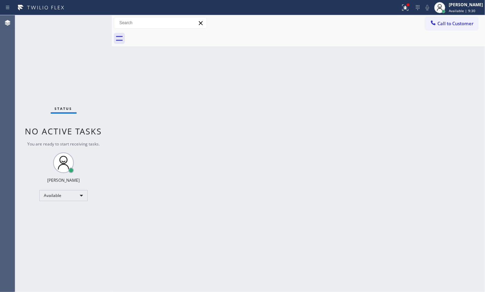
click at [92, 31] on div "Status No active tasks You are ready to start receiving tasks. [PERSON_NAME] Av…" at bounding box center [63, 153] width 97 height 277
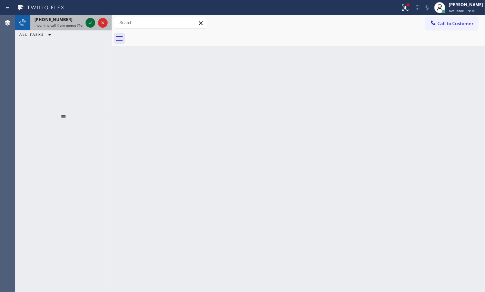
click at [89, 24] on icon at bounding box center [90, 23] width 8 height 8
click at [88, 21] on icon at bounding box center [90, 23] width 8 height 8
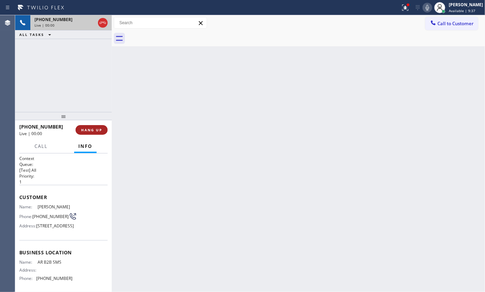
click at [90, 128] on span "HANG UP" at bounding box center [91, 129] width 21 height 5
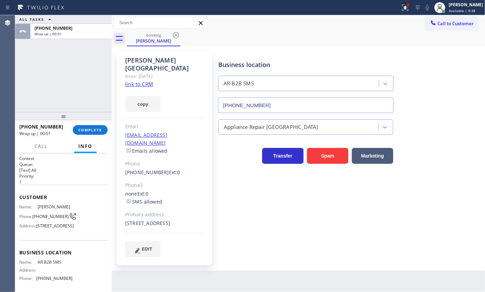
type input "[PHONE_NUMBER]"
click at [92, 135] on button "COMPLETE" at bounding box center [90, 130] width 35 height 10
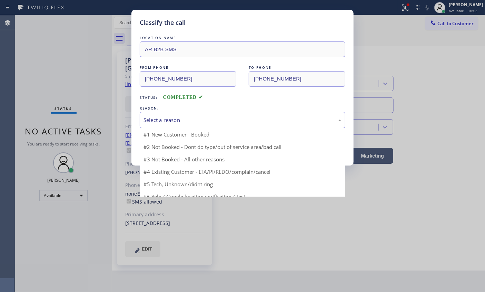
click at [207, 116] on div "Select a reason" at bounding box center [243, 120] width 198 height 8
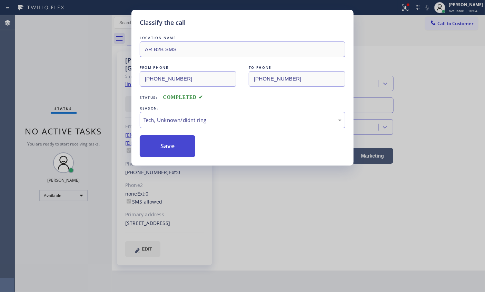
click at [176, 138] on button "Save" at bounding box center [168, 146] width 56 height 22
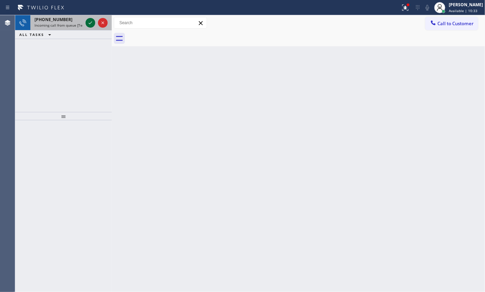
click at [90, 25] on icon at bounding box center [90, 23] width 8 height 8
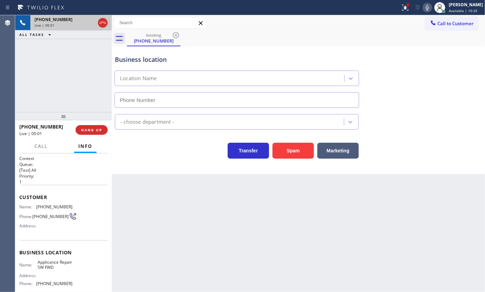
type input "[PHONE_NUMBER]"
click at [288, 150] on button "Spam" at bounding box center [293, 151] width 41 height 16
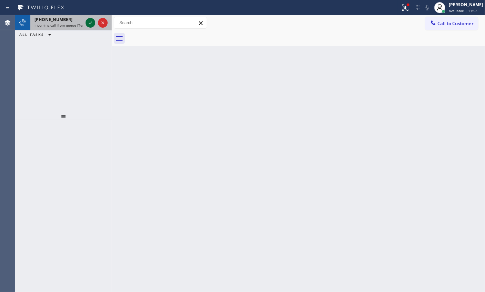
click at [91, 21] on icon at bounding box center [90, 23] width 8 height 8
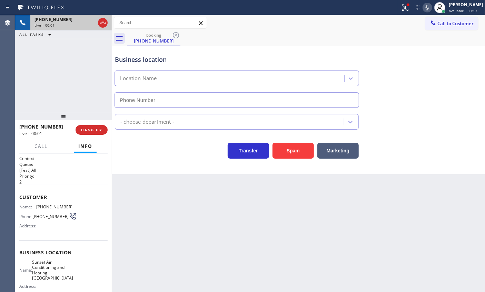
type input "[PHONE_NUMBER]"
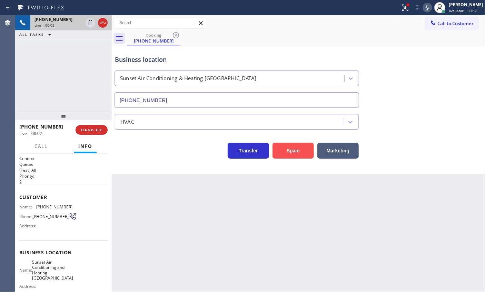
click at [283, 145] on button "Spam" at bounding box center [293, 151] width 41 height 16
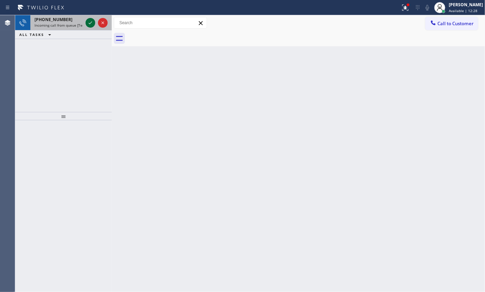
click at [86, 22] on icon at bounding box center [90, 23] width 8 height 8
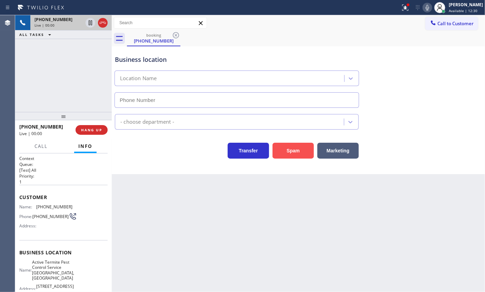
type input "[PHONE_NUMBER]"
click at [297, 156] on button "Spam" at bounding box center [293, 151] width 41 height 16
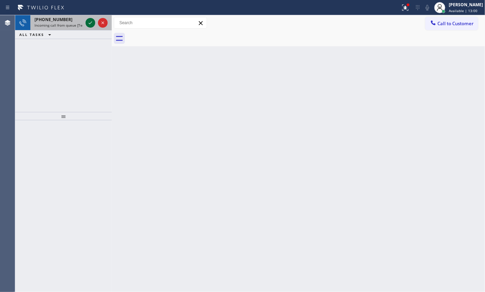
click at [87, 22] on icon at bounding box center [90, 23] width 8 height 8
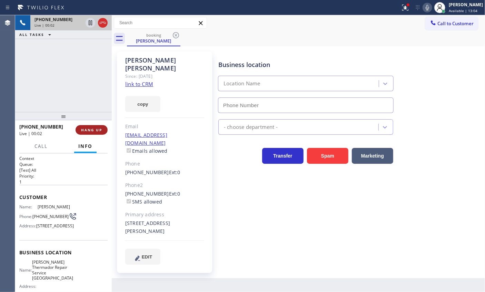
type input "[PHONE_NUMBER]"
click at [91, 128] on span "HANG UP" at bounding box center [91, 129] width 21 height 5
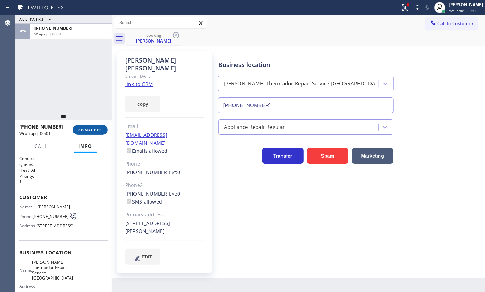
click at [100, 131] on span "COMPLETE" at bounding box center [90, 129] width 24 height 5
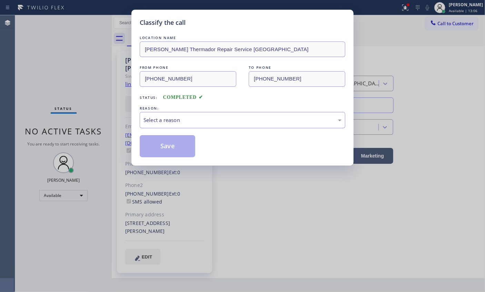
click at [244, 123] on div "Select a reason" at bounding box center [243, 120] width 198 height 8
drag, startPoint x: 178, startPoint y: 147, endPoint x: 182, endPoint y: 145, distance: 4.8
click at [178, 147] on button "Save" at bounding box center [168, 146] width 56 height 22
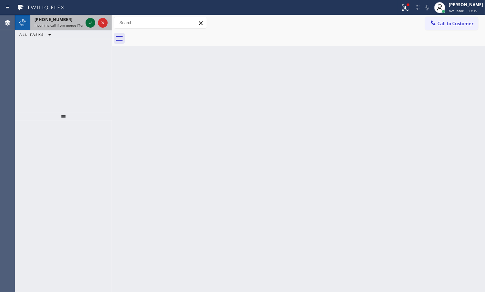
click at [89, 24] on icon at bounding box center [90, 23] width 8 height 8
click at [90, 23] on icon at bounding box center [90, 22] width 3 height 3
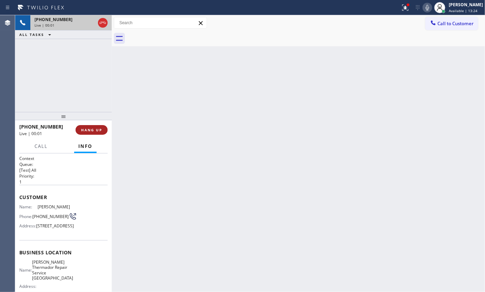
click at [96, 133] on button "HANG UP" at bounding box center [92, 130] width 32 height 10
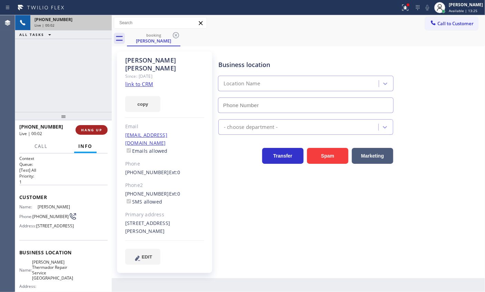
type input "[PHONE_NUMBER]"
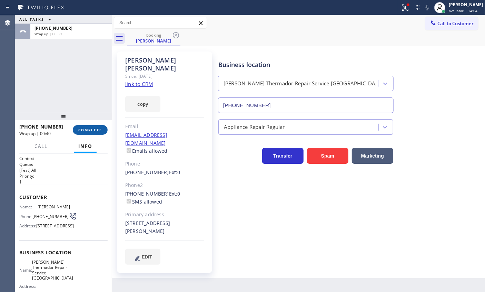
click at [103, 129] on button "COMPLETE" at bounding box center [90, 130] width 35 height 10
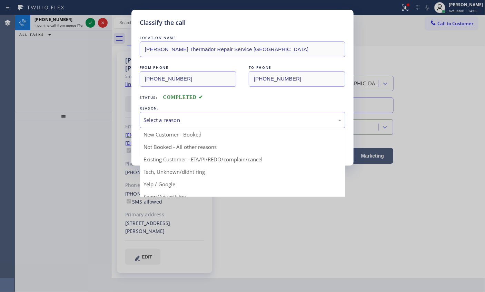
click at [230, 120] on div "Select a reason" at bounding box center [243, 120] width 198 height 8
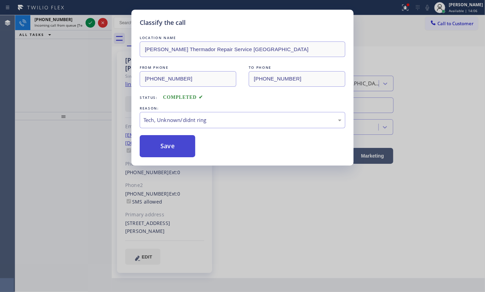
click at [188, 145] on button "Save" at bounding box center [168, 146] width 56 height 22
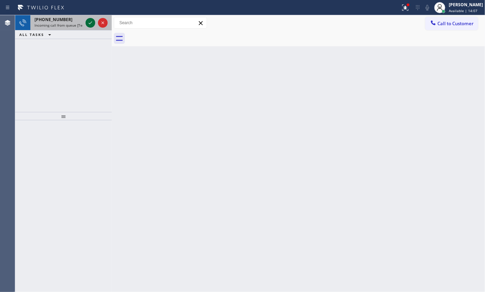
click at [86, 21] on icon at bounding box center [90, 23] width 8 height 8
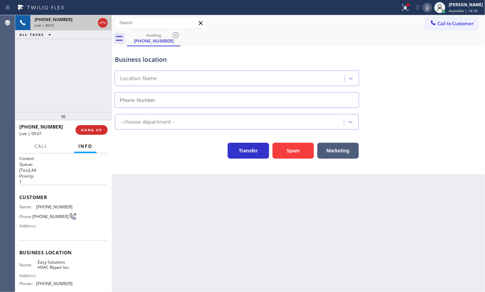
type input "[PHONE_NUMBER]"
click at [93, 129] on span "HANG UP" at bounding box center [91, 129] width 21 height 5
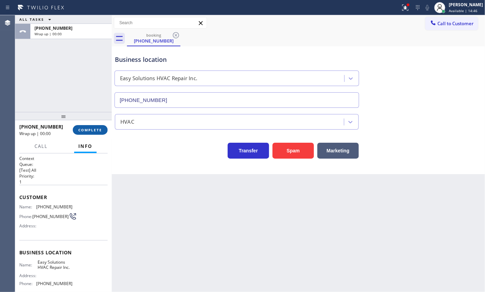
click at [93, 129] on span "COMPLETE" at bounding box center [90, 129] width 24 height 5
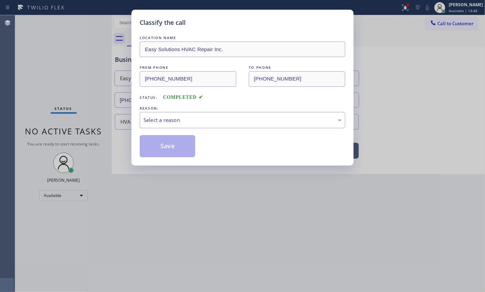
click at [238, 141] on div "Save" at bounding box center [243, 146] width 206 height 22
click at [239, 123] on div "Select a reason" at bounding box center [243, 120] width 198 height 8
click at [173, 152] on button "Save" at bounding box center [168, 146] width 56 height 22
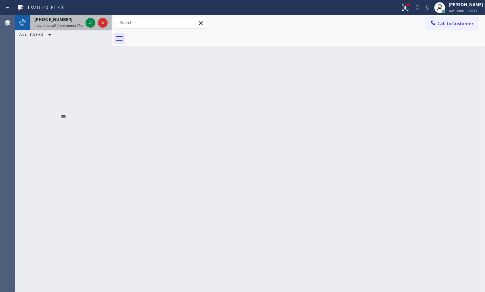
click at [88, 27] on div at bounding box center [96, 22] width 25 height 15
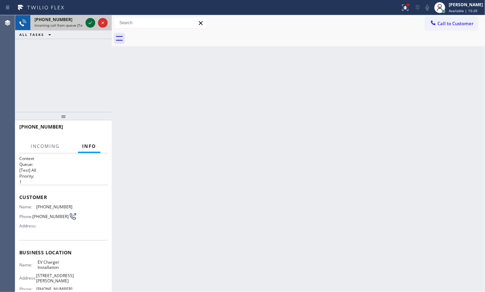
click at [89, 21] on icon at bounding box center [90, 23] width 8 height 8
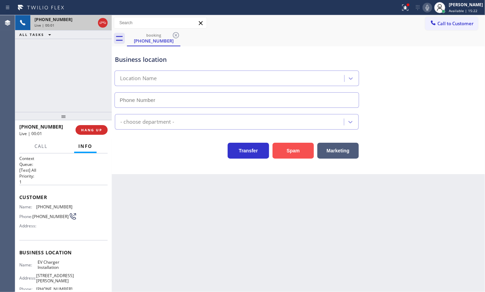
type input "[PHONE_NUMBER]"
click at [297, 153] on button "Spam" at bounding box center [293, 151] width 41 height 16
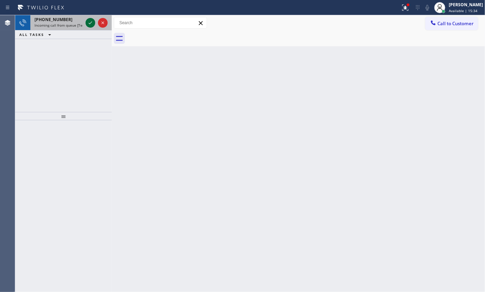
click at [87, 21] on icon at bounding box center [90, 23] width 8 height 8
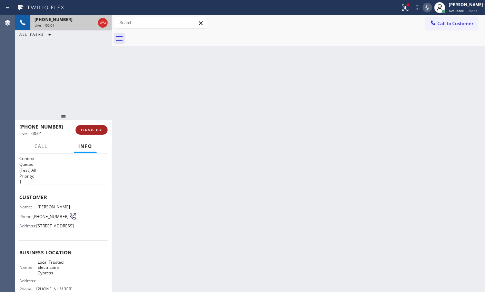
click at [89, 130] on span "HANG UP" at bounding box center [91, 129] width 21 height 5
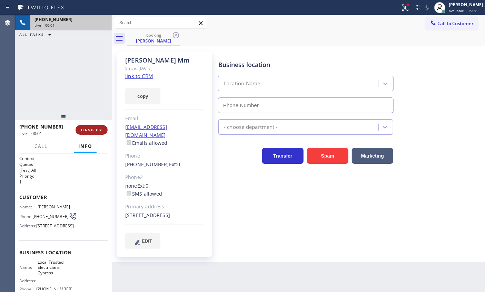
click at [93, 129] on span "HANG UP" at bounding box center [91, 129] width 21 height 5
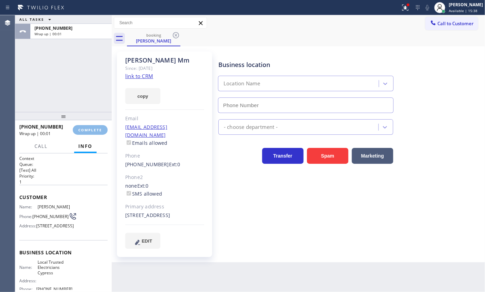
type input "[PHONE_NUMBER]"
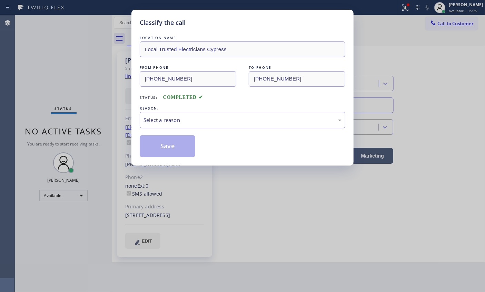
click at [229, 117] on div "Select a reason" at bounding box center [243, 120] width 198 height 8
click at [172, 152] on button "Save" at bounding box center [168, 146] width 56 height 22
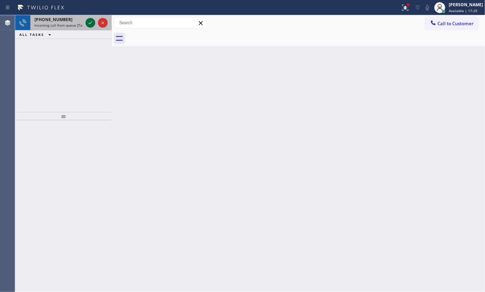
click at [89, 22] on icon at bounding box center [90, 23] width 8 height 8
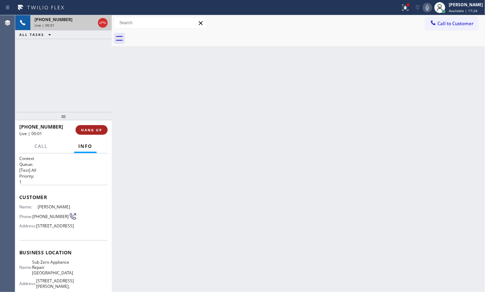
click at [94, 131] on span "HANG UP" at bounding box center [91, 129] width 21 height 5
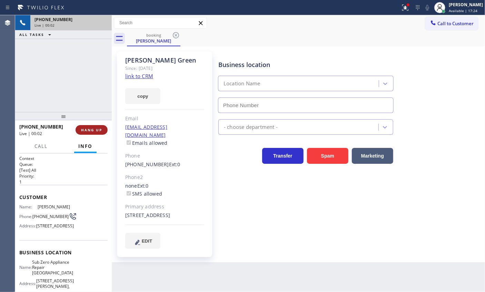
click at [104, 130] on button "HANG UP" at bounding box center [92, 130] width 32 height 10
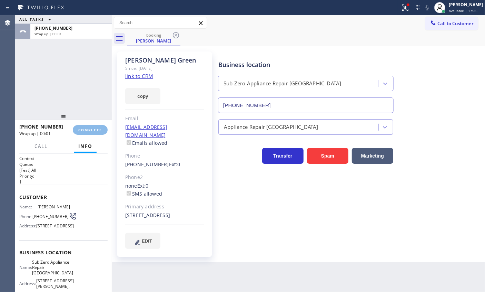
type input "[PHONE_NUMBER]"
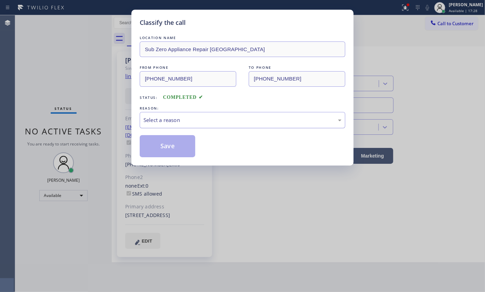
click at [155, 118] on div "Select a reason" at bounding box center [243, 120] width 198 height 8
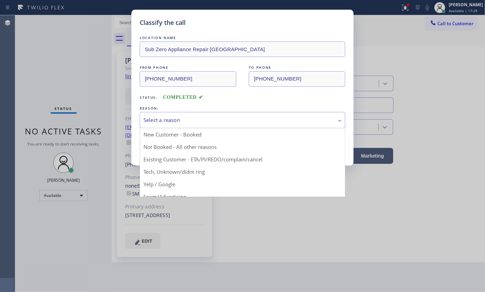
drag, startPoint x: 172, startPoint y: 171, endPoint x: 173, endPoint y: 167, distance: 3.8
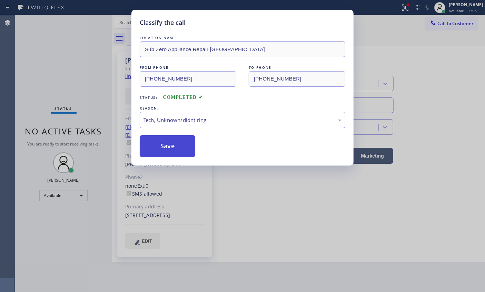
click at [165, 149] on button "Save" at bounding box center [168, 146] width 56 height 22
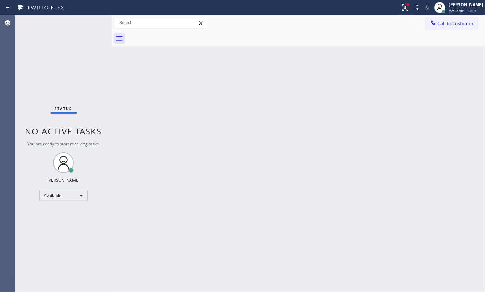
click at [90, 21] on div "Status No active tasks You are ready to start receiving tasks. [PERSON_NAME] Av…" at bounding box center [63, 153] width 97 height 277
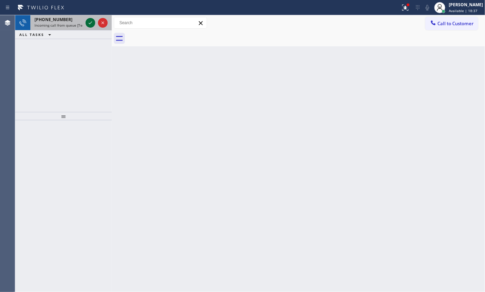
click at [94, 22] on icon at bounding box center [90, 23] width 8 height 8
click at [90, 23] on icon at bounding box center [90, 23] width 8 height 8
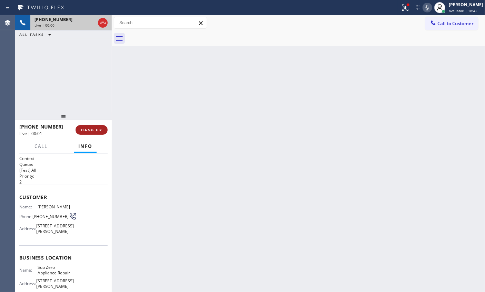
click at [97, 130] on span "HANG UP" at bounding box center [91, 129] width 21 height 5
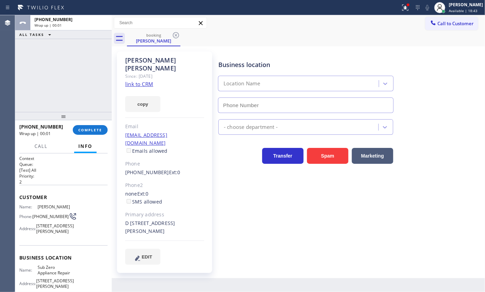
type input "[PHONE_NUMBER]"
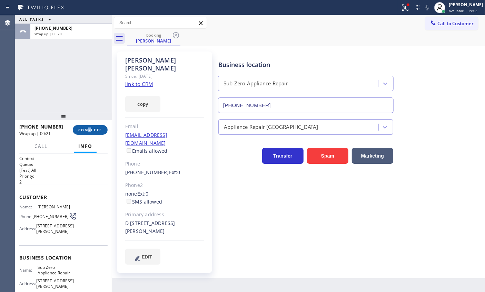
drag, startPoint x: 90, startPoint y: 124, endPoint x: 89, endPoint y: 128, distance: 3.5
click at [89, 124] on div "[PHONE_NUMBER] Wrap up | 00:21 COMPLETE" at bounding box center [63, 130] width 88 height 18
click at [89, 128] on span "COMPLETE" at bounding box center [90, 129] width 24 height 5
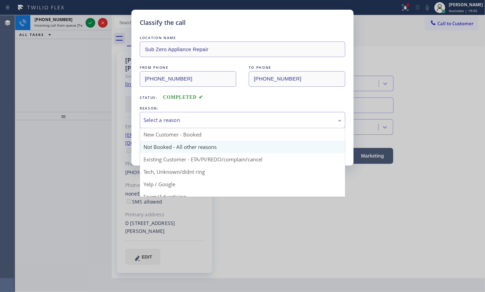
drag, startPoint x: 247, startPoint y: 120, endPoint x: 178, endPoint y: 147, distance: 73.8
click at [246, 120] on div "Select a reason" at bounding box center [243, 120] width 198 height 8
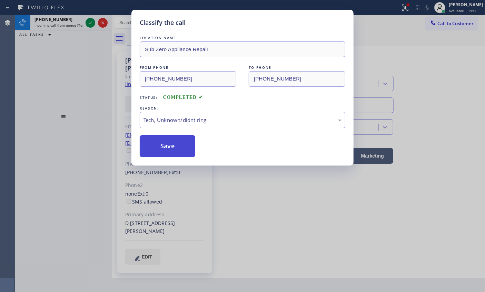
click at [169, 153] on button "Save" at bounding box center [168, 146] width 56 height 22
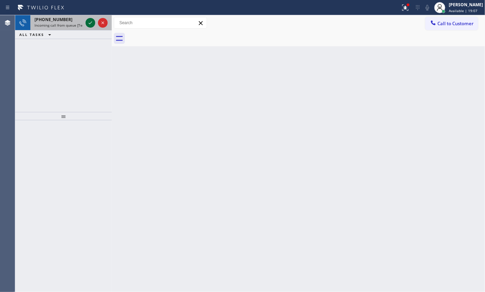
click at [91, 20] on icon at bounding box center [90, 23] width 8 height 8
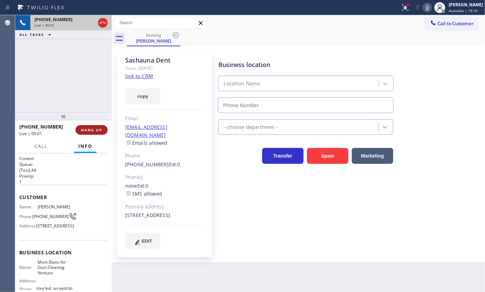
click at [94, 127] on span "HANG UP" at bounding box center [91, 129] width 21 height 5
type input "[PHONE_NUMBER]"
drag, startPoint x: 94, startPoint y: 127, endPoint x: 105, endPoint y: 132, distance: 12.2
click at [94, 127] on span "HANG UP" at bounding box center [91, 129] width 21 height 5
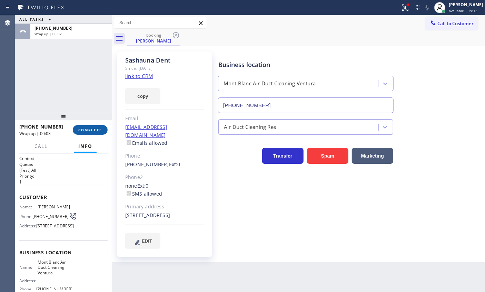
click at [93, 129] on span "COMPLETE" at bounding box center [90, 129] width 24 height 5
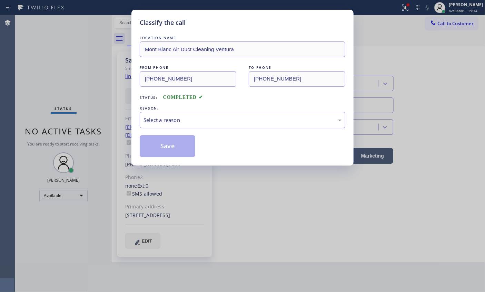
click at [223, 118] on div "Select a reason" at bounding box center [243, 120] width 198 height 8
drag, startPoint x: 171, startPoint y: 140, endPoint x: 178, endPoint y: 133, distance: 10.3
click at [171, 140] on button "Save" at bounding box center [168, 146] width 56 height 22
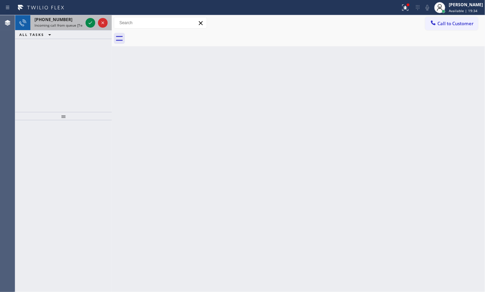
click at [62, 25] on span "Incoming call from queue [Test] All" at bounding box center [63, 25] width 57 height 5
click at [55, 25] on span "Incoming call from queue [Test] All" at bounding box center [63, 25] width 57 height 5
click at [55, 28] on div "[PHONE_NUMBER] Incoming call from queue [Test] All" at bounding box center [57, 22] width 54 height 15
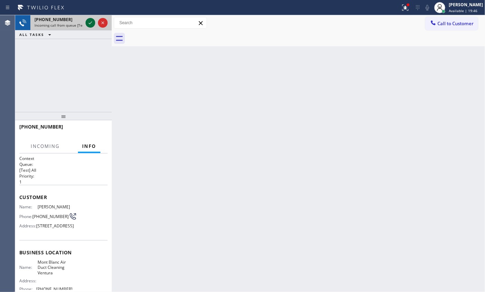
click at [87, 20] on icon at bounding box center [90, 23] width 8 height 8
click at [87, 131] on span "HANG UP" at bounding box center [91, 129] width 21 height 5
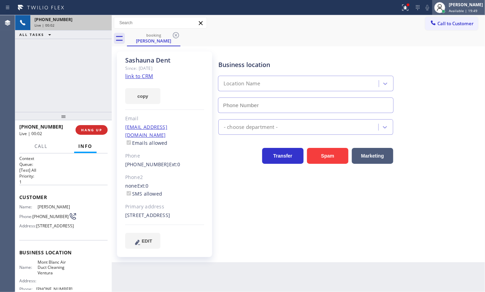
click at [466, 8] on div "[PERSON_NAME] Available | 19:49" at bounding box center [467, 7] width 38 height 12
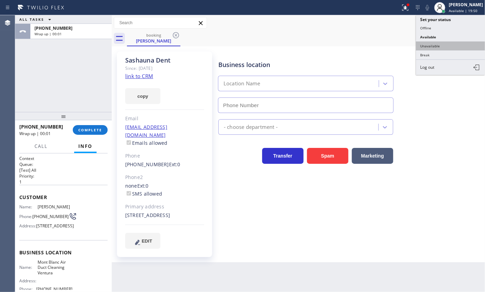
type input "[PHONE_NUMBER]"
click at [444, 46] on button "Unavailable" at bounding box center [450, 45] width 69 height 9
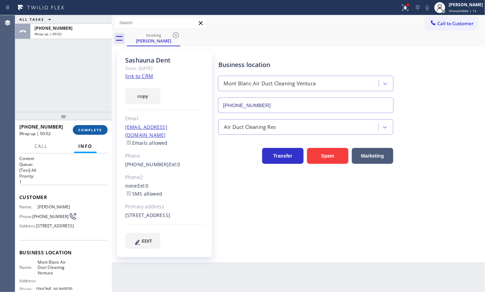
click at [87, 129] on span "COMPLETE" at bounding box center [90, 129] width 24 height 5
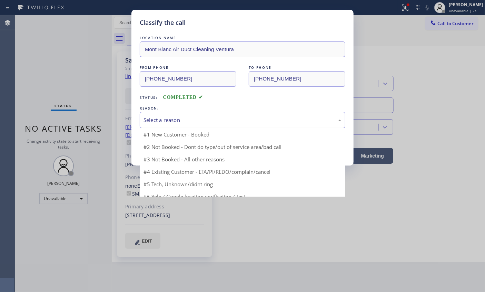
click at [180, 120] on div "Select a reason" at bounding box center [243, 120] width 198 height 8
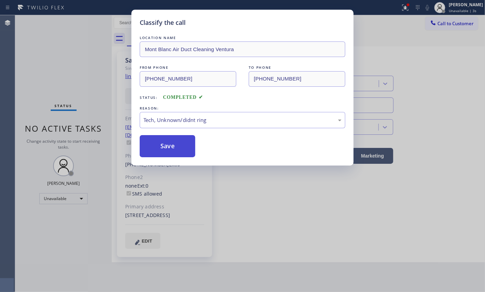
click at [162, 149] on button "Save" at bounding box center [168, 146] width 56 height 22
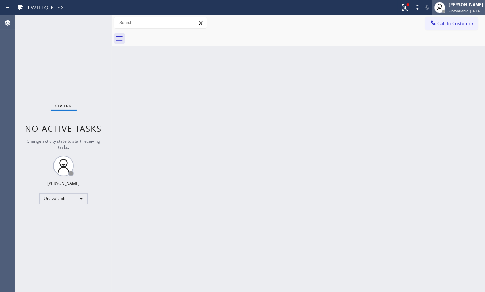
click at [462, 10] on span "Unavailable | 4:14" at bounding box center [464, 10] width 31 height 5
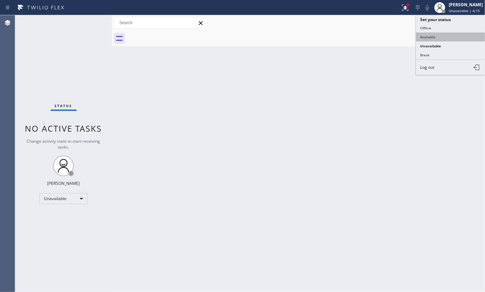
click at [443, 37] on button "Available" at bounding box center [450, 36] width 69 height 9
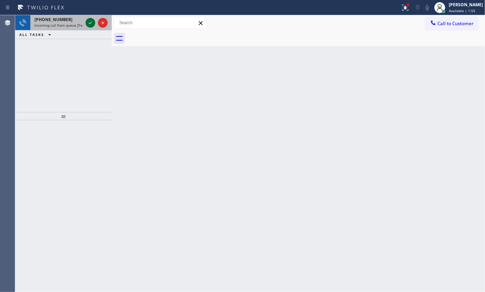
click at [90, 25] on icon at bounding box center [90, 23] width 8 height 8
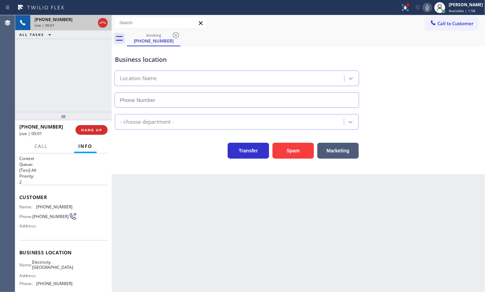
type input "[PHONE_NUMBER]"
click at [297, 154] on button "Spam" at bounding box center [293, 151] width 41 height 16
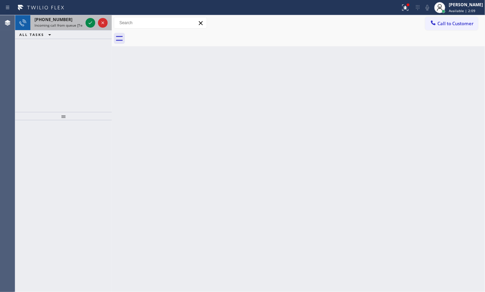
click at [57, 26] on span "Incoming call from queue [Test] All" at bounding box center [63, 25] width 57 height 5
click at [65, 28] on div "[PHONE_NUMBER] Incoming call from queue [Test] All" at bounding box center [57, 22] width 54 height 15
click at [89, 22] on icon at bounding box center [90, 23] width 8 height 8
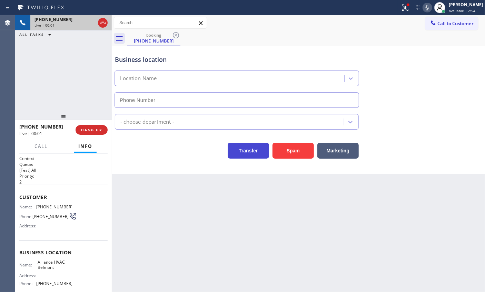
type input "[PHONE_NUMBER]"
click at [260, 149] on button "Transfer" at bounding box center [248, 151] width 41 height 16
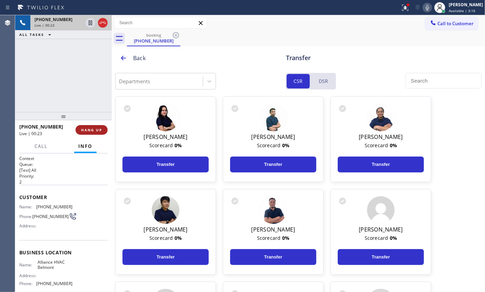
click at [87, 129] on span "HANG UP" at bounding box center [91, 129] width 21 height 5
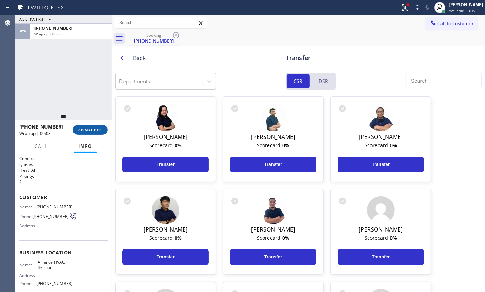
click at [77, 131] on button "COMPLETE" at bounding box center [90, 130] width 35 height 10
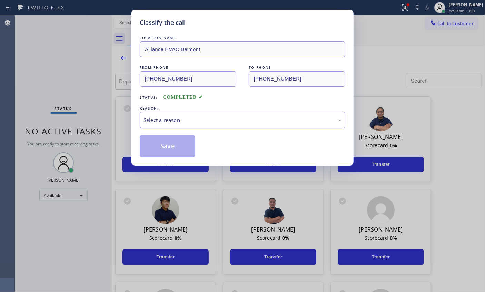
click at [178, 125] on div "Select a reason" at bounding box center [243, 120] width 206 height 16
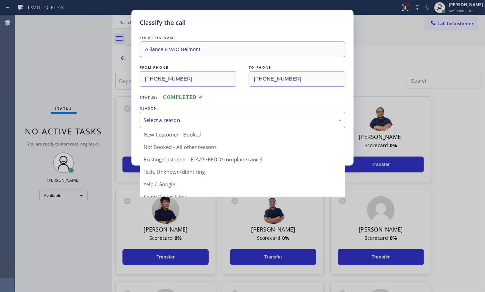
drag, startPoint x: 172, startPoint y: 171, endPoint x: 172, endPoint y: 162, distance: 9.3
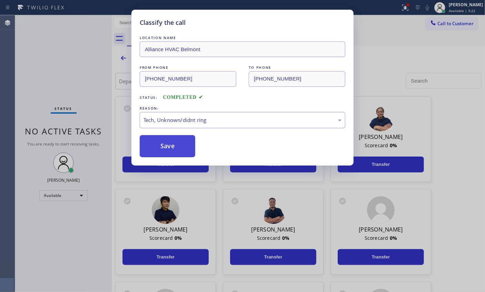
click at [185, 154] on button "Save" at bounding box center [168, 146] width 56 height 22
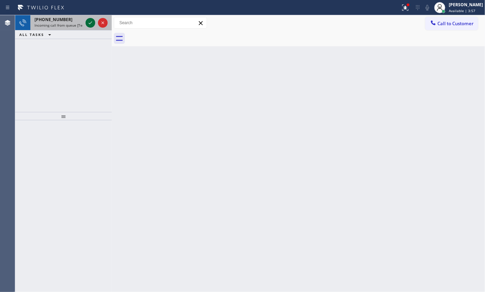
click at [89, 21] on icon at bounding box center [90, 23] width 8 height 8
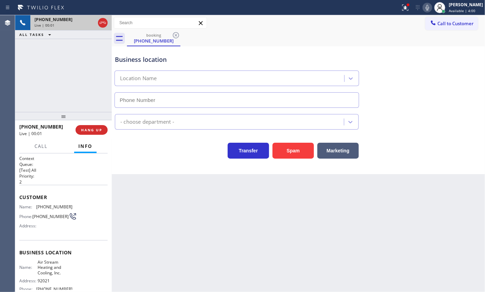
type input "[PHONE_NUMBER]"
click at [291, 148] on button "Spam" at bounding box center [293, 151] width 41 height 16
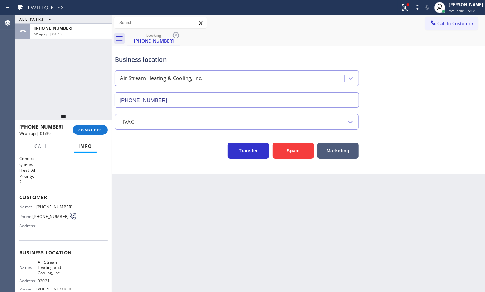
click at [90, 137] on div "[PHONE_NUMBER] Wrap up | 01:39 COMPLETE" at bounding box center [63, 130] width 88 height 18
click at [96, 131] on span "COMPLETE" at bounding box center [90, 129] width 24 height 5
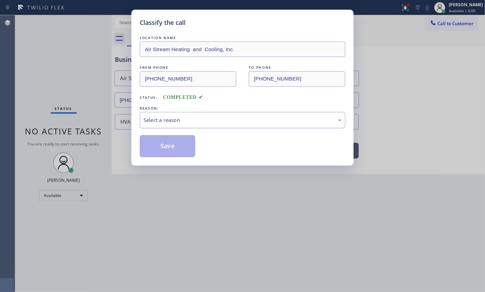
click at [184, 118] on div "Select a reason" at bounding box center [243, 120] width 198 height 8
drag, startPoint x: 186, startPoint y: 173, endPoint x: 177, endPoint y: 144, distance: 29.8
click at [177, 143] on button "Save" at bounding box center [168, 146] width 56 height 22
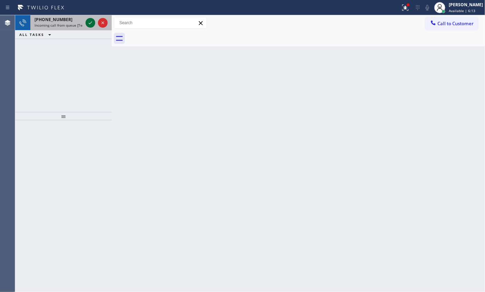
click at [90, 21] on icon at bounding box center [90, 23] width 8 height 8
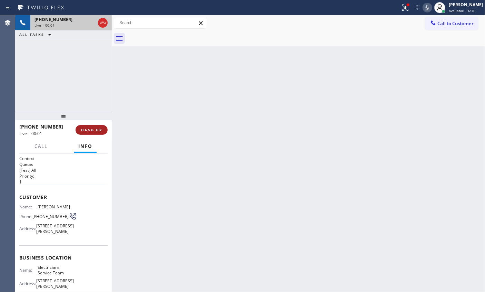
click at [86, 132] on button "HANG UP" at bounding box center [92, 130] width 32 height 10
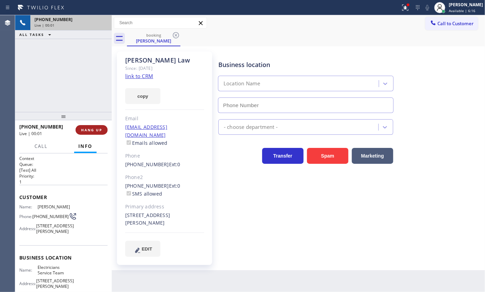
click at [100, 131] on span "HANG UP" at bounding box center [91, 129] width 21 height 5
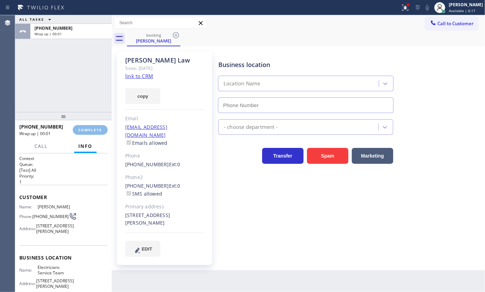
type input "[PHONE_NUMBER]"
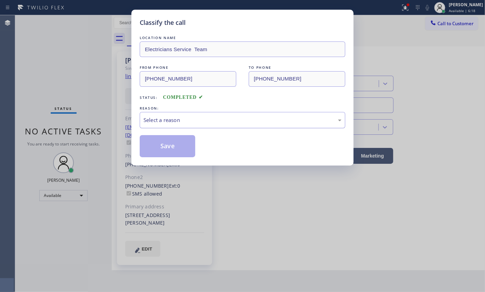
click at [169, 121] on div "Select a reason" at bounding box center [243, 120] width 198 height 8
drag, startPoint x: 166, startPoint y: 148, endPoint x: 168, endPoint y: 145, distance: 4.7
click at [166, 148] on button "Save" at bounding box center [168, 146] width 56 height 22
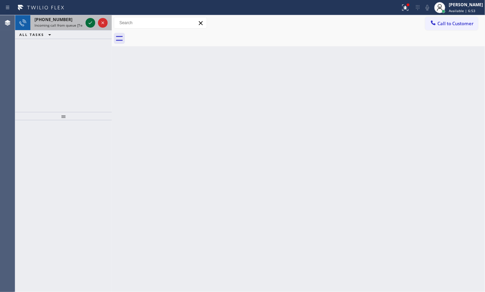
click at [88, 21] on icon at bounding box center [90, 23] width 8 height 8
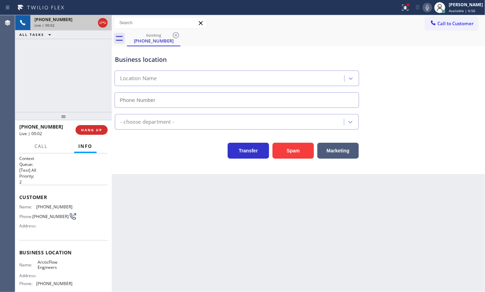
type input "[PHONE_NUMBER]"
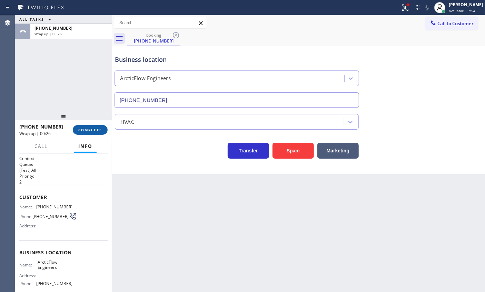
click at [93, 134] on button "COMPLETE" at bounding box center [90, 130] width 35 height 10
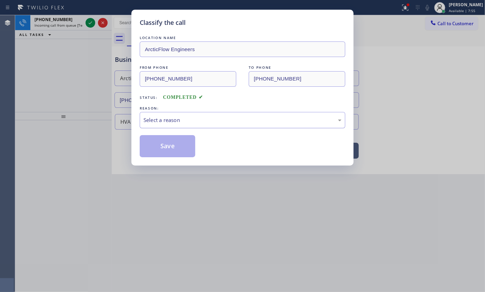
drag, startPoint x: 159, startPoint y: 124, endPoint x: 162, endPoint y: 125, distance: 3.6
click at [160, 124] on div "Select a reason" at bounding box center [243, 120] width 206 height 16
click at [174, 148] on button "Save" at bounding box center [168, 146] width 56 height 22
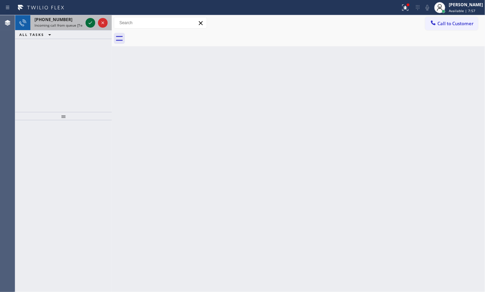
click at [89, 20] on icon at bounding box center [90, 23] width 8 height 8
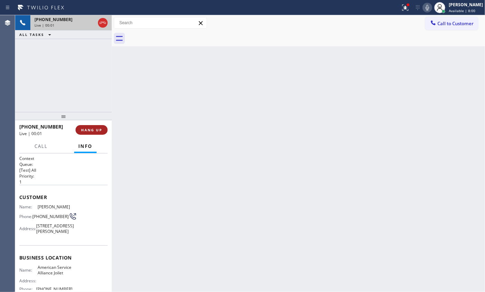
click at [102, 127] on button "HANG UP" at bounding box center [92, 130] width 32 height 10
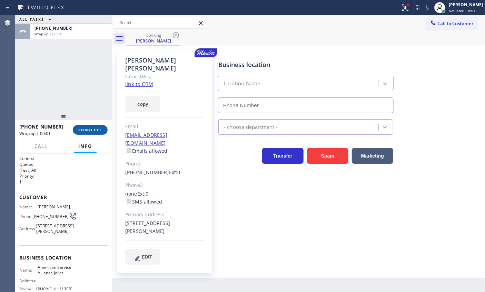
type input "[PHONE_NUMBER]"
click at [100, 129] on span "COMPLETE" at bounding box center [90, 129] width 24 height 5
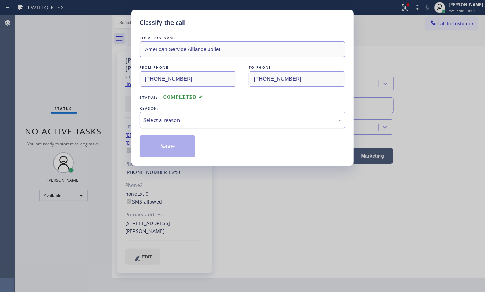
click at [224, 122] on div "Select a reason" at bounding box center [243, 120] width 198 height 8
click at [169, 152] on button "Save" at bounding box center [168, 146] width 56 height 22
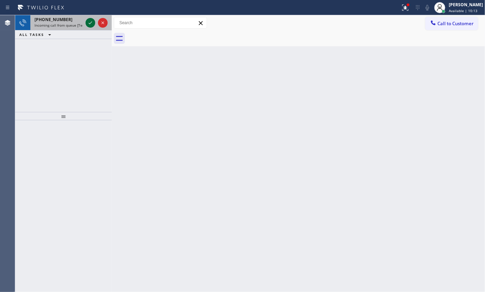
click at [90, 24] on icon at bounding box center [90, 23] width 8 height 8
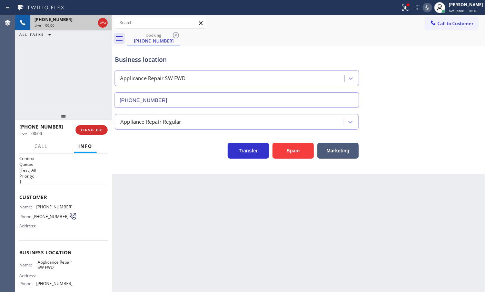
type input "[PHONE_NUMBER]"
click at [293, 149] on button "Spam" at bounding box center [293, 151] width 41 height 16
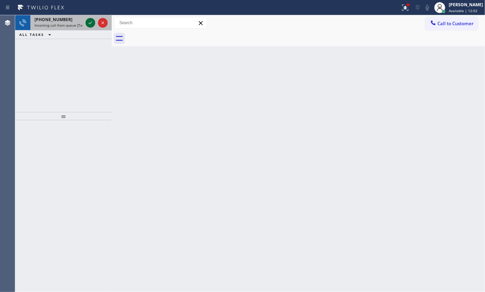
click at [90, 21] on icon at bounding box center [90, 23] width 8 height 8
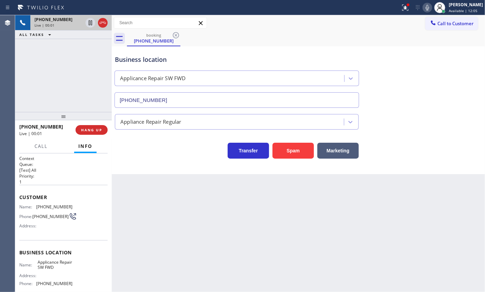
type input "[PHONE_NUMBER]"
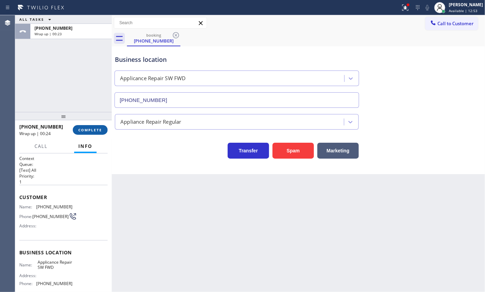
click at [99, 129] on span "COMPLETE" at bounding box center [90, 129] width 24 height 5
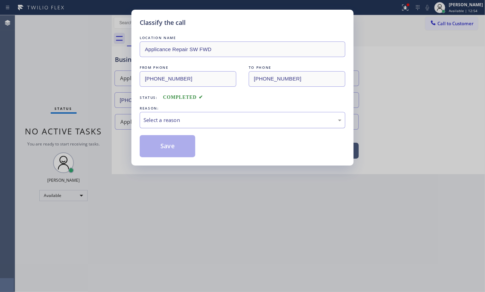
click at [188, 122] on div "Select a reason" at bounding box center [243, 120] width 198 height 8
click at [168, 144] on button "Save" at bounding box center [168, 146] width 56 height 22
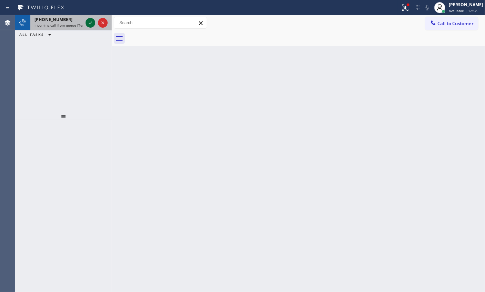
click at [90, 24] on icon at bounding box center [90, 23] width 8 height 8
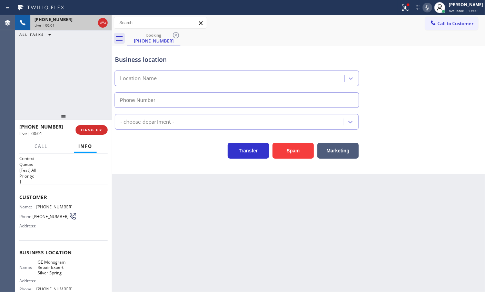
type input "[PHONE_NUMBER]"
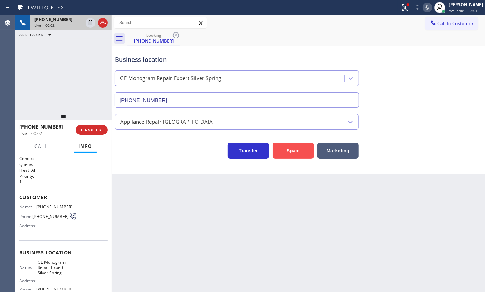
click at [288, 150] on button "Spam" at bounding box center [293, 151] width 41 height 16
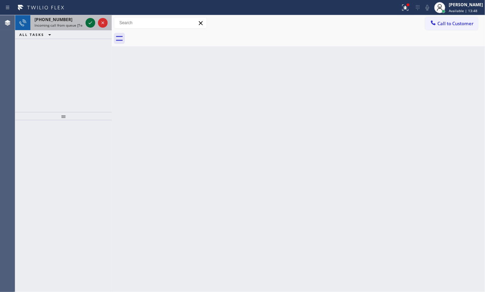
click at [88, 22] on icon at bounding box center [90, 23] width 8 height 8
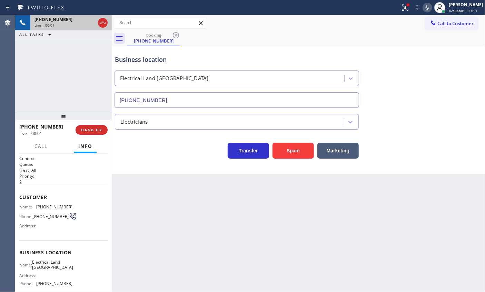
type input "[PHONE_NUMBER]"
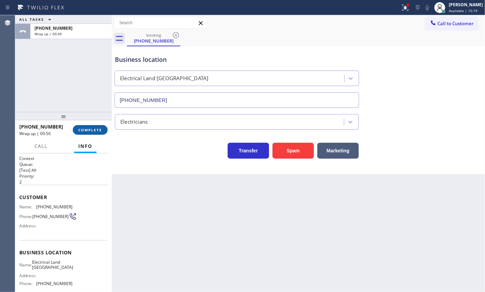
click at [94, 128] on span "COMPLETE" at bounding box center [90, 129] width 24 height 5
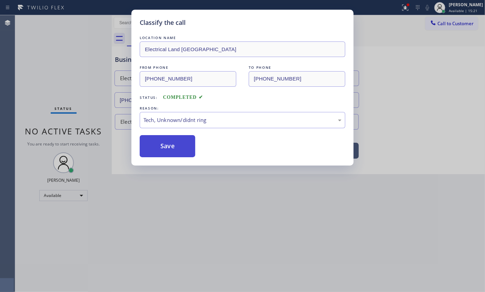
click at [172, 149] on button "Save" at bounding box center [168, 146] width 56 height 22
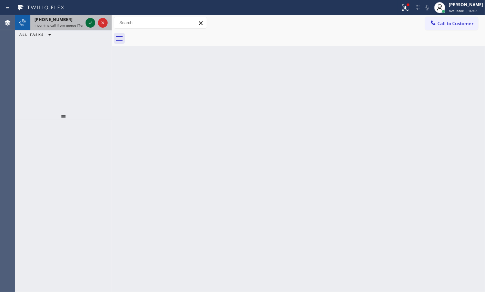
click at [92, 25] on icon at bounding box center [90, 23] width 8 height 8
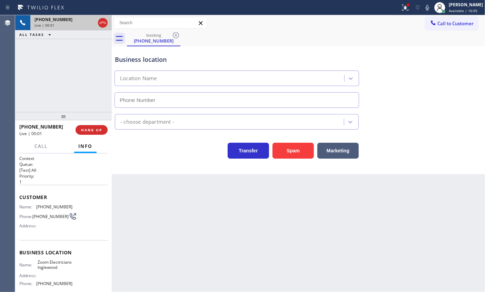
type input "(424) 392-7301"
click at [94, 131] on span "HANG UP" at bounding box center [91, 129] width 21 height 5
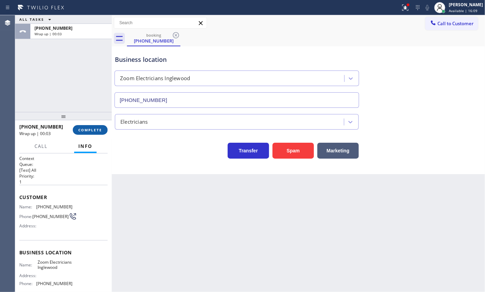
click at [98, 128] on span "COMPLETE" at bounding box center [90, 129] width 24 height 5
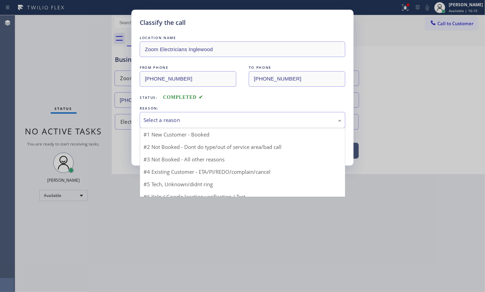
click at [174, 121] on div "Select a reason" at bounding box center [243, 120] width 198 height 8
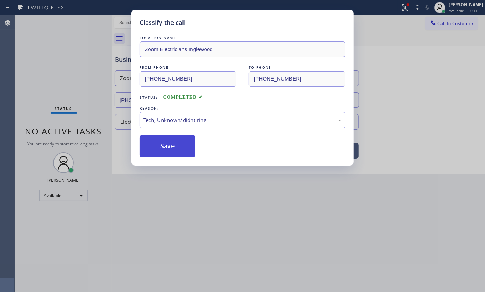
click at [173, 145] on button "Save" at bounding box center [168, 146] width 56 height 22
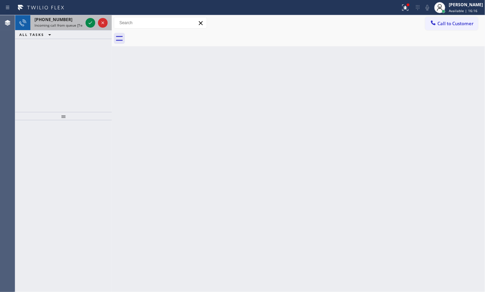
click at [69, 26] on span "Incoming call from queue [Test] All" at bounding box center [63, 25] width 57 height 5
click at [91, 24] on icon at bounding box center [90, 23] width 8 height 8
click at [89, 20] on icon at bounding box center [90, 23] width 8 height 8
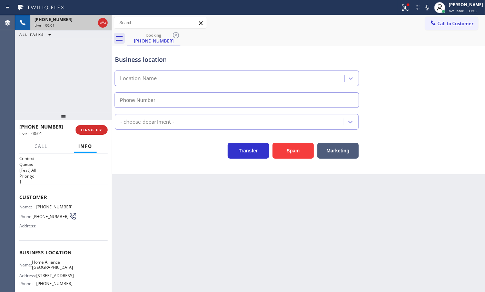
type input "(312) 241-1219"
click at [295, 154] on button "Spam" at bounding box center [293, 151] width 41 height 16
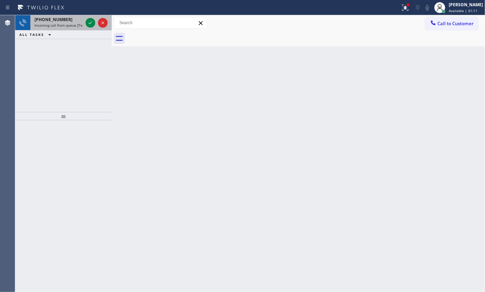
click at [59, 25] on span "Incoming call from queue [Test] All" at bounding box center [63, 25] width 57 height 5
click at [90, 21] on icon at bounding box center [90, 23] width 8 height 8
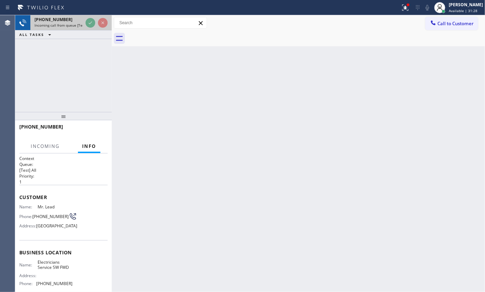
click at [85, 23] on div at bounding box center [96, 22] width 25 height 15
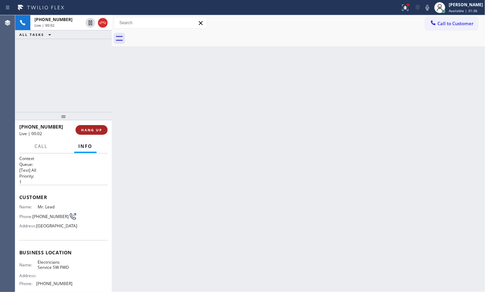
click at [96, 131] on span "HANG UP" at bounding box center [91, 129] width 21 height 5
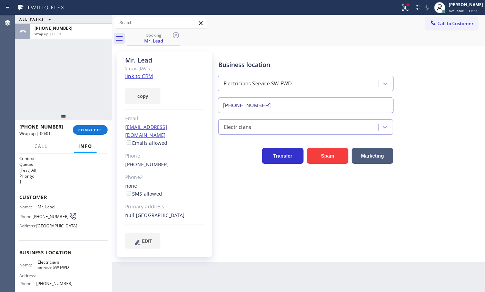
type input "[PHONE_NUMBER]"
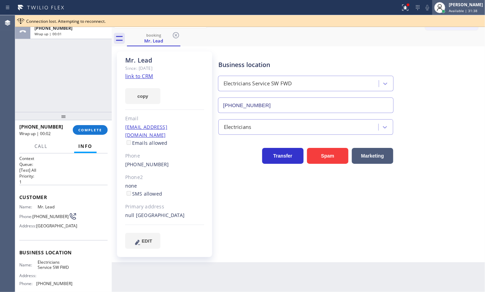
click at [465, 11] on span "Available | 31:38" at bounding box center [463, 10] width 29 height 5
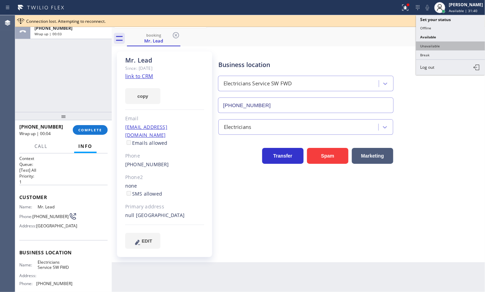
click at [454, 47] on button "Unavailable" at bounding box center [450, 45] width 69 height 9
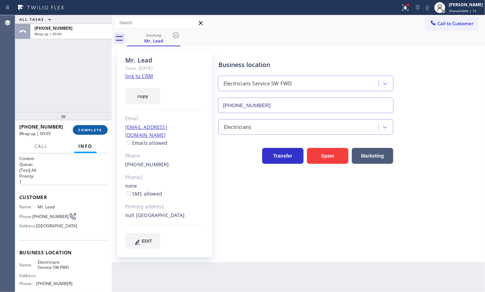
click at [93, 132] on span "COMPLETE" at bounding box center [90, 129] width 24 height 5
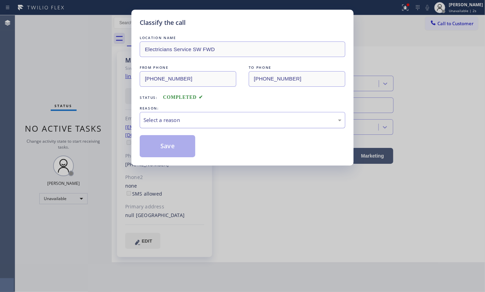
click at [232, 124] on div "Select a reason" at bounding box center [243, 120] width 206 height 16
click at [188, 143] on button "Save" at bounding box center [168, 146] width 56 height 22
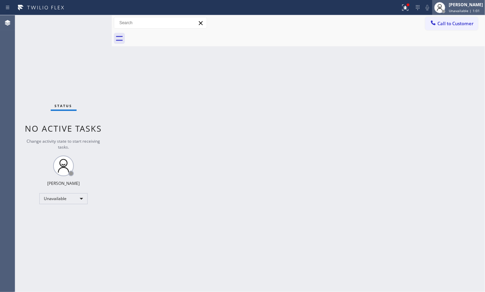
click at [446, 10] on div at bounding box center [444, 11] width 5 height 5
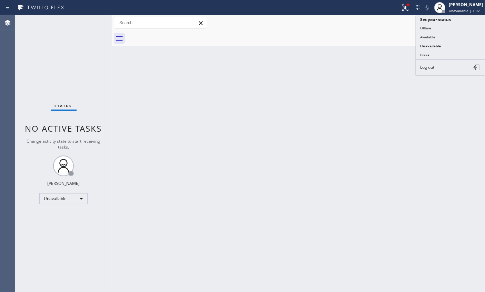
click at [434, 39] on button "Available" at bounding box center [450, 36] width 69 height 9
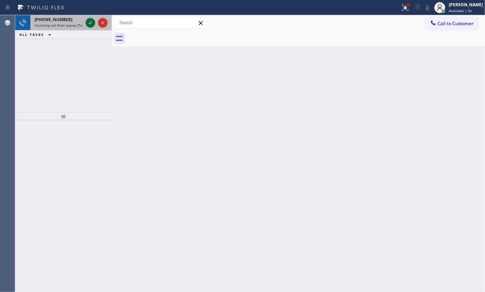
click at [90, 22] on icon at bounding box center [90, 23] width 8 height 8
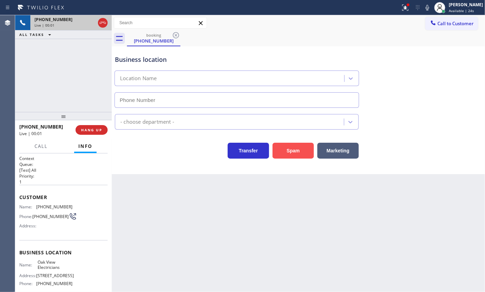
click at [303, 147] on button "Spam" at bounding box center [293, 151] width 41 height 16
type input "(562) 278-0652"
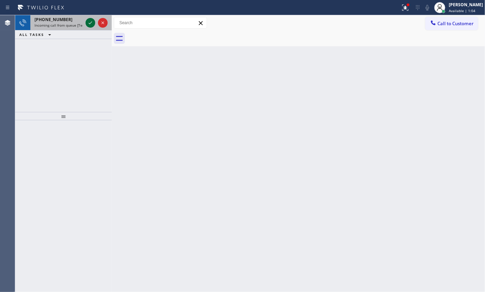
click at [89, 21] on icon at bounding box center [90, 23] width 8 height 8
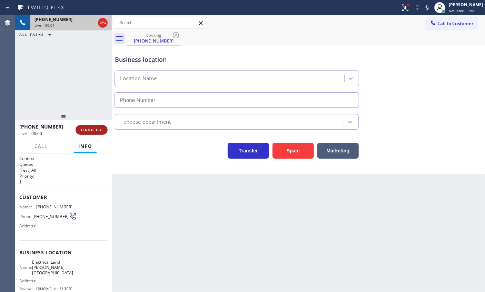
type input "(818) 423-4024"
click at [89, 128] on span "HANG UP" at bounding box center [91, 129] width 21 height 5
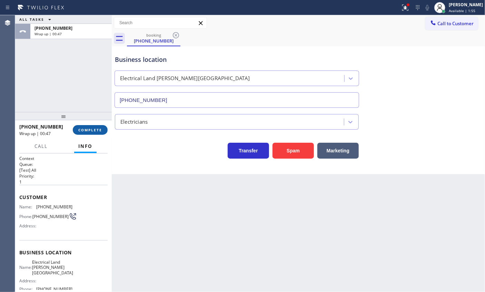
click at [96, 131] on span "COMPLETE" at bounding box center [90, 129] width 24 height 5
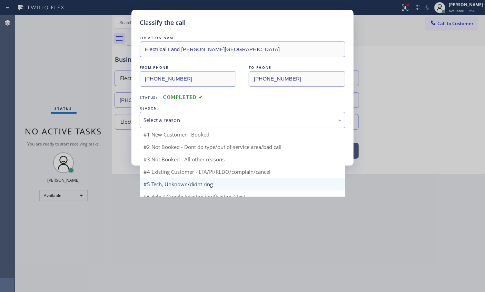
drag, startPoint x: 243, startPoint y: 121, endPoint x: 195, endPoint y: 174, distance: 71.4
click at [243, 121] on div "Select a reason" at bounding box center [243, 120] width 198 height 8
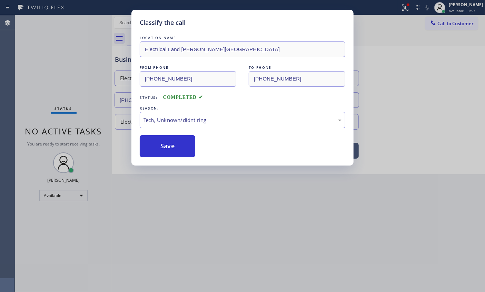
click at [161, 130] on div "LOCATION NAME Electrical Land Sherman Oaks FROM PHONE (310) 270-1256 TO PHONE (…" at bounding box center [243, 95] width 206 height 123
click at [172, 145] on button "Save" at bounding box center [168, 146] width 56 height 22
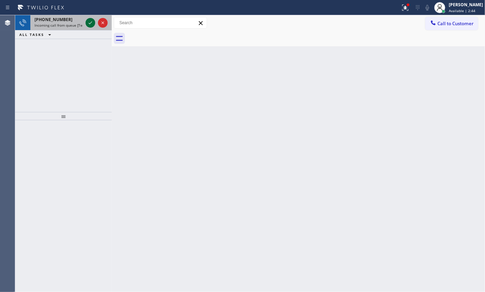
click at [91, 23] on icon at bounding box center [90, 23] width 8 height 8
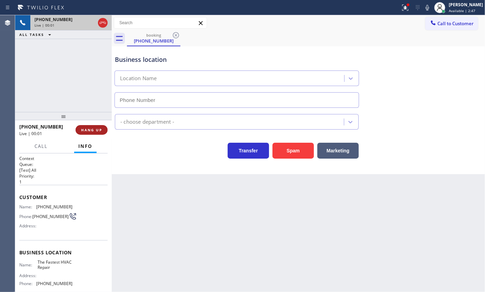
type input "(866) 540-7291"
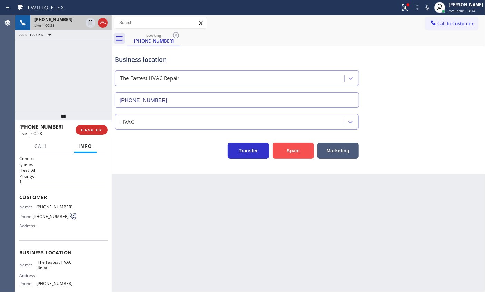
click at [286, 149] on button "Spam" at bounding box center [293, 151] width 41 height 16
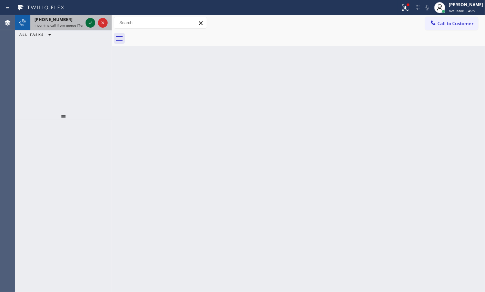
click at [87, 19] on icon at bounding box center [90, 23] width 8 height 8
click at [90, 21] on icon at bounding box center [90, 23] width 8 height 8
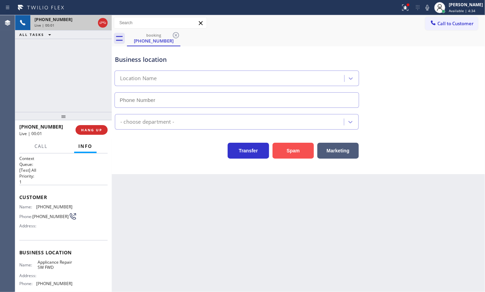
type input "[PHONE_NUMBER]"
click at [292, 145] on button "Spam" at bounding box center [293, 151] width 41 height 16
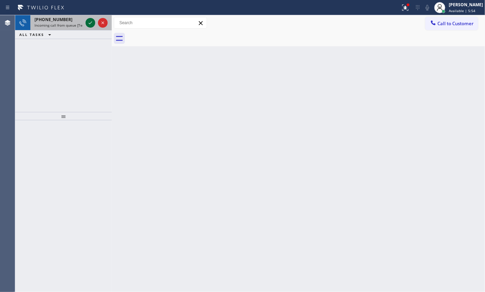
click at [87, 20] on icon at bounding box center [90, 23] width 8 height 8
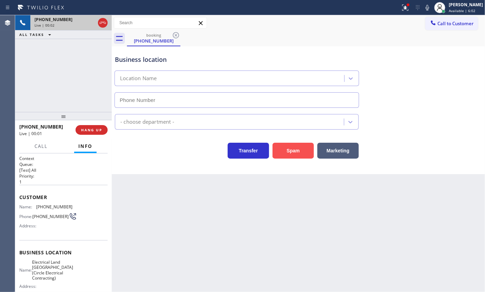
type input "(682) 337-6753"
click at [306, 149] on button "Spam" at bounding box center [293, 151] width 41 height 16
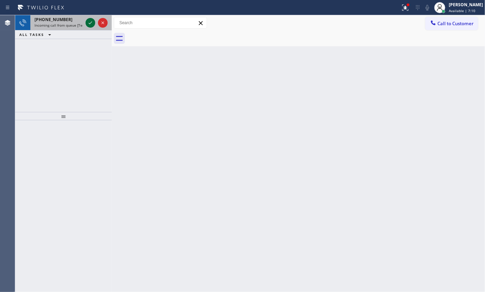
click at [90, 24] on icon at bounding box center [90, 23] width 8 height 8
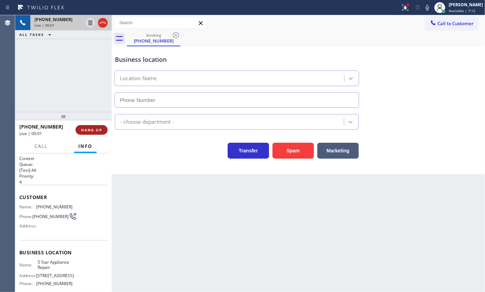
click at [103, 124] on div "+13108098288 Live | 00:01 HANG UP" at bounding box center [63, 130] width 88 height 18
click at [103, 125] on button "HANG UP" at bounding box center [92, 130] width 32 height 10
type input "[PHONE_NUMBER]"
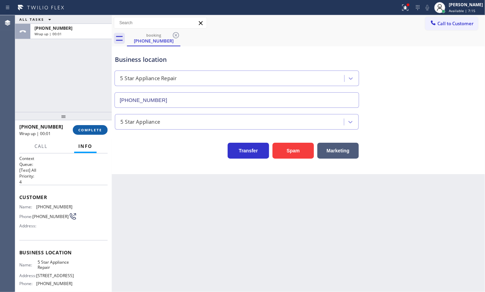
click at [103, 125] on button "COMPLETE" at bounding box center [90, 130] width 35 height 10
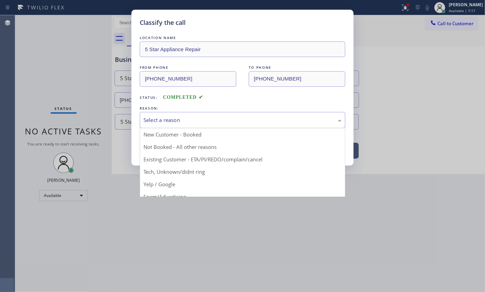
click at [197, 116] on div "Select a reason" at bounding box center [243, 120] width 198 height 8
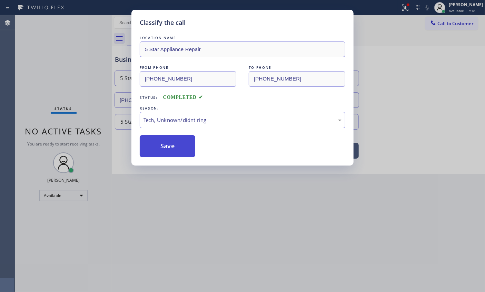
click at [178, 153] on button "Save" at bounding box center [168, 146] width 56 height 22
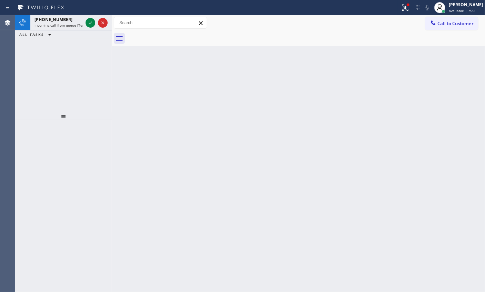
click at [220, 163] on div "Back to Dashboard Change Sender ID Customers Technicians Select a contact Outbo…" at bounding box center [299, 153] width 374 height 277
drag, startPoint x: 42, startPoint y: 17, endPoint x: 44, endPoint y: 20, distance: 3.7
click at [42, 17] on span "+13108098288" at bounding box center [54, 20] width 38 height 6
click at [72, 23] on span "Incoming call from queue [Test] All" at bounding box center [63, 25] width 57 height 5
click at [92, 24] on icon at bounding box center [90, 23] width 8 height 8
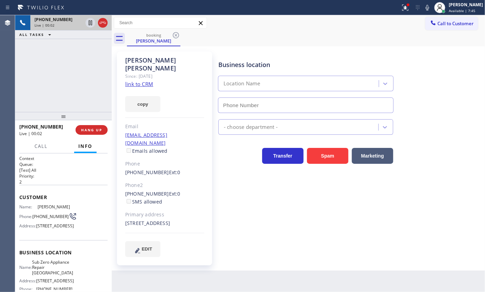
type input "(786) 627-5543"
click at [70, 282] on div "Name: Sub Zero Appliance Repair Coconut Grove Address: 2999 SW 32nd Ave, Phone:…" at bounding box center [63, 276] width 88 height 35
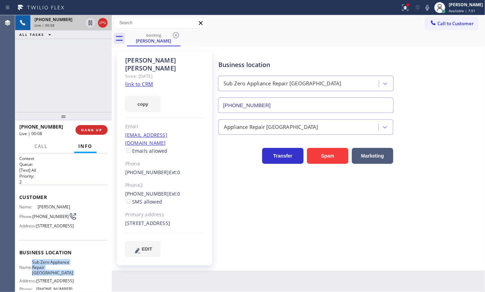
click at [70, 282] on div "Name: Sub Zero Appliance Repair Coconut Grove Address: 2999 SW 32nd Ave, Phone:…" at bounding box center [63, 276] width 88 height 35
copy span "Sub Zero Appliance Repair Coconut Grove"
click at [45, 275] on span "Sub Zero Appliance Repair Coconut Grove" at bounding box center [52, 267] width 41 height 16
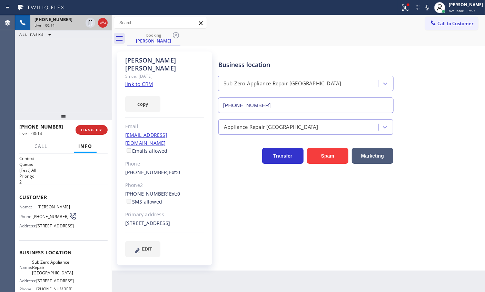
click at [282, 109] on input "(786) 627-5543" at bounding box center [306, 105] width 176 height 16
click at [146, 80] on link "link to CRM" at bounding box center [139, 83] width 28 height 7
drag, startPoint x: 121, startPoint y: 177, endPoint x: 392, endPoint y: 227, distance: 274.9
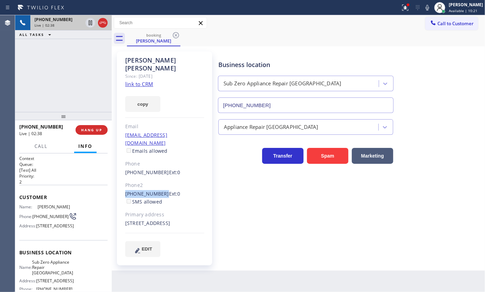
click at [160, 180] on div "Janet Armstrong Since: 20 may 2020 link to CRM copy Email cesarandjanet@aol.com…" at bounding box center [164, 158] width 95 height 214
copy div "(305) 613-5752"
drag, startPoint x: 126, startPoint y: 206, endPoint x: 449, endPoint y: 264, distance: 327.6
click at [184, 219] on div "Janet Armstrong Since: 20 may 2020 link to CRM copy Email cesarandjanet@aol.com…" at bounding box center [164, 158] width 95 height 214
copy div "8410 Southwest 156th Street Palmetto Bay, 33157 FL"
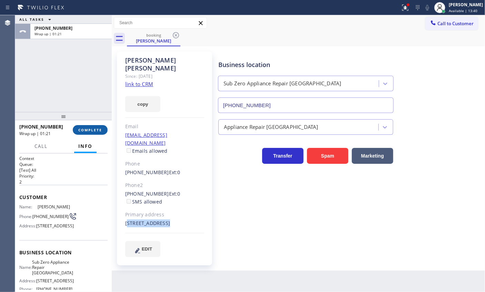
click at [99, 130] on span "COMPLETE" at bounding box center [90, 129] width 24 height 5
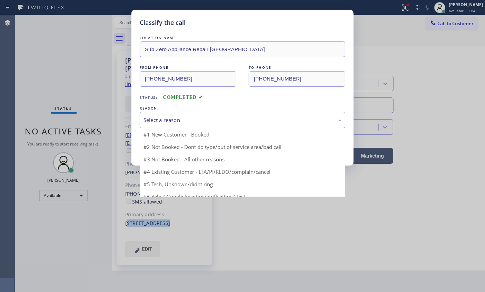
click at [212, 117] on div "Select a reason" at bounding box center [243, 120] width 198 height 8
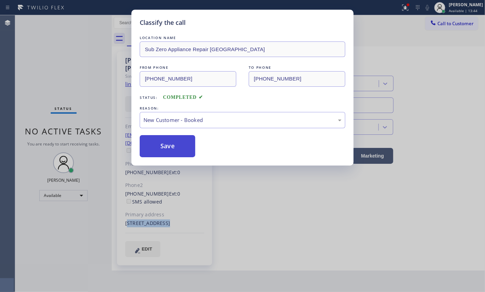
click at [170, 143] on button "Save" at bounding box center [168, 146] width 56 height 22
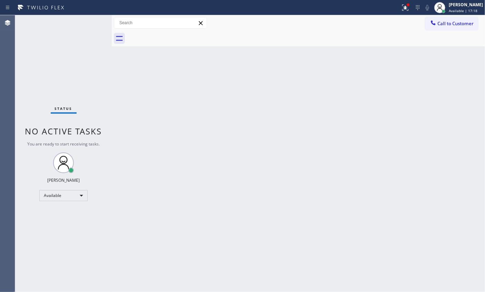
drag, startPoint x: 85, startPoint y: 21, endPoint x: 91, endPoint y: 24, distance: 6.8
click at [91, 24] on div "Status No active tasks You are ready to start receiving tasks. [PERSON_NAME] Av…" at bounding box center [63, 153] width 97 height 277
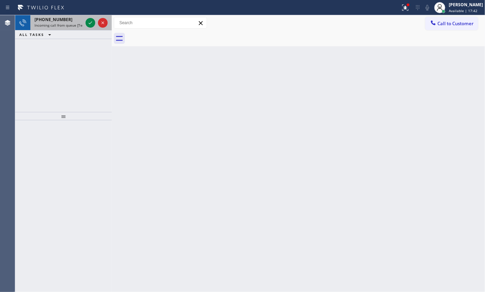
click at [96, 26] on div at bounding box center [96, 22] width 25 height 15
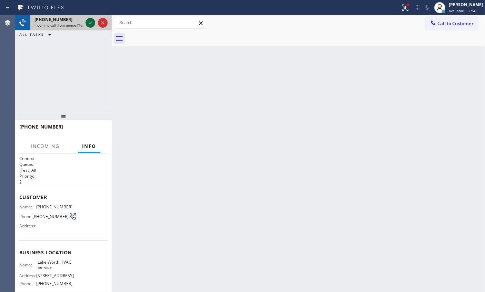
click at [91, 24] on icon at bounding box center [90, 23] width 8 height 8
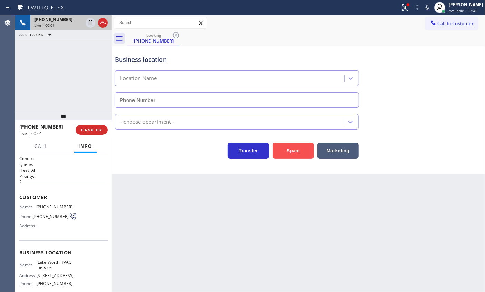
click at [281, 152] on button "Spam" at bounding box center [293, 151] width 41 height 16
type input "(561) 303-2327"
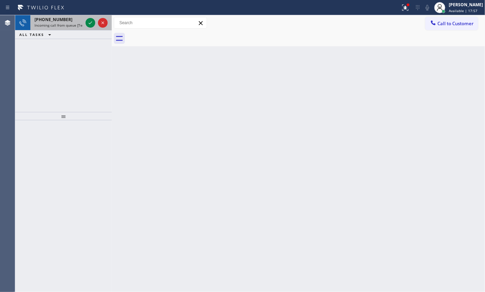
click at [57, 21] on span "[PHONE_NUMBER]" at bounding box center [54, 20] width 38 height 6
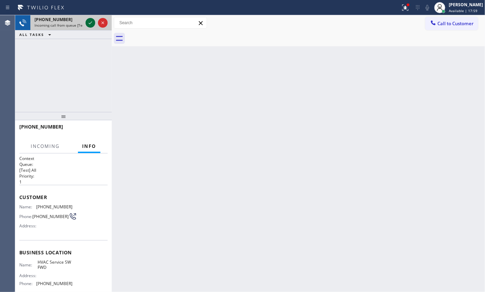
click at [91, 26] on icon at bounding box center [90, 23] width 8 height 8
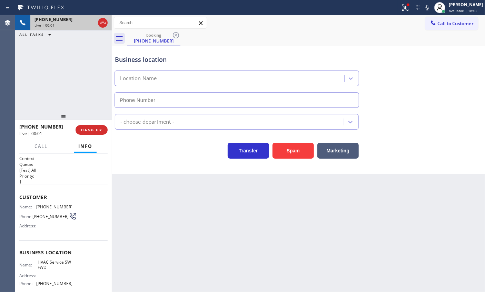
type input "[PHONE_NUMBER]"
click at [295, 152] on button "Spam" at bounding box center [293, 151] width 41 height 16
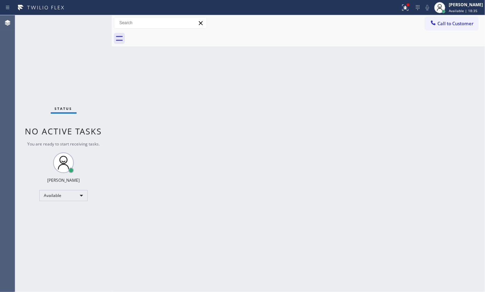
click at [269, 164] on div "Back to Dashboard Change Sender ID Customers Technicians Select a contact Outbo…" at bounding box center [299, 153] width 374 height 277
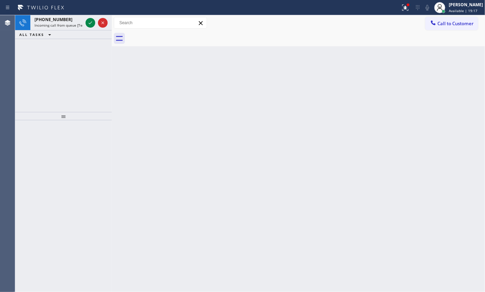
drag, startPoint x: 89, startPoint y: 23, endPoint x: 98, endPoint y: 14, distance: 12.5
click at [89, 23] on icon at bounding box center [90, 23] width 8 height 8
click at [88, 23] on icon at bounding box center [90, 23] width 8 height 8
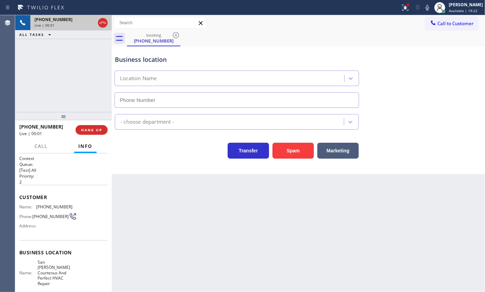
type input "(408) 775-8407"
click at [300, 151] on button "Spam" at bounding box center [293, 151] width 41 height 16
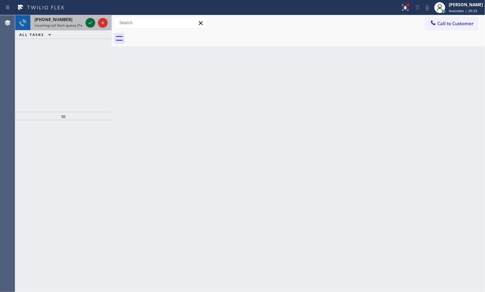
click at [91, 23] on icon at bounding box center [90, 23] width 8 height 8
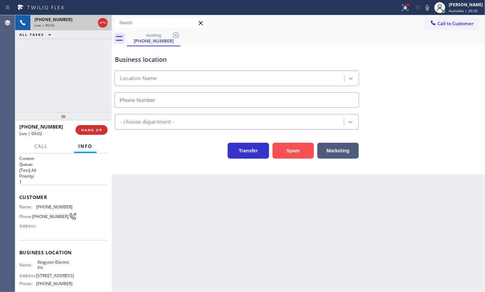
type input "(425) 517-1088"
click at [296, 152] on button "Spam" at bounding box center [293, 151] width 41 height 16
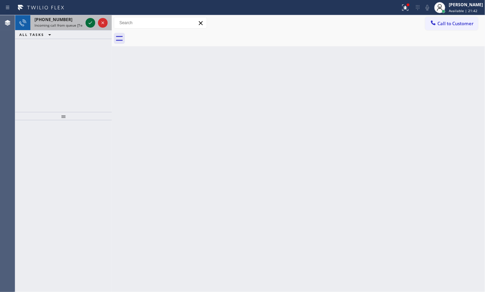
click at [92, 24] on icon at bounding box center [90, 23] width 8 height 8
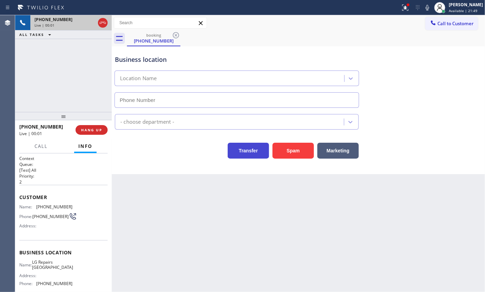
type input "(720) 807-6796"
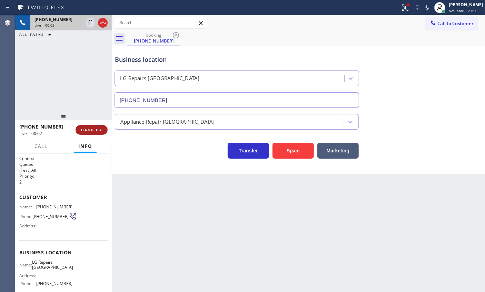
click at [87, 132] on span "HANG UP" at bounding box center [91, 129] width 21 height 5
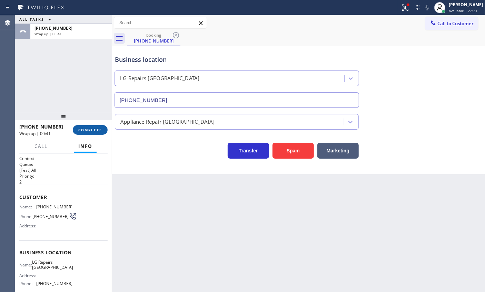
click at [94, 130] on span "COMPLETE" at bounding box center [90, 129] width 24 height 5
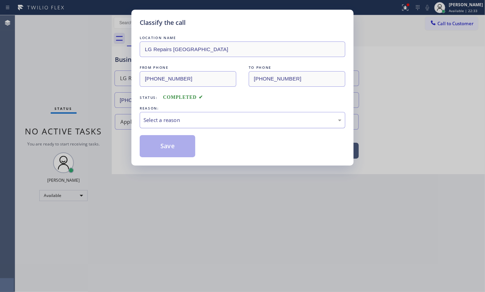
click at [173, 119] on div "Select a reason" at bounding box center [243, 120] width 198 height 8
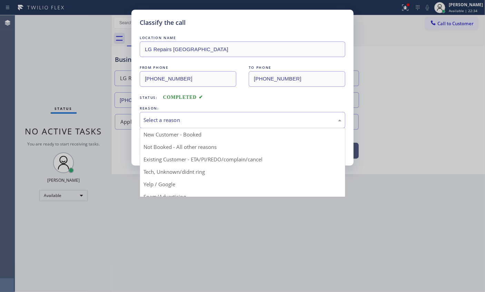
drag, startPoint x: 174, startPoint y: 172, endPoint x: 169, endPoint y: 151, distance: 22.1
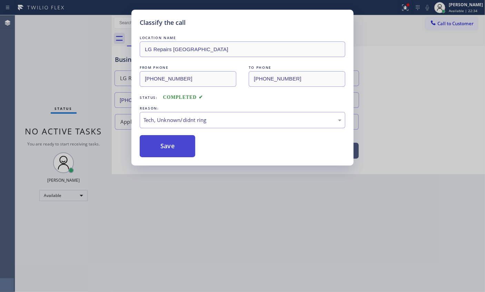
click at [164, 144] on button "Save" at bounding box center [168, 146] width 56 height 22
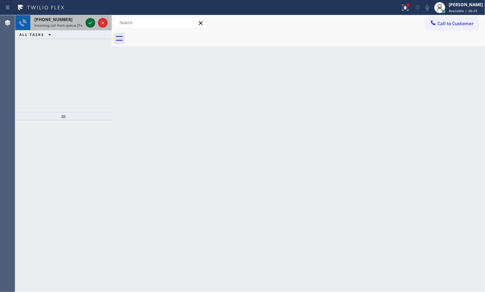
click at [90, 21] on icon at bounding box center [90, 23] width 8 height 8
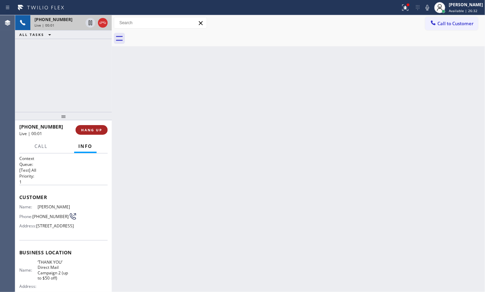
click at [88, 128] on span "HANG UP" at bounding box center [91, 129] width 21 height 5
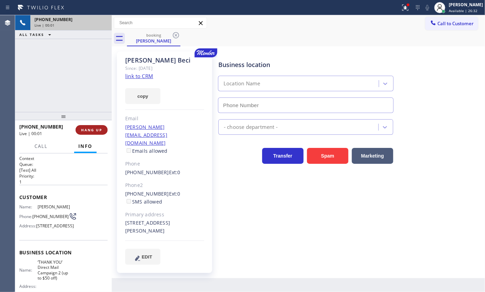
click at [88, 128] on span "HANG UP" at bounding box center [91, 129] width 21 height 5
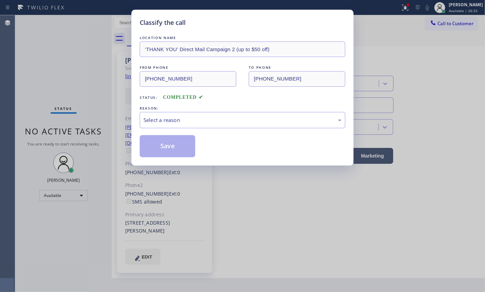
type input "(833) 905-2828"
click at [195, 128] on div "LOCATION NAME ‘THANK‌ ‌YOU’‌ ‌Direct‌ ‌Mail‌ ‌Campaign‌ 2 (up to $50 off) FROM …" at bounding box center [243, 95] width 206 height 123
click at [220, 121] on div "Select a reason" at bounding box center [243, 120] width 198 height 8
click at [175, 145] on button "Save" at bounding box center [168, 146] width 56 height 22
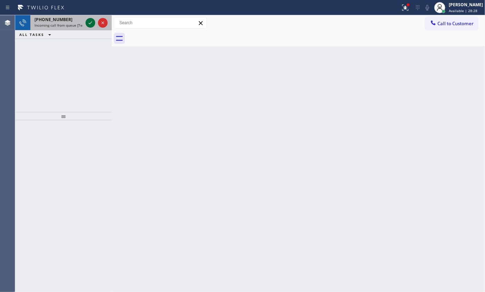
click at [88, 24] on icon at bounding box center [90, 23] width 8 height 8
click at [88, 26] on icon at bounding box center [90, 23] width 8 height 8
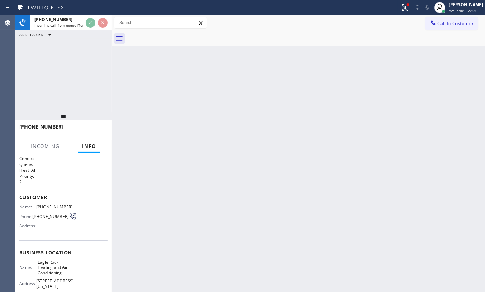
click at [224, 132] on div "Back to Dashboard Change Sender ID Customers Technicians Select a contact Outbo…" at bounding box center [299, 153] width 374 height 277
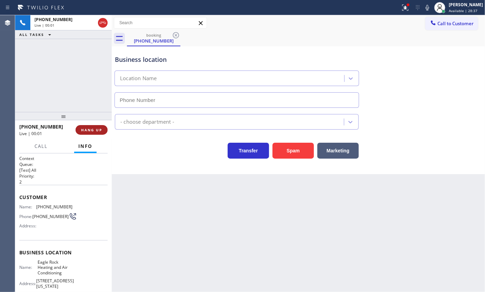
click at [86, 129] on span "HANG UP" at bounding box center [91, 129] width 21 height 5
type input "(323) 210-4161"
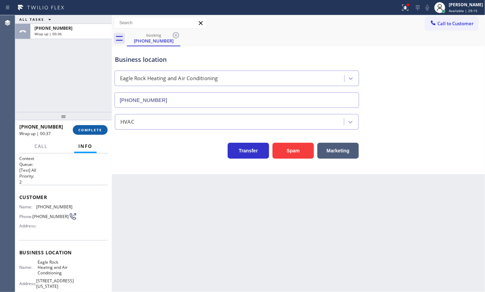
click at [93, 126] on button "COMPLETE" at bounding box center [90, 130] width 35 height 10
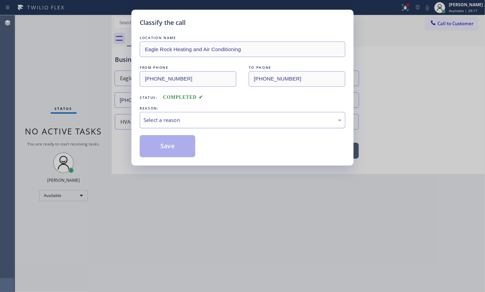
click at [162, 121] on div "Select a reason" at bounding box center [243, 120] width 198 height 8
click at [180, 138] on button "Save" at bounding box center [168, 146] width 56 height 22
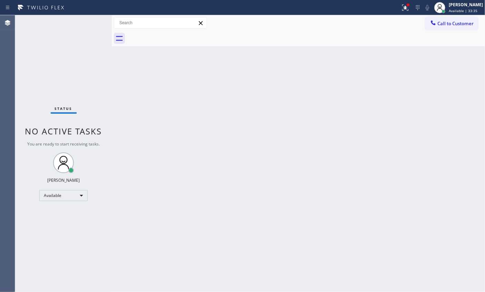
click at [437, 122] on div "Back to Dashboard Change Sender ID Customers Technicians Select a contact Outbo…" at bounding box center [299, 153] width 374 height 277
click at [457, 7] on div "[PERSON_NAME]" at bounding box center [466, 5] width 34 height 6
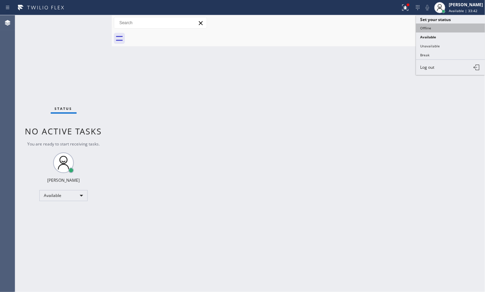
click at [431, 26] on button "Offline" at bounding box center [450, 27] width 69 height 9
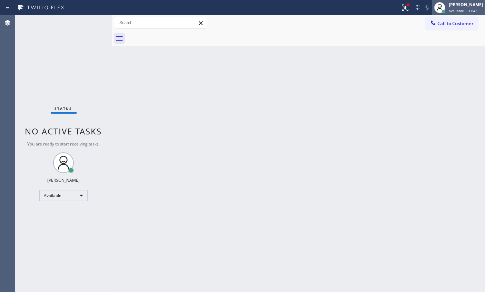
click at [466, 8] on div "Paula Arnado Available | 33:43" at bounding box center [467, 7] width 38 height 12
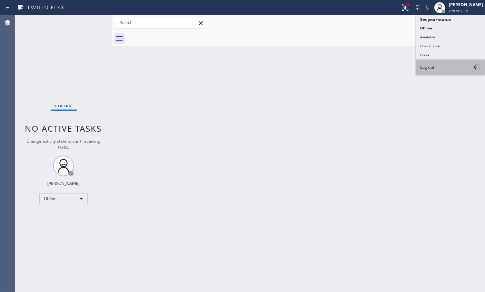
click at [432, 68] on span "Log out" at bounding box center [428, 67] width 14 height 6
